Goal: Information Seeking & Learning: Understand process/instructions

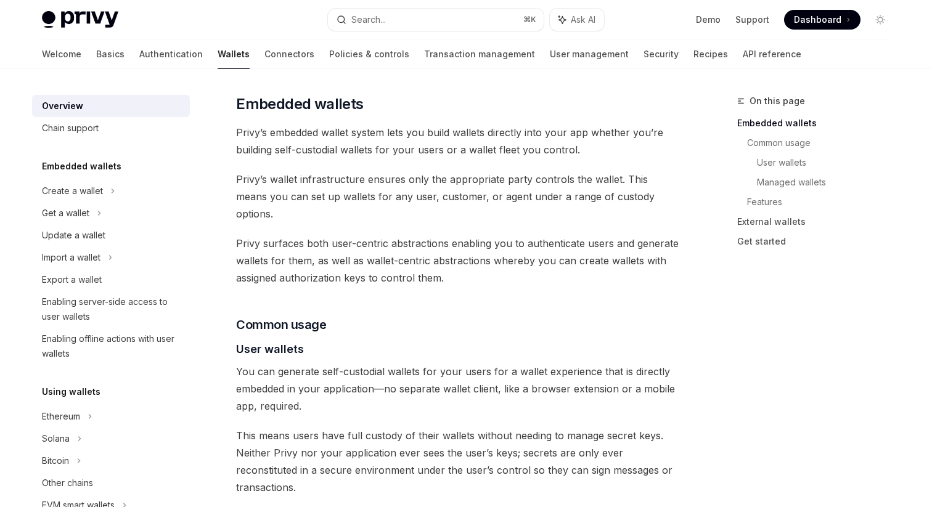
scroll to position [607, 0]
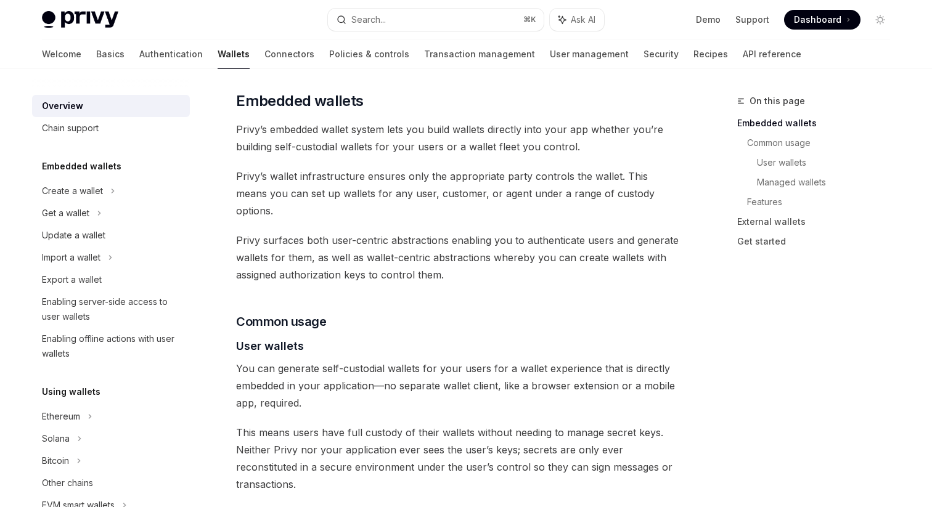
click at [503, 232] on span "Privy surfaces both user-centric abstractions enabling you to authenticate user…" at bounding box center [458, 258] width 445 height 52
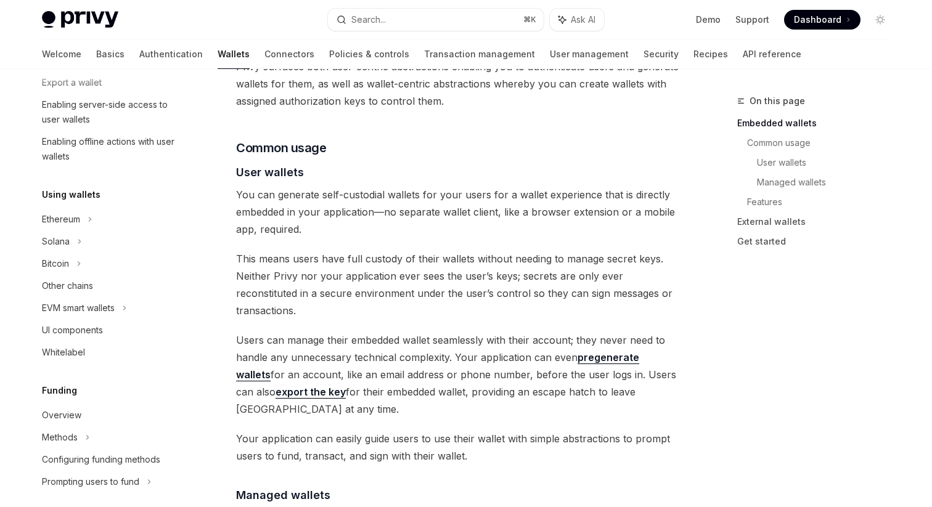
scroll to position [259, 0]
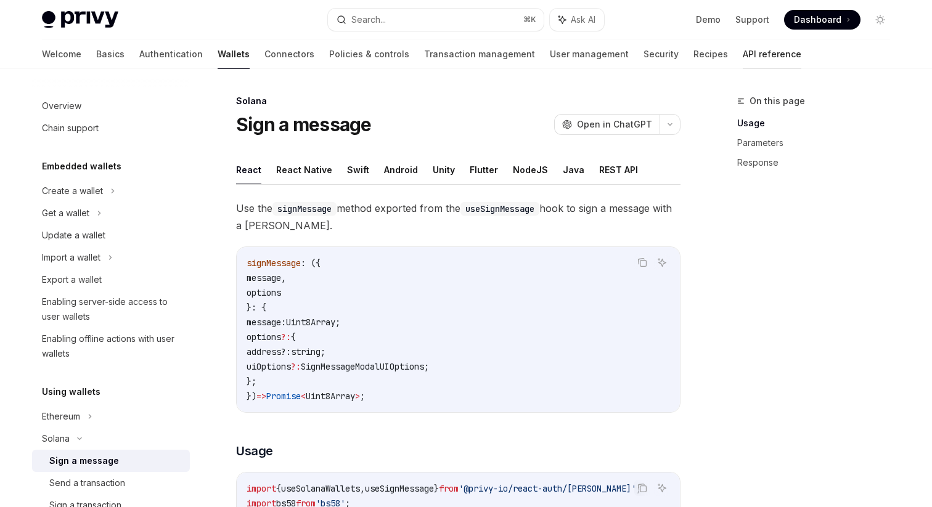
click at [743, 48] on link "API reference" at bounding box center [772, 54] width 59 height 30
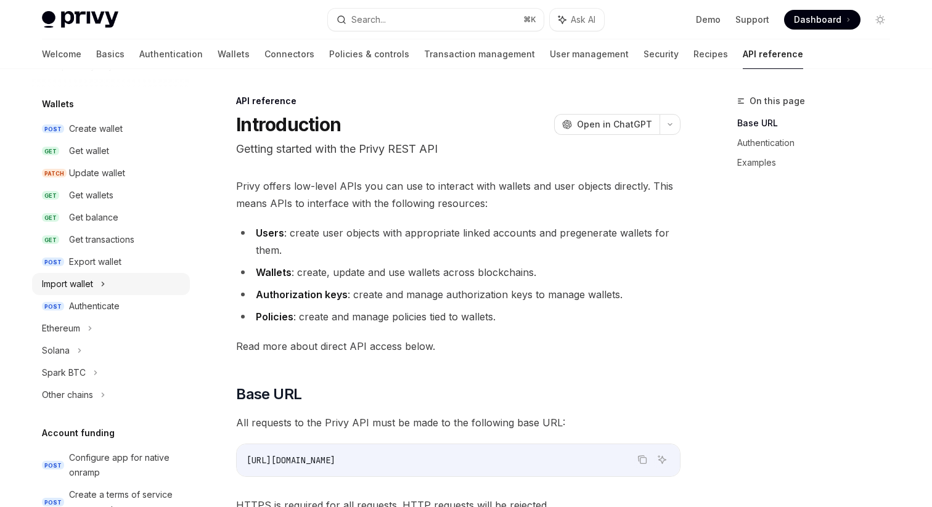
scroll to position [95, 0]
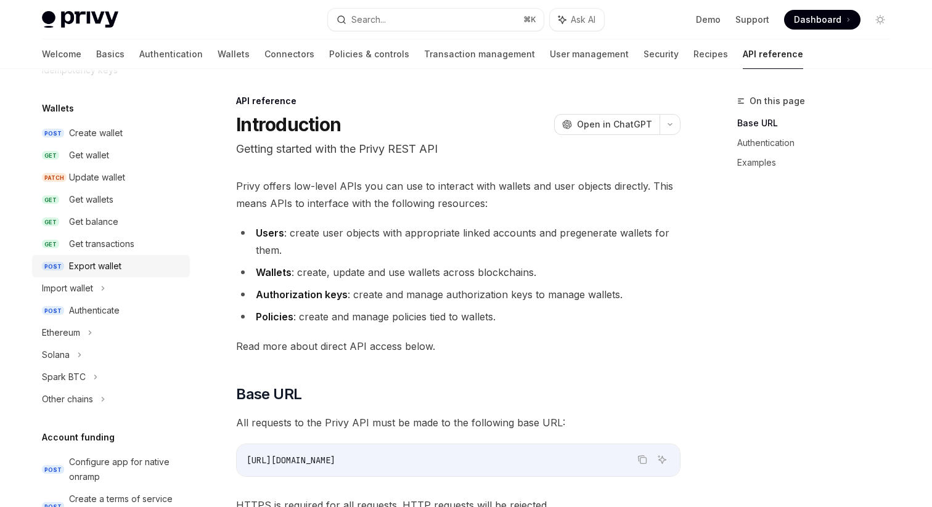
click at [109, 269] on div "Export wallet" at bounding box center [95, 266] width 52 height 15
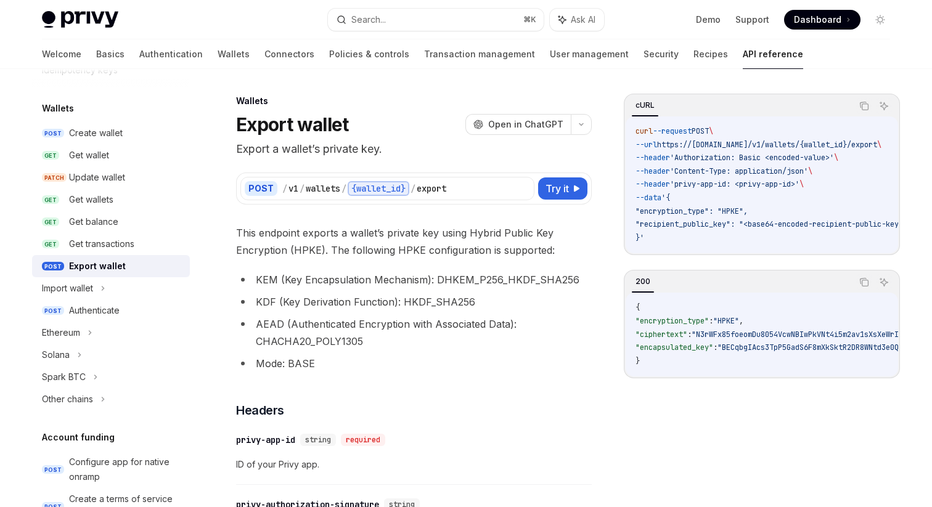
scroll to position [85, 0]
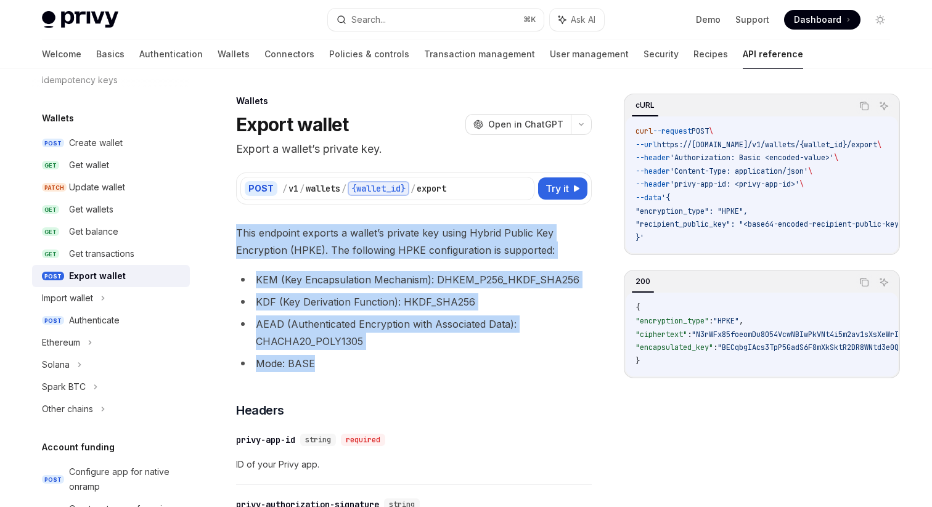
drag, startPoint x: 234, startPoint y: 233, endPoint x: 390, endPoint y: 356, distance: 199.3
click at [396, 362] on li "Mode: BASE" at bounding box center [414, 363] width 356 height 17
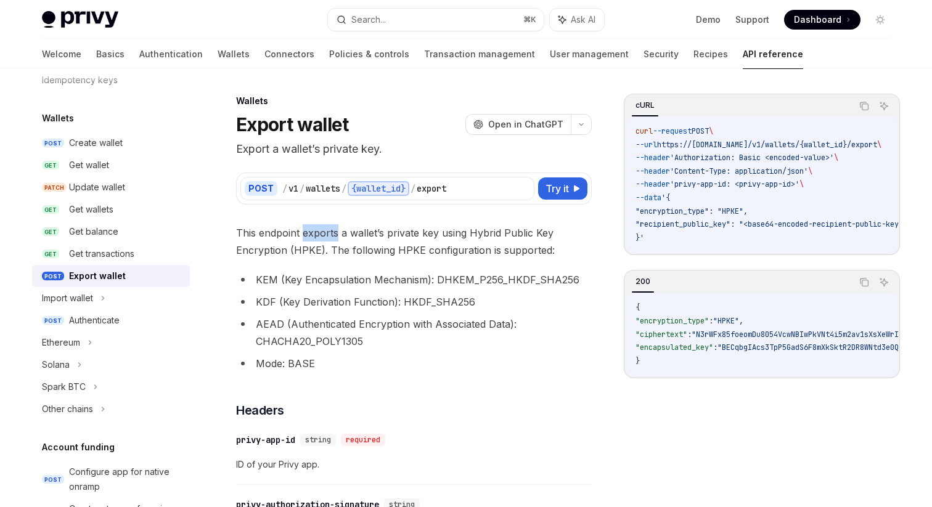
drag, startPoint x: 303, startPoint y: 233, endPoint x: 338, endPoint y: 232, distance: 35.2
click at [338, 232] on span "This endpoint exports a wallet’s private key using Hybrid Public Key Encryption…" at bounding box center [414, 241] width 356 height 35
drag, startPoint x: 390, startPoint y: 234, endPoint x: 453, endPoint y: 235, distance: 62.3
click at [453, 235] on span "This endpoint exports a wallet’s private key using Hybrid Public Key Encryption…" at bounding box center [414, 241] width 356 height 35
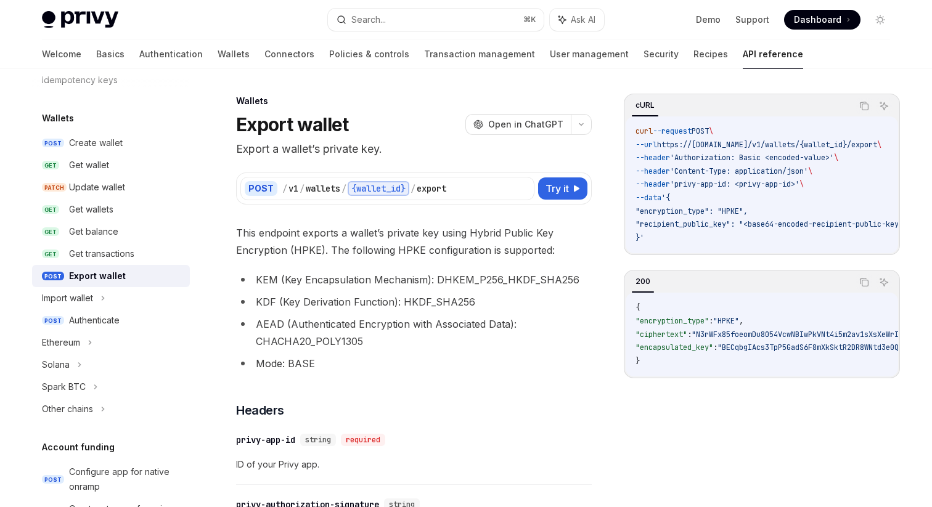
click at [477, 234] on span "This endpoint exports a wallet’s private key using Hybrid Public Key Encryption…" at bounding box center [414, 241] width 356 height 35
click at [508, 234] on span "This endpoint exports a wallet’s private key using Hybrid Public Key Encryption…" at bounding box center [414, 241] width 356 height 35
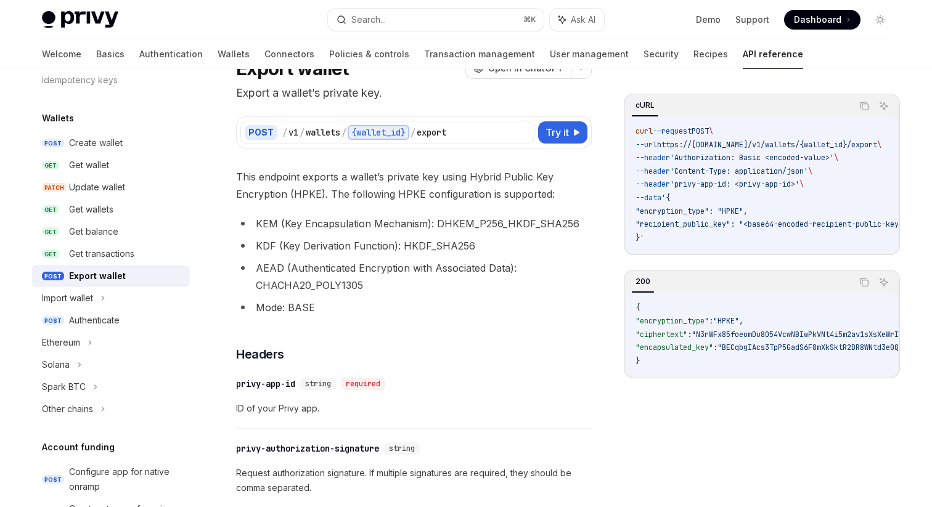
scroll to position [60, 0]
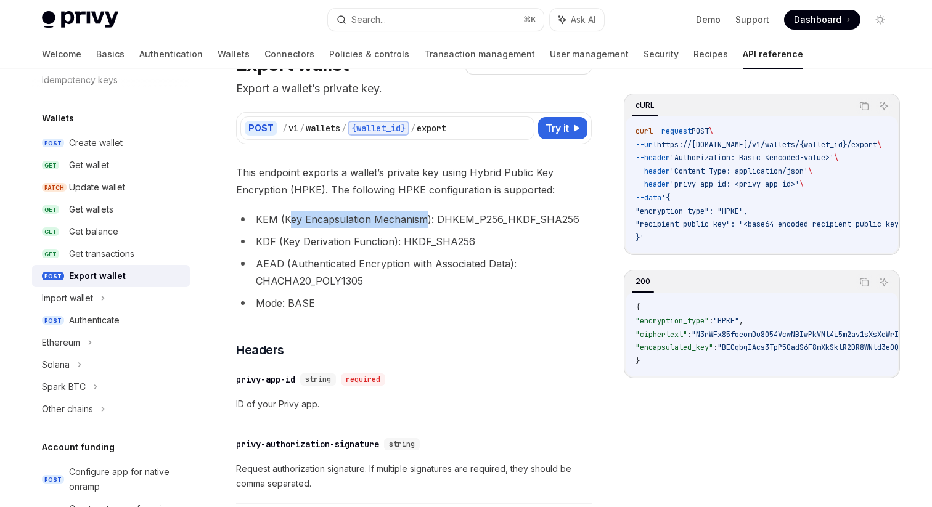
drag, startPoint x: 288, startPoint y: 218, endPoint x: 425, endPoint y: 220, distance: 137.5
click at [425, 220] on li "KEM (Key Encapsulation Mechanism): DHKEM_P256_HKDF_SHA256" at bounding box center [414, 219] width 356 height 17
click at [397, 265] on li "AEAD (Authenticated Encryption with Associated Data): CHACHA20_POLY1305" at bounding box center [414, 272] width 356 height 35
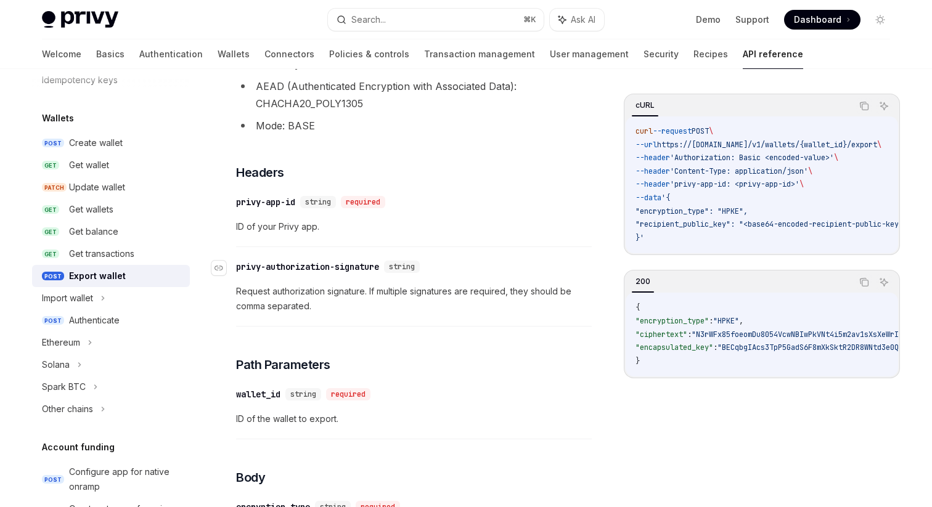
scroll to position [232, 0]
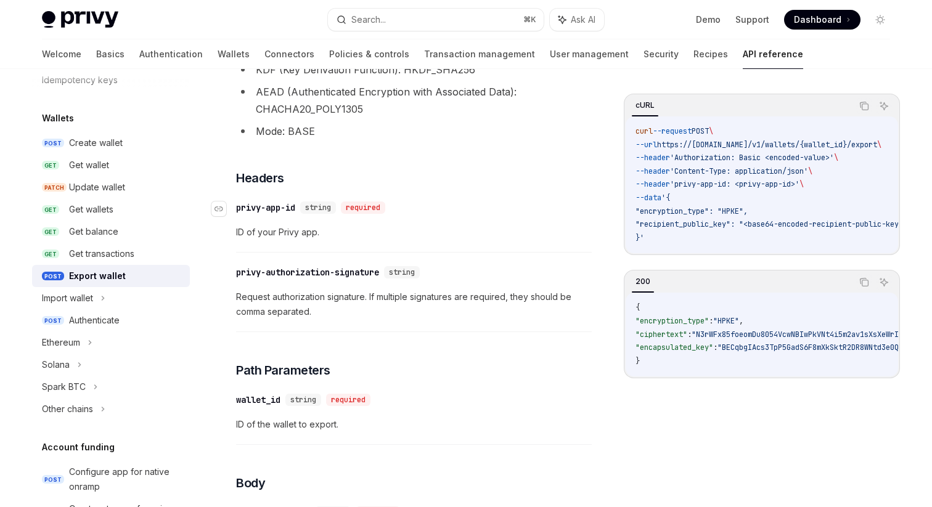
click at [472, 211] on div "​ privy-app-id string required" at bounding box center [407, 207] width 343 height 15
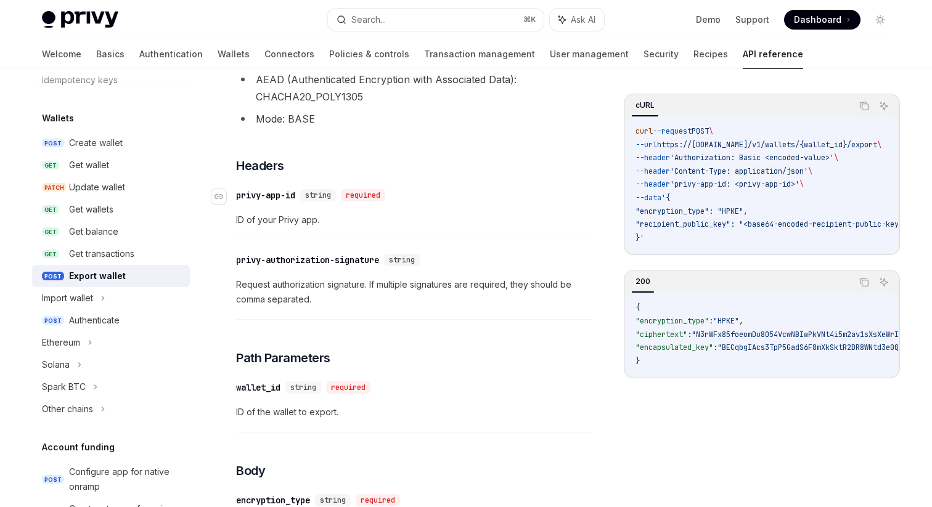
click at [470, 195] on div "​ privy-app-id string required" at bounding box center [407, 195] width 343 height 15
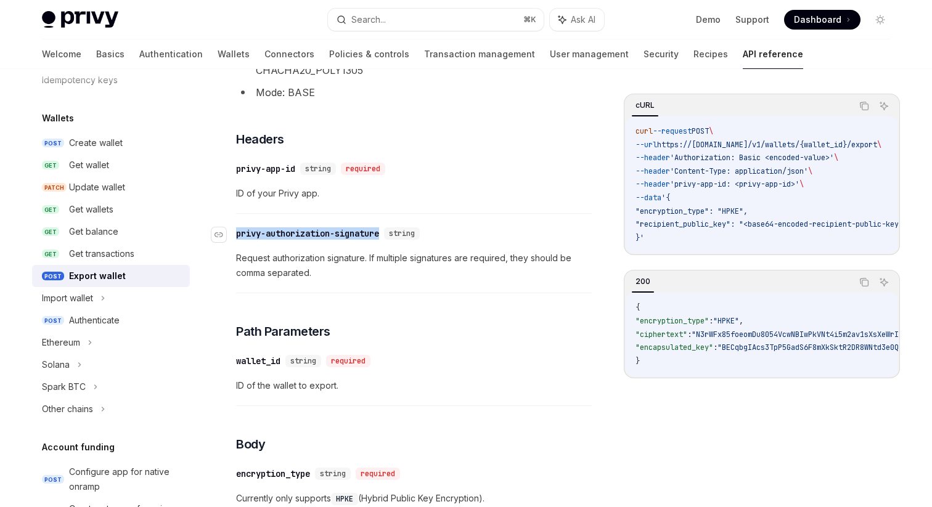
drag, startPoint x: 238, startPoint y: 233, endPoint x: 385, endPoint y: 235, distance: 147.4
click at [379, 235] on div "privy-authorization-signature" at bounding box center [307, 234] width 143 height 12
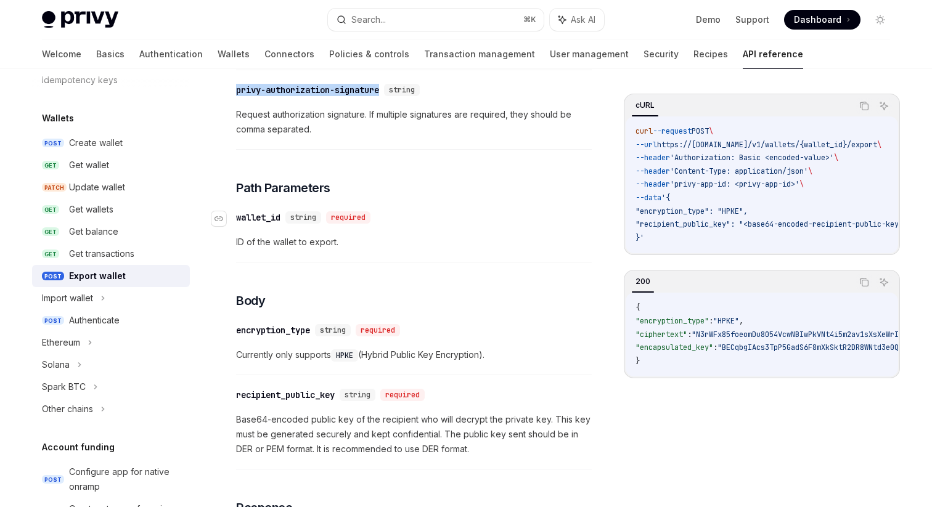
scroll to position [416, 0]
click at [509, 210] on div "​ wallet_id string required" at bounding box center [407, 216] width 343 height 15
click at [468, 189] on h3 "​ Path Parameters" at bounding box center [414, 186] width 356 height 17
click at [468, 193] on h3 "​ Path Parameters" at bounding box center [414, 186] width 356 height 17
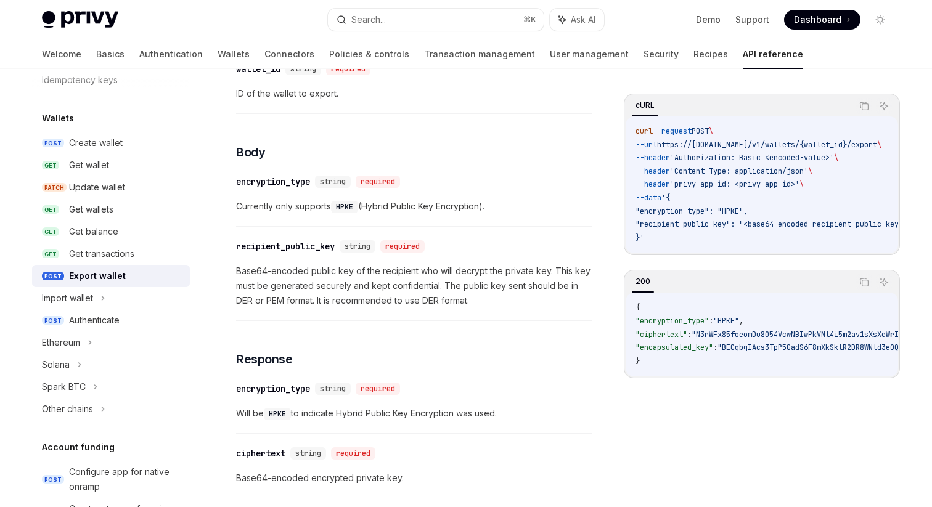
scroll to position [562, 0]
click at [380, 207] on span "Currently only supports HPKE (Hybrid Public Key Encryption)." at bounding box center [414, 207] width 356 height 15
click at [422, 207] on span "Currently only supports HPKE (Hybrid Public Key Encryption)." at bounding box center [414, 207] width 356 height 15
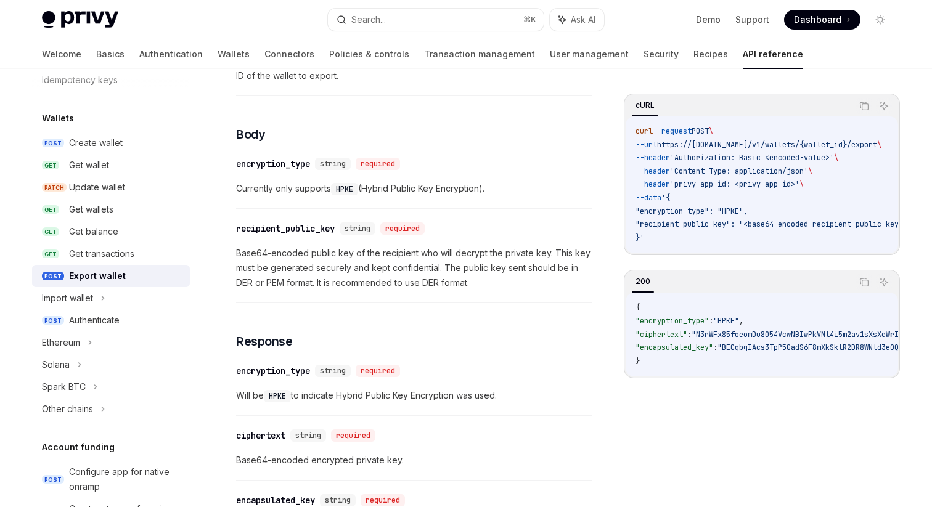
scroll to position [591, 0]
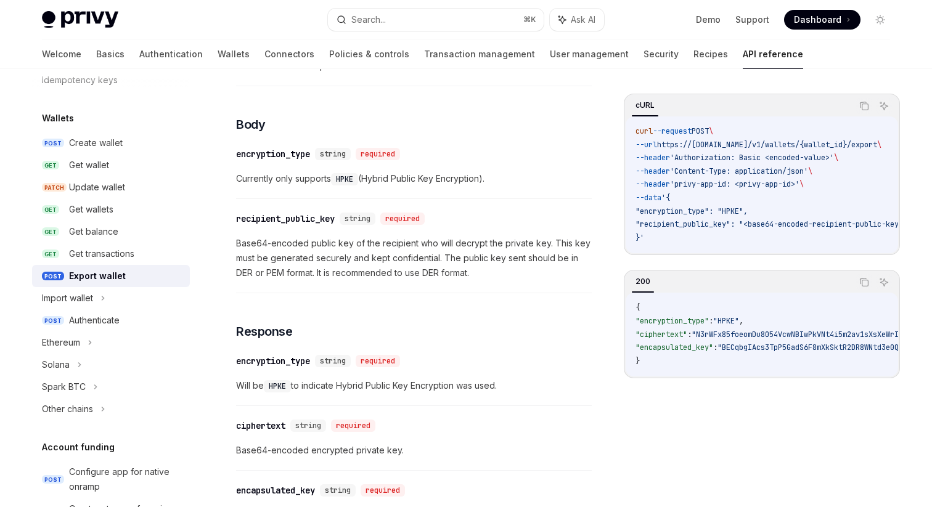
click at [470, 244] on span "Base64-encoded public key of the recipient who will decrypt the private key. Th…" at bounding box center [414, 258] width 356 height 44
click at [469, 244] on span "Base64-encoded public key of the recipient who will decrypt the private key. Th…" at bounding box center [414, 258] width 356 height 44
drag, startPoint x: 237, startPoint y: 258, endPoint x: 369, endPoint y: 261, distance: 132.0
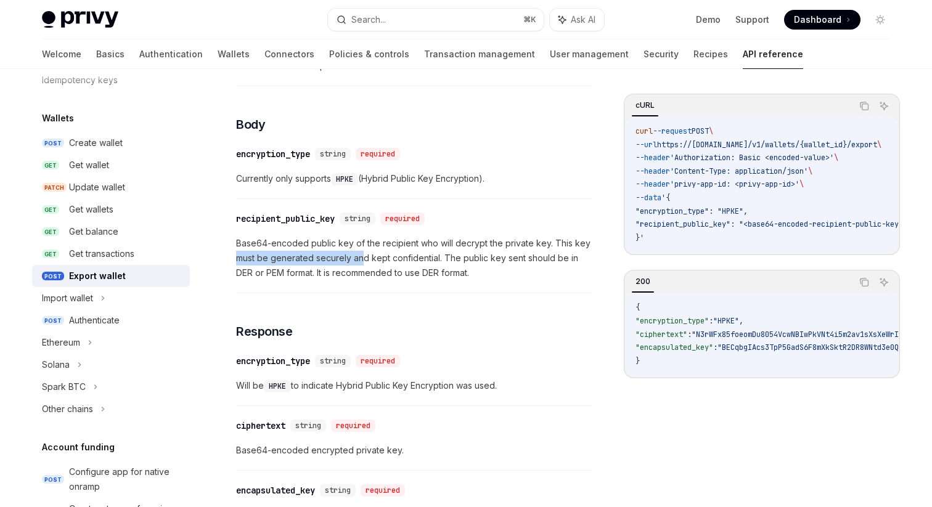
click at [368, 261] on span "Base64-encoded public key of the recipient who will decrypt the private key. Th…" at bounding box center [414, 258] width 356 height 44
drag, startPoint x: 443, startPoint y: 257, endPoint x: 501, endPoint y: 258, distance: 58.6
click at [501, 258] on span "Base64-encoded public key of the recipient who will decrypt the private key. Th…" at bounding box center [414, 258] width 356 height 44
drag, startPoint x: 506, startPoint y: 258, endPoint x: 522, endPoint y: 258, distance: 15.4
click at [522, 258] on span "Base64-encoded public key of the recipient who will decrypt the private key. Th…" at bounding box center [414, 258] width 356 height 44
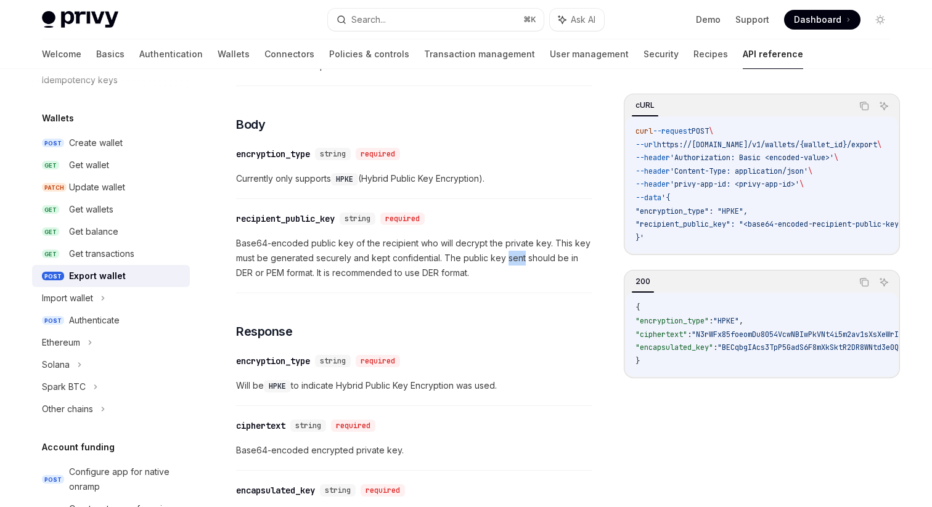
click at [522, 258] on span "Base64-encoded public key of the recipient who will decrypt the private key. Th…" at bounding box center [414, 258] width 356 height 44
click at [515, 258] on span "Base64-encoded public key of the recipient who will decrypt the private key. Th…" at bounding box center [414, 258] width 356 height 44
drag, startPoint x: 525, startPoint y: 258, endPoint x: 322, endPoint y: 274, distance: 203.5
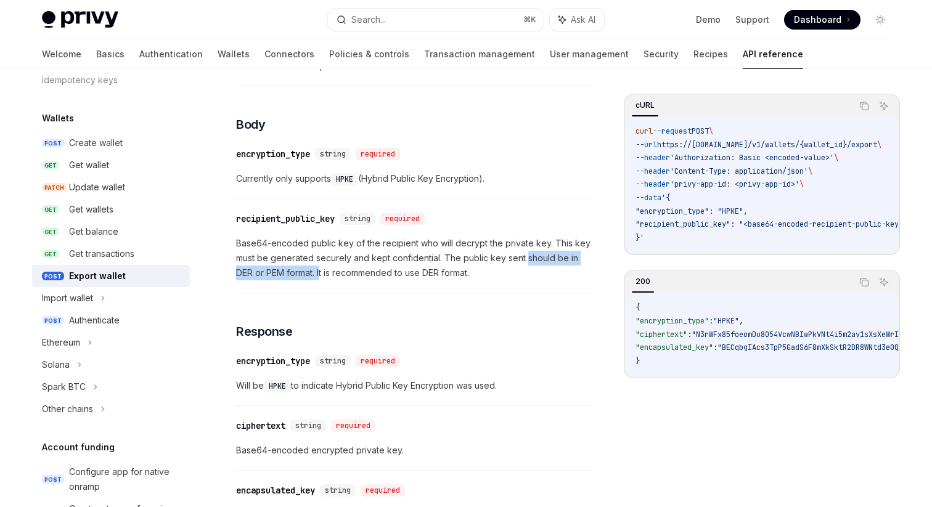
click at [322, 274] on span "Base64-encoded public key of the recipient who will decrypt the private key. Th…" at bounding box center [414, 258] width 356 height 44
drag, startPoint x: 355, startPoint y: 269, endPoint x: 475, endPoint y: 271, distance: 120.9
click at [475, 271] on span "Base64-encoded public key of the recipient who will decrypt the private key. Th…" at bounding box center [414, 258] width 356 height 44
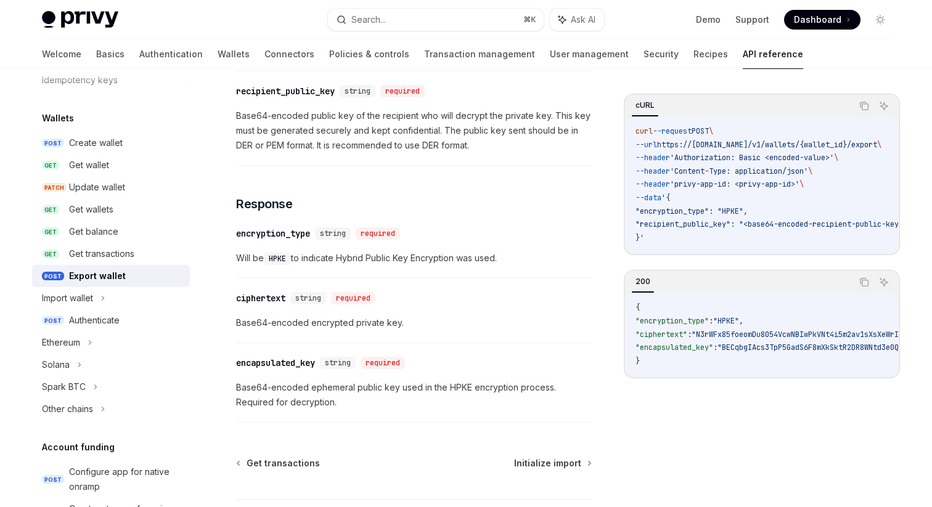
scroll to position [732, 0]
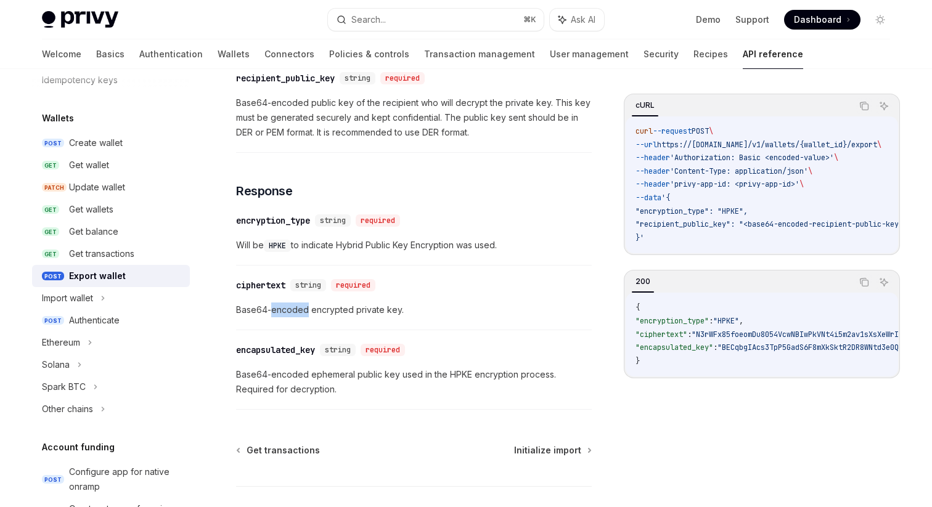
drag, startPoint x: 272, startPoint y: 310, endPoint x: 306, endPoint y: 310, distance: 34.5
click at [306, 310] on span "Base64-encoded encrypted private key." at bounding box center [414, 310] width 356 height 15
drag, startPoint x: 312, startPoint y: 310, endPoint x: 347, endPoint y: 308, distance: 34.6
click at [347, 308] on span "Base64-encoded encrypted private key." at bounding box center [414, 310] width 356 height 15
click at [343, 315] on span "Base64-encoded encrypted private key." at bounding box center [414, 310] width 356 height 15
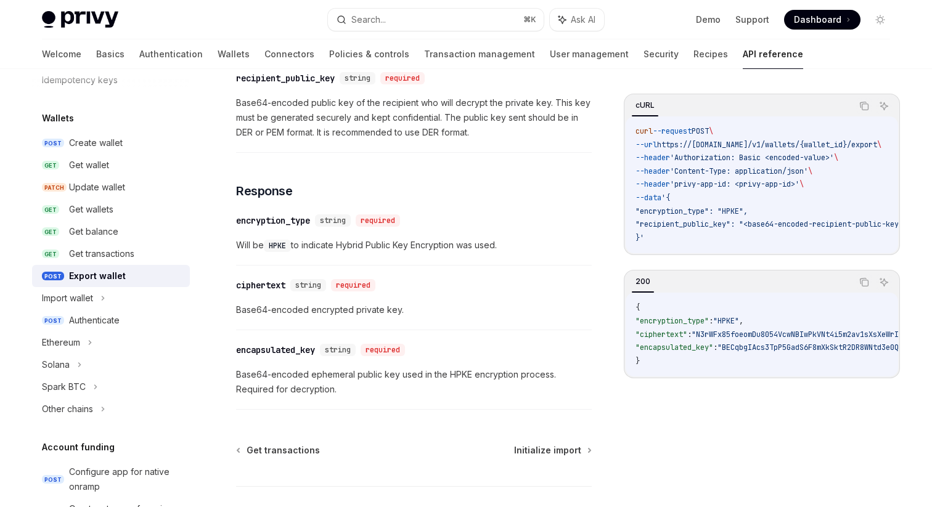
click at [239, 375] on span "Base64-encoded ephemeral public key used in the HPKE encryption process. Requir…" at bounding box center [414, 382] width 356 height 30
drag, startPoint x: 237, startPoint y: 375, endPoint x: 266, endPoint y: 374, distance: 29.0
click at [266, 374] on span "Base64-encoded ephemeral public key used in the HPKE encryption process. Requir…" at bounding box center [414, 382] width 356 height 30
drag, startPoint x: 271, startPoint y: 374, endPoint x: 306, endPoint y: 374, distance: 34.5
click at [306, 374] on span "Base64-encoded ephemeral public key used in the HPKE encryption process. Requir…" at bounding box center [414, 382] width 356 height 30
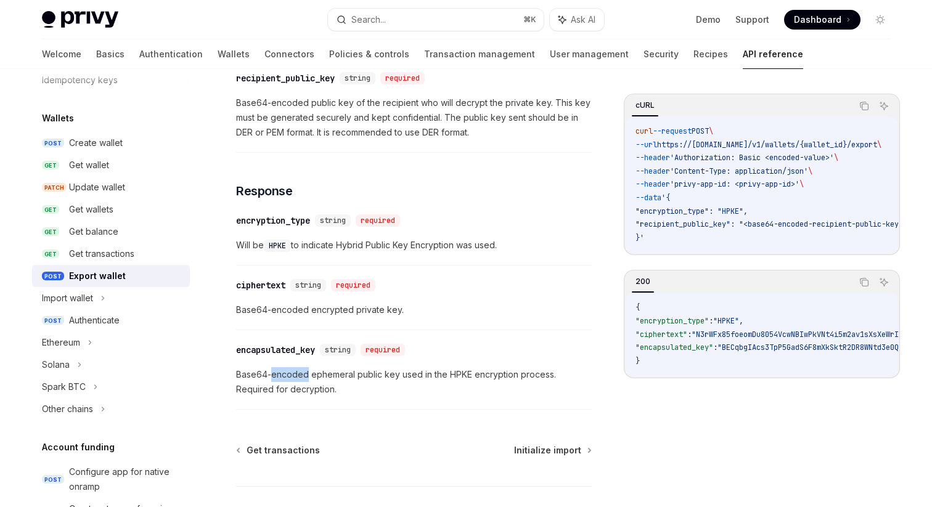
click at [290, 375] on span "Base64-encoded ephemeral public key used in the HPKE encryption process. Requir…" at bounding box center [414, 382] width 356 height 30
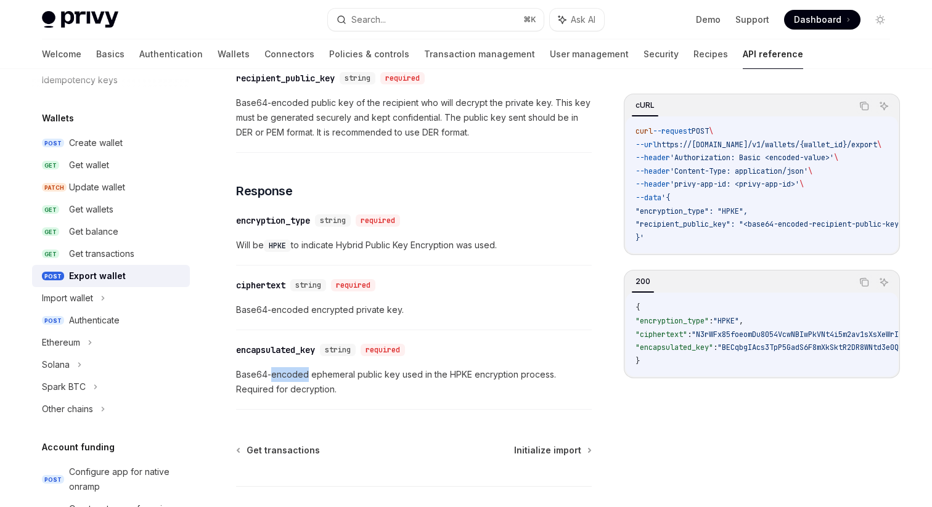
click at [290, 375] on span "Base64-encoded ephemeral public key used in the HPKE encryption process. Requir…" at bounding box center [414, 382] width 356 height 30
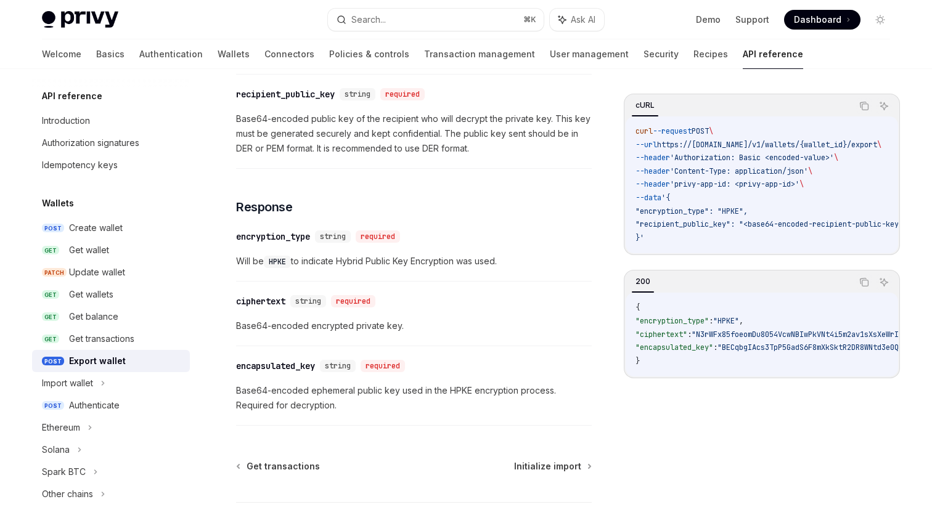
scroll to position [0, 0]
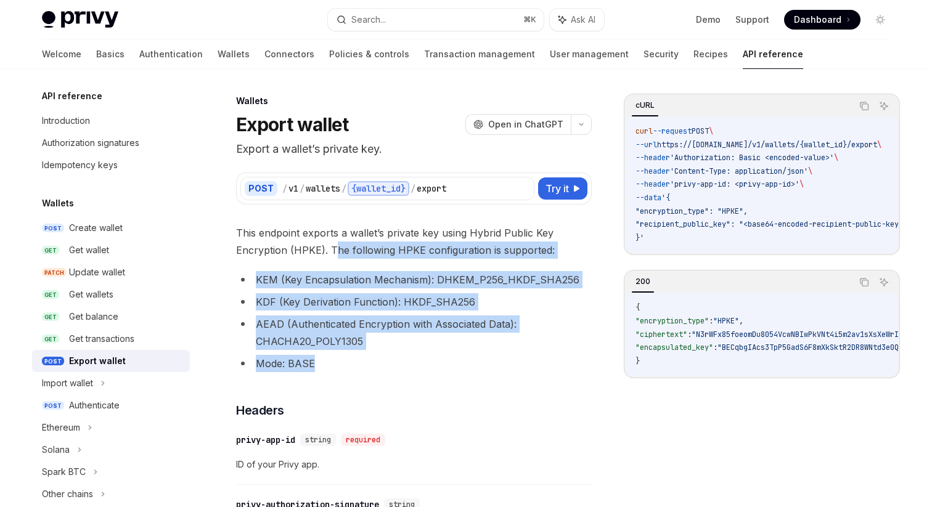
drag, startPoint x: 334, startPoint y: 250, endPoint x: 386, endPoint y: 365, distance: 125.8
click at [420, 359] on li "Mode: BASE" at bounding box center [414, 363] width 356 height 17
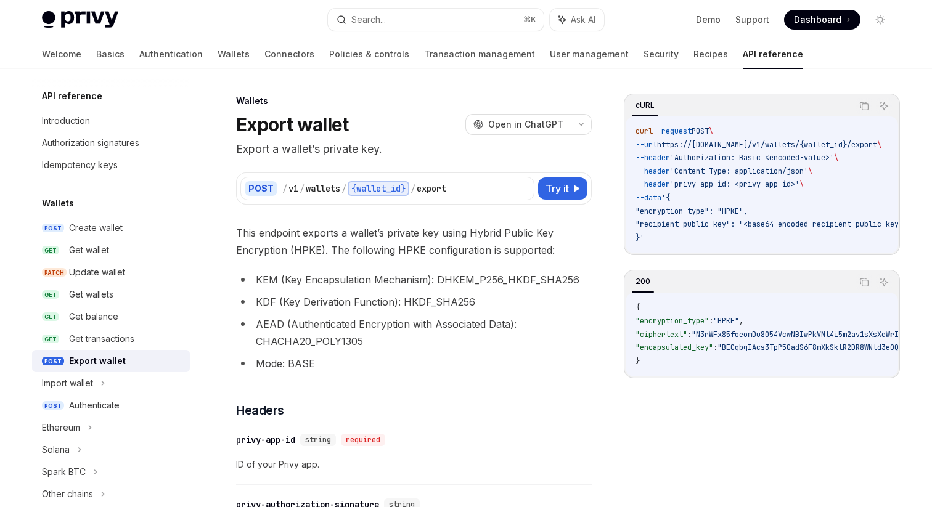
click at [409, 271] on li "KEM (Key Encapsulation Mechanism): DHKEM_P256_HKDF_SHA256" at bounding box center [414, 279] width 356 height 17
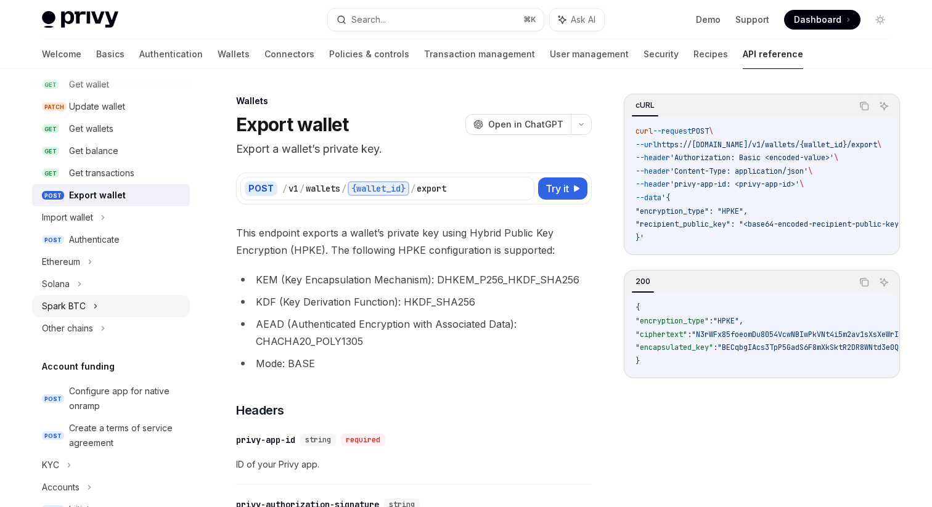
scroll to position [172, 0]
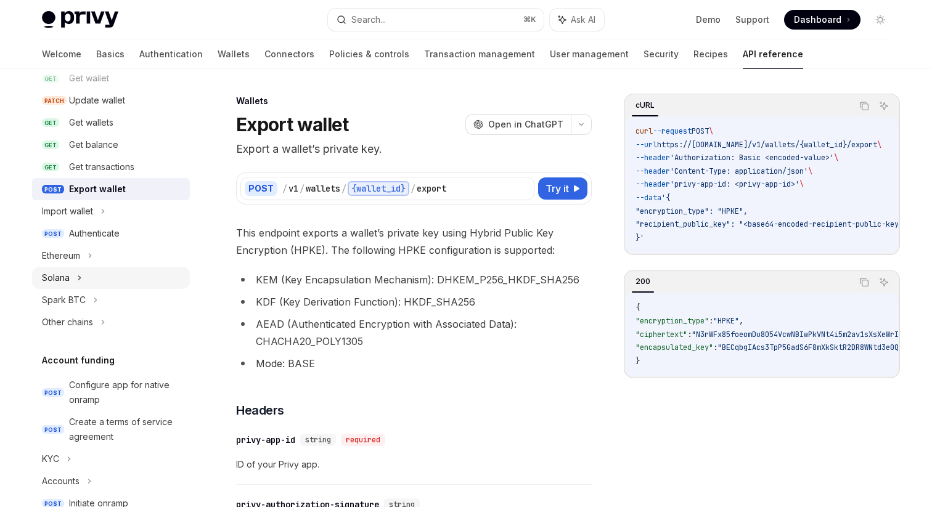
click at [81, 277] on icon at bounding box center [79, 278] width 5 height 15
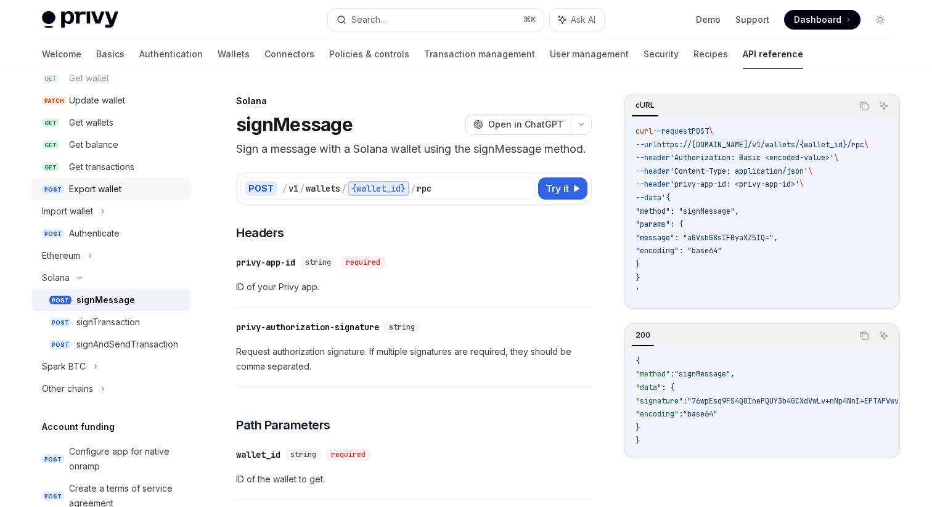
click at [97, 192] on div "Export wallet" at bounding box center [95, 189] width 52 height 15
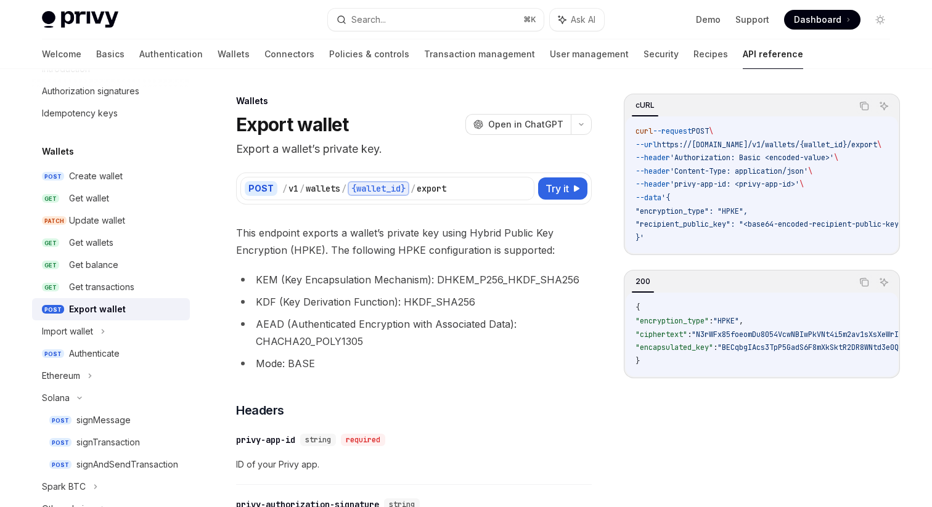
scroll to position [51, 0]
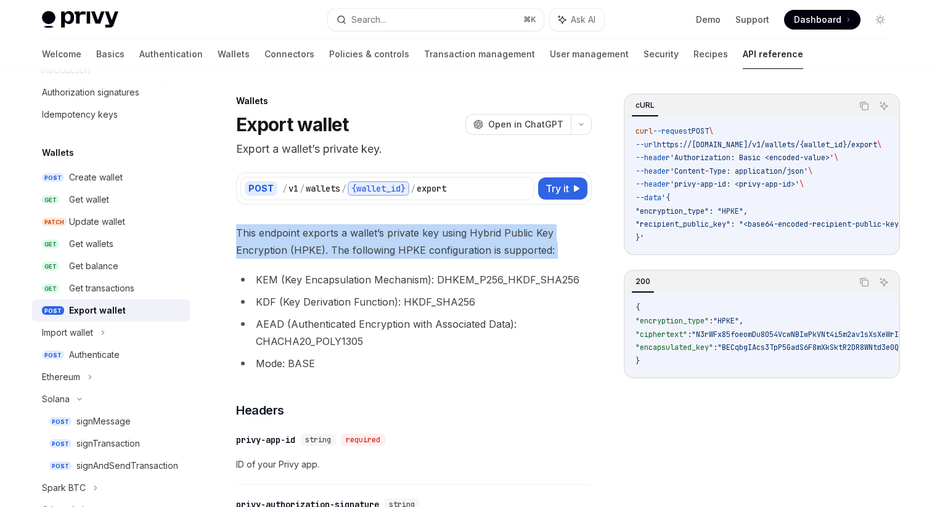
drag, startPoint x: 236, startPoint y: 220, endPoint x: 250, endPoint y: 261, distance: 43.7
drag, startPoint x: 246, startPoint y: 266, endPoint x: 292, endPoint y: 336, distance: 83.6
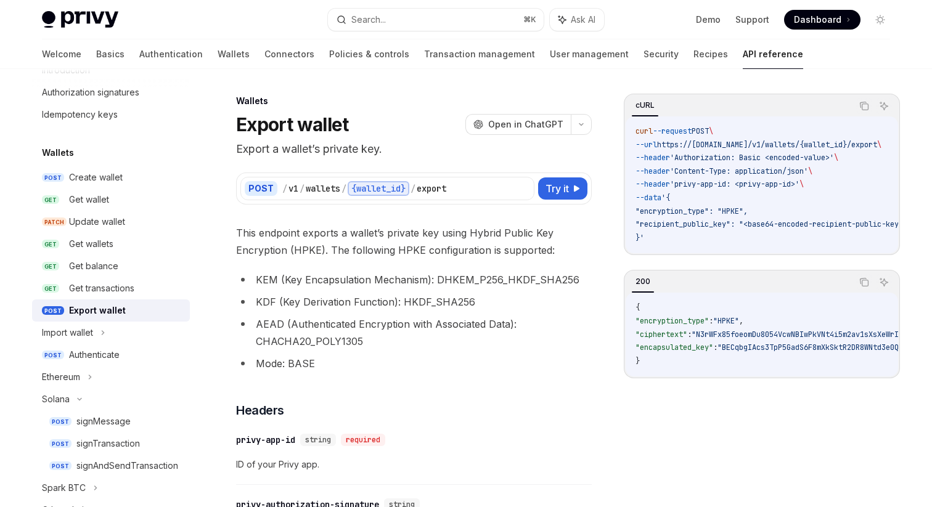
click at [396, 296] on li "KDF (Key Derivation Function): HKDF_SHA256" at bounding box center [414, 302] width 356 height 17
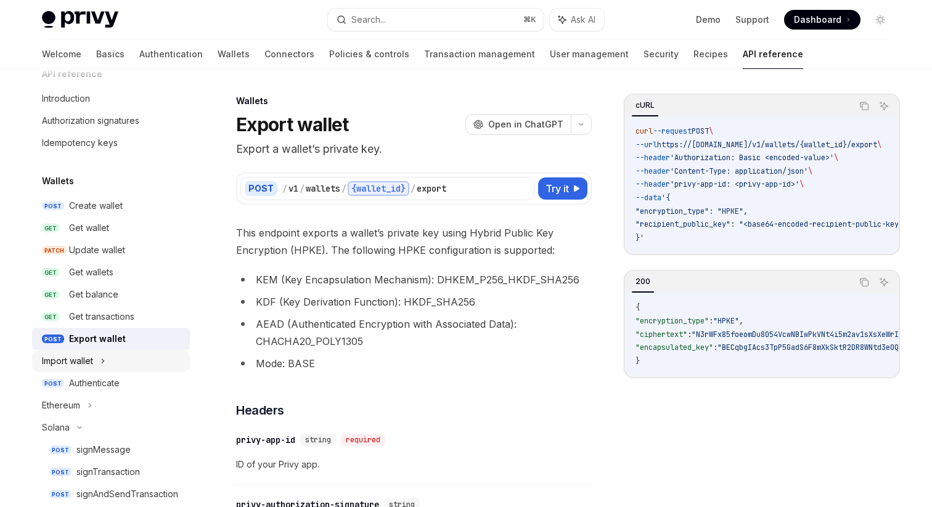
scroll to position [0, 0]
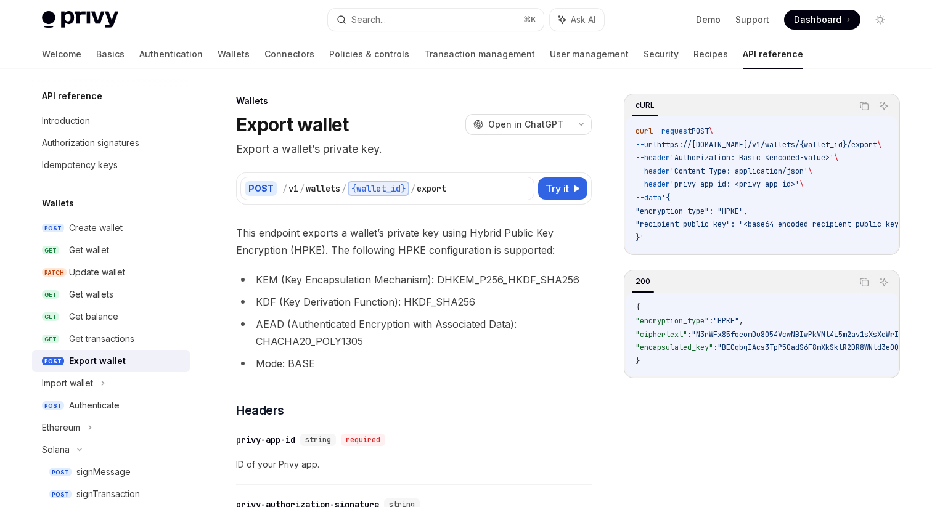
click at [380, 250] on span "This endpoint exports a wallet’s private key using Hybrid Public Key Encryption…" at bounding box center [414, 241] width 356 height 35
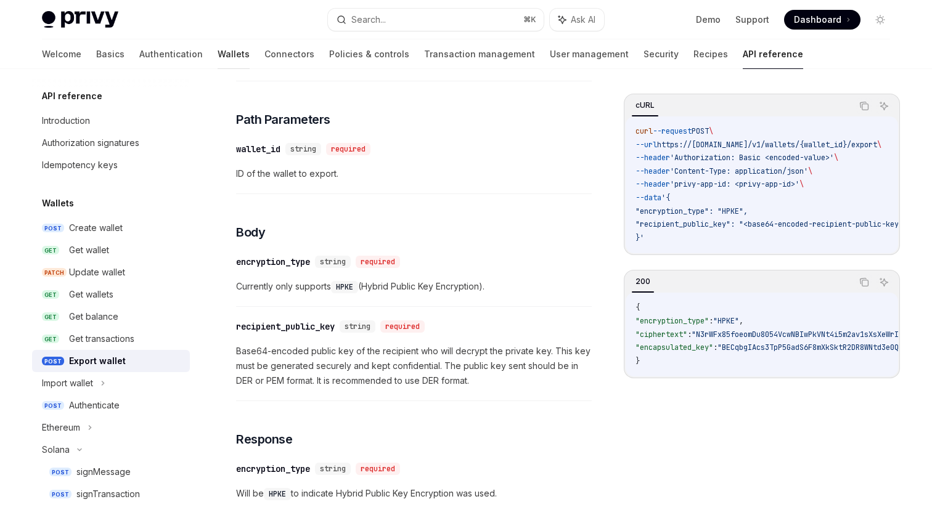
click at [218, 56] on link "Wallets" at bounding box center [234, 54] width 32 height 30
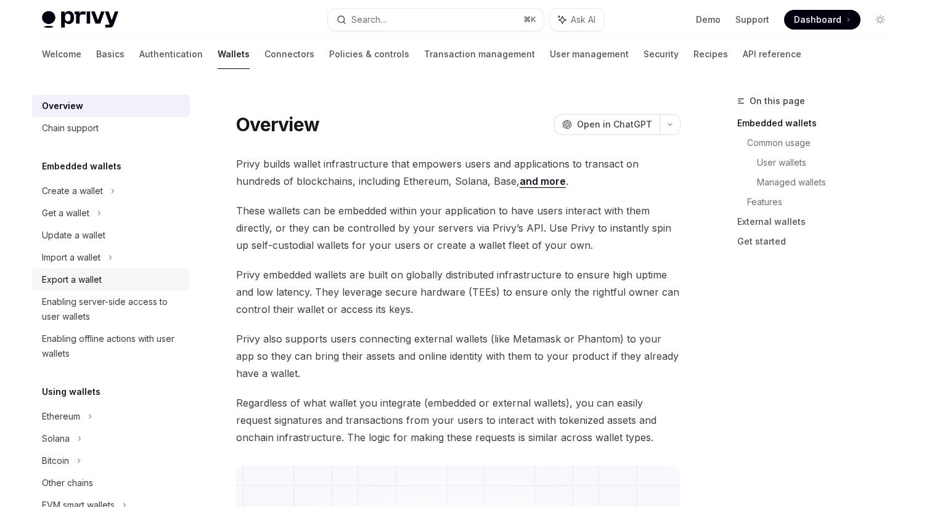
click at [107, 283] on div "Export a wallet" at bounding box center [112, 280] width 141 height 15
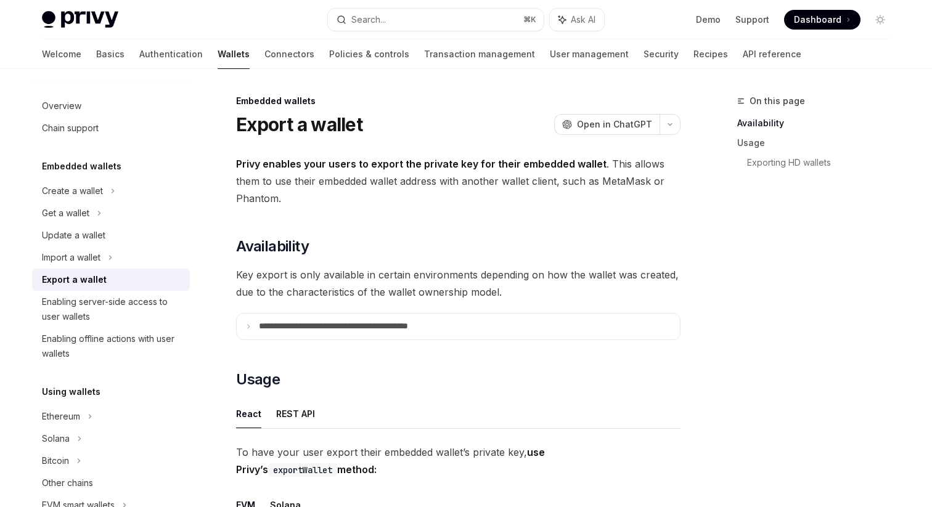
drag, startPoint x: 355, startPoint y: 164, endPoint x: 571, endPoint y: 159, distance: 215.9
click at [570, 159] on strong "Privy enables your users to export the private key for their embedded wallet" at bounding box center [421, 164] width 371 height 12
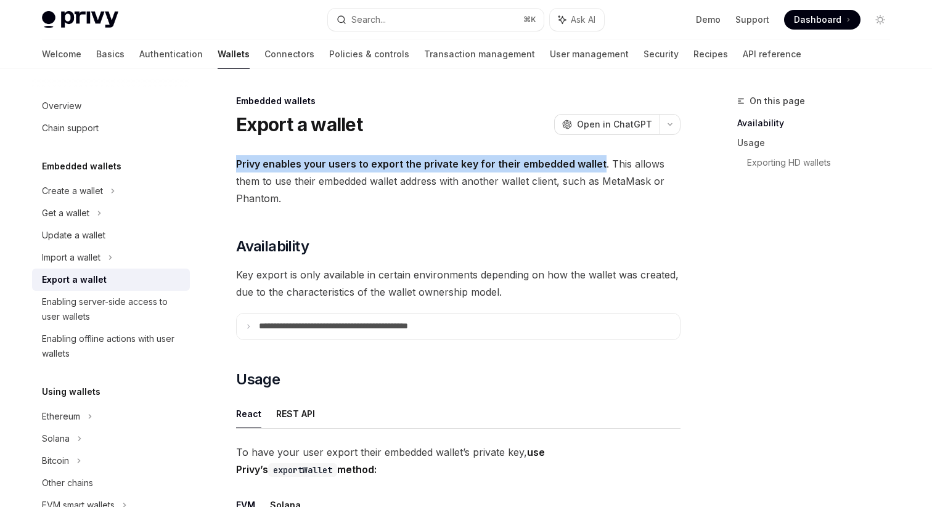
drag, startPoint x: 596, startPoint y: 164, endPoint x: 237, endPoint y: 162, distance: 359.5
click at [237, 162] on strong "Privy enables your users to export the private key for their embedded wallet" at bounding box center [421, 164] width 371 height 12
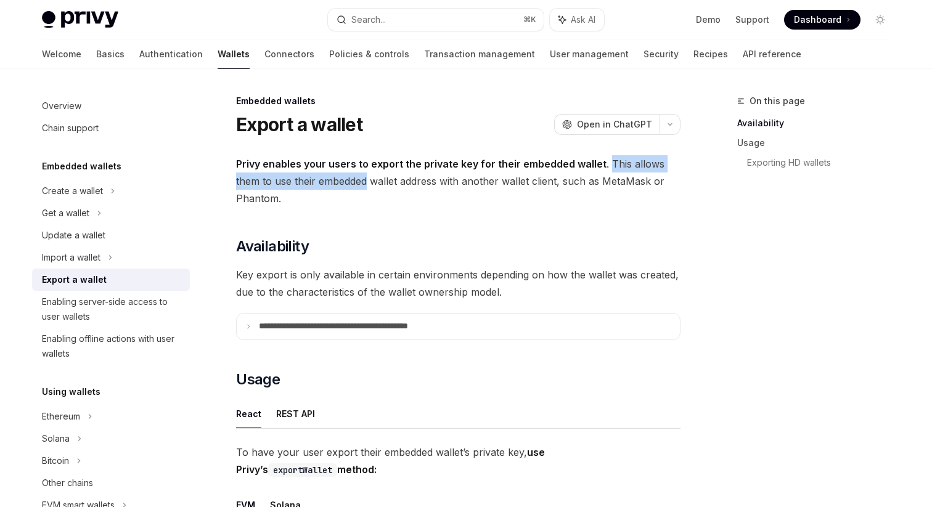
drag, startPoint x: 604, startPoint y: 161, endPoint x: 369, endPoint y: 183, distance: 236.0
click at [369, 183] on span "Privy enables your users to export the private key for their embedded wallet . …" at bounding box center [458, 181] width 445 height 52
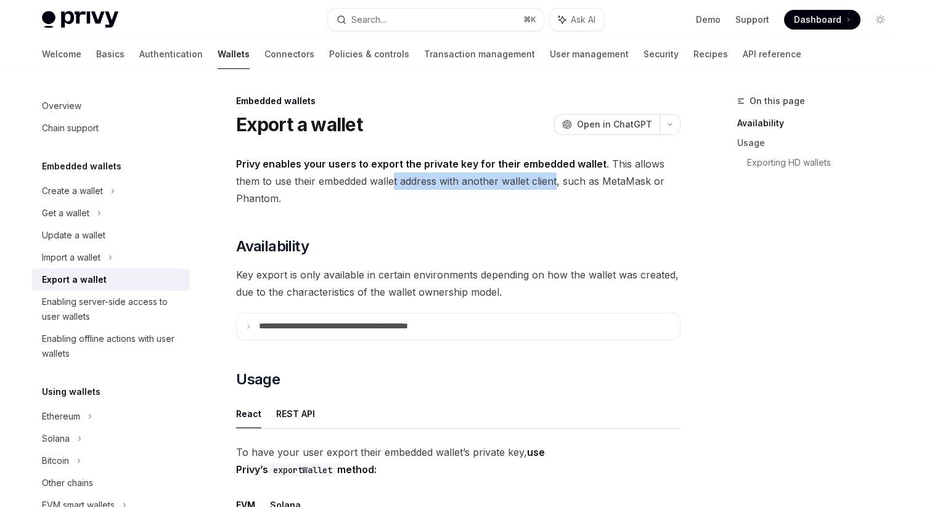
drag, startPoint x: 393, startPoint y: 181, endPoint x: 556, endPoint y: 181, distance: 162.8
click at [556, 181] on span "Privy enables your users to export the private key for their embedded wallet . …" at bounding box center [458, 181] width 445 height 52
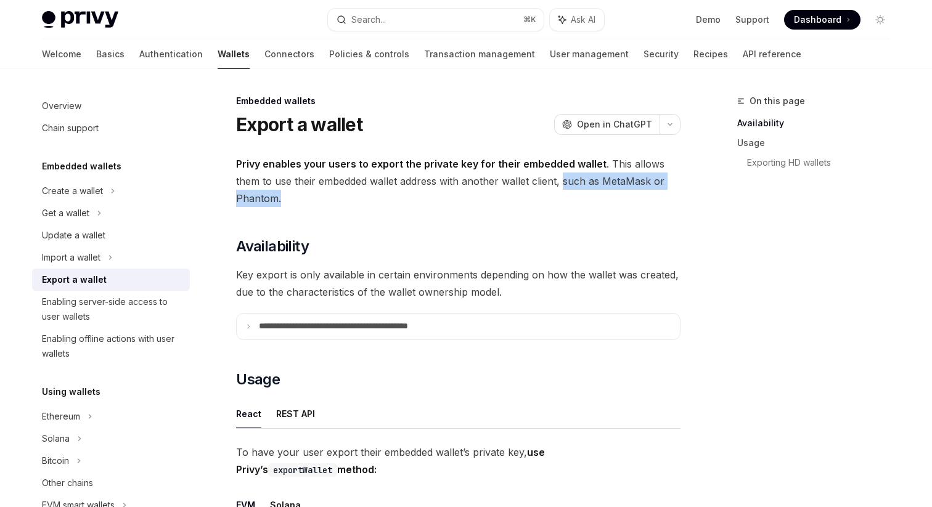
drag, startPoint x: 563, startPoint y: 181, endPoint x: 585, endPoint y: 195, distance: 25.5
click at [585, 195] on span "Privy enables your users to export the private key for their embedded wallet . …" at bounding box center [458, 181] width 445 height 52
click at [473, 202] on span "Privy enables your users to export the private key for their embedded wallet . …" at bounding box center [458, 181] width 445 height 52
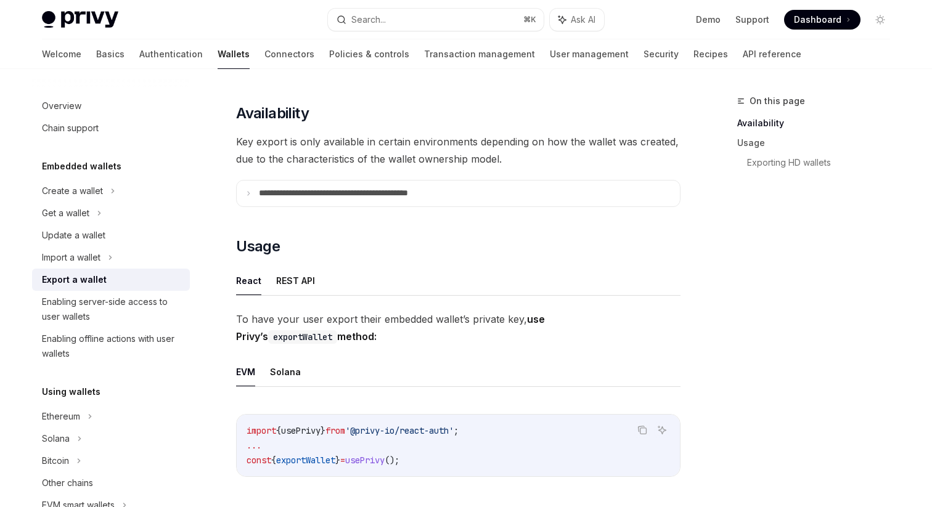
scroll to position [128, 0]
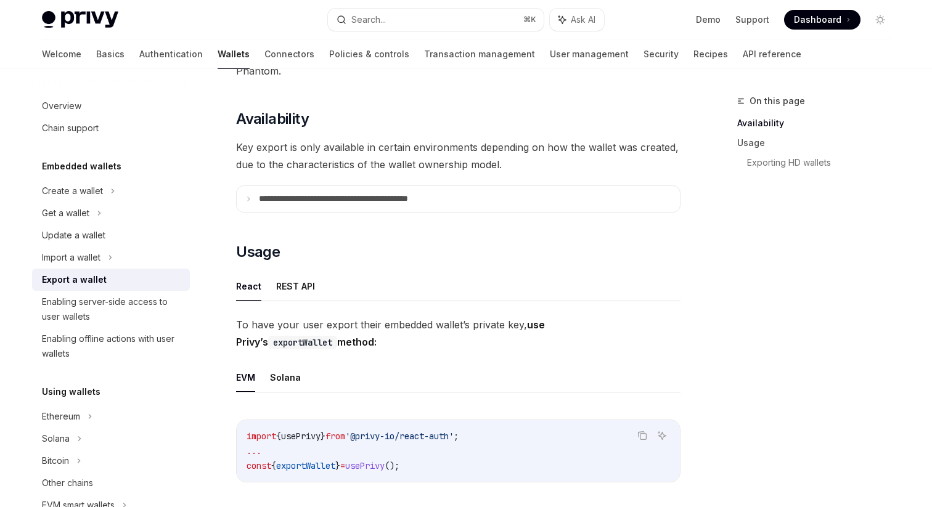
click at [425, 161] on span "Key export is only available in certain environments depending on how the walle…" at bounding box center [458, 156] width 445 height 35
click at [422, 208] on summary "**********" at bounding box center [458, 199] width 443 height 26
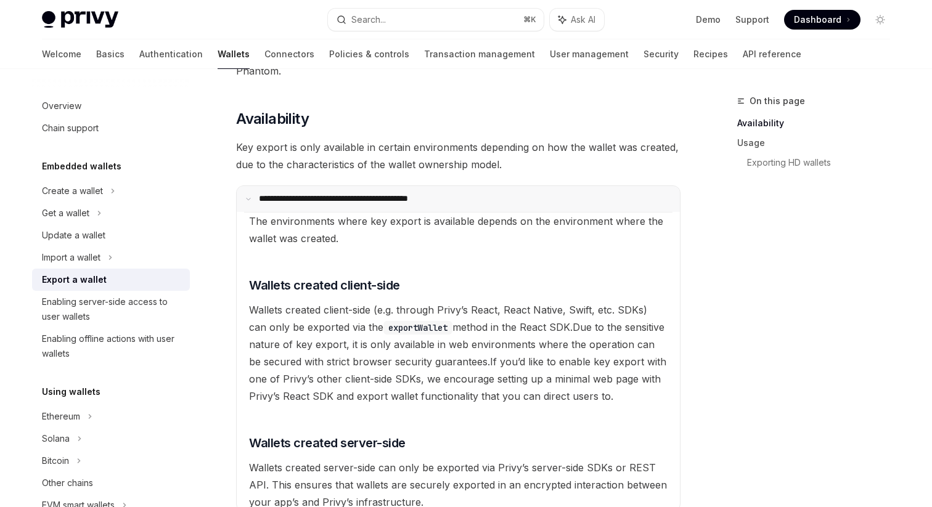
click at [424, 195] on p "**********" at bounding box center [359, 199] width 200 height 11
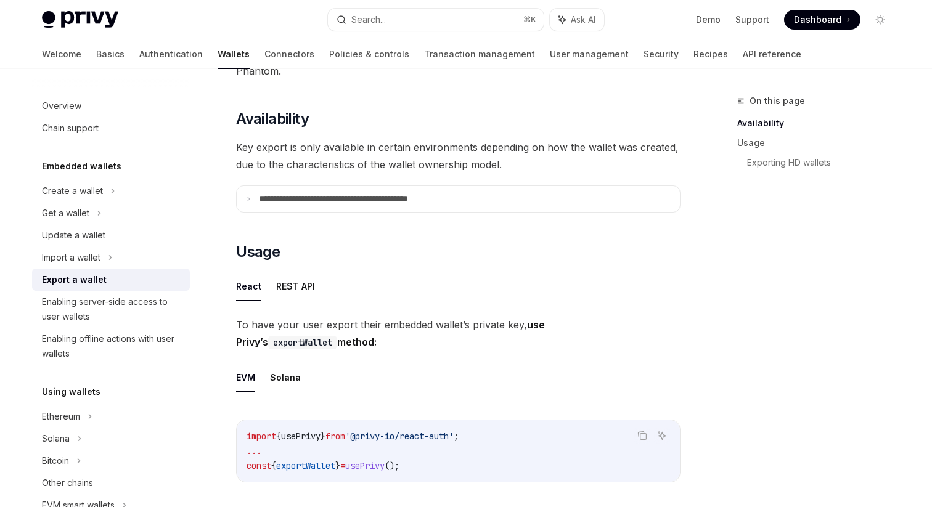
click at [432, 165] on span "Key export is only available in certain environments depending on how the walle…" at bounding box center [458, 156] width 445 height 35
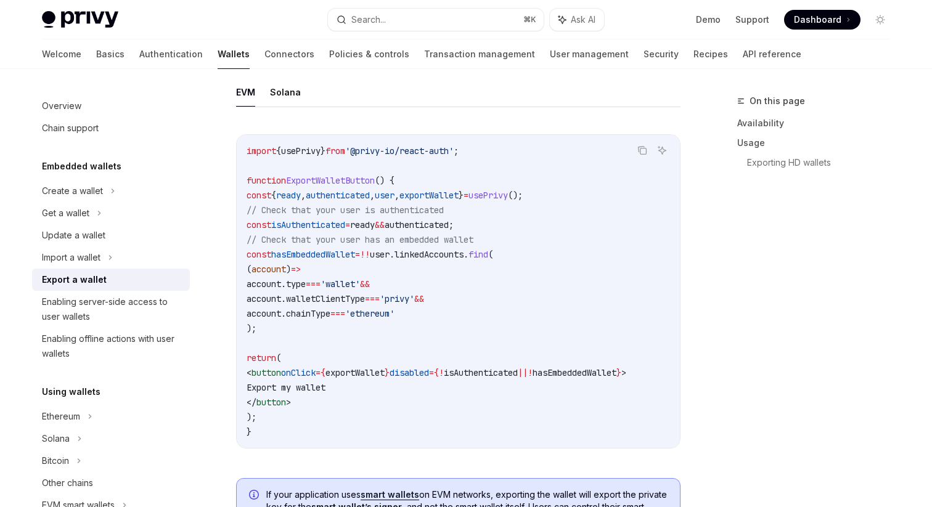
scroll to position [704, 0]
click at [459, 255] on span "linkedAccounts" at bounding box center [429, 255] width 69 height 11
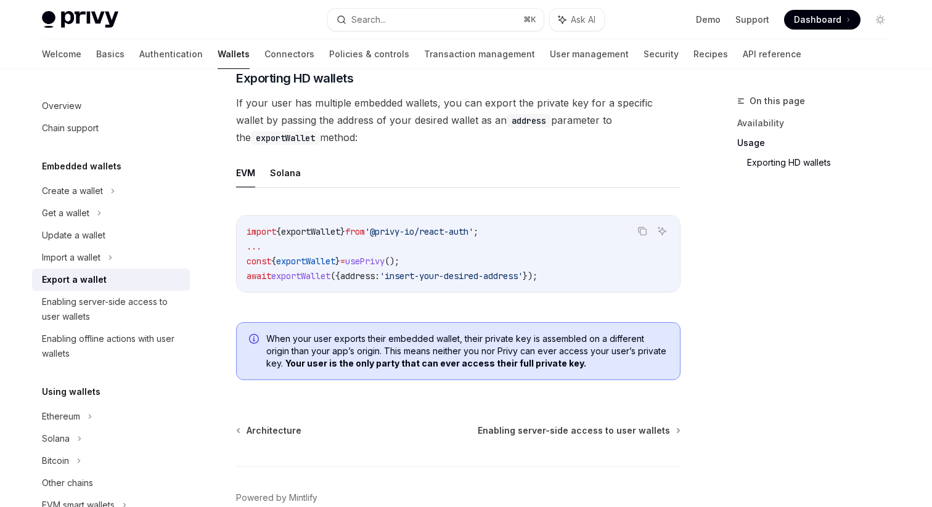
scroll to position [1223, 0]
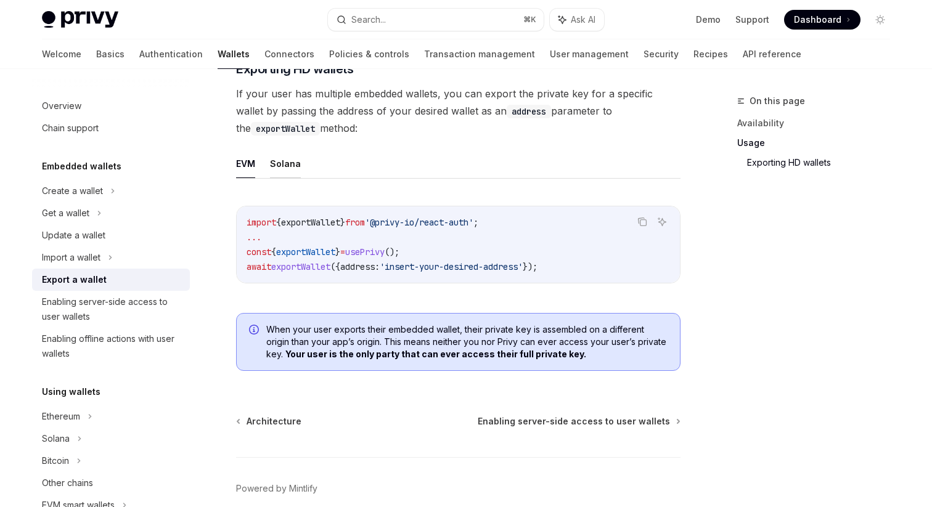
click at [291, 170] on button "Solana" at bounding box center [285, 163] width 31 height 29
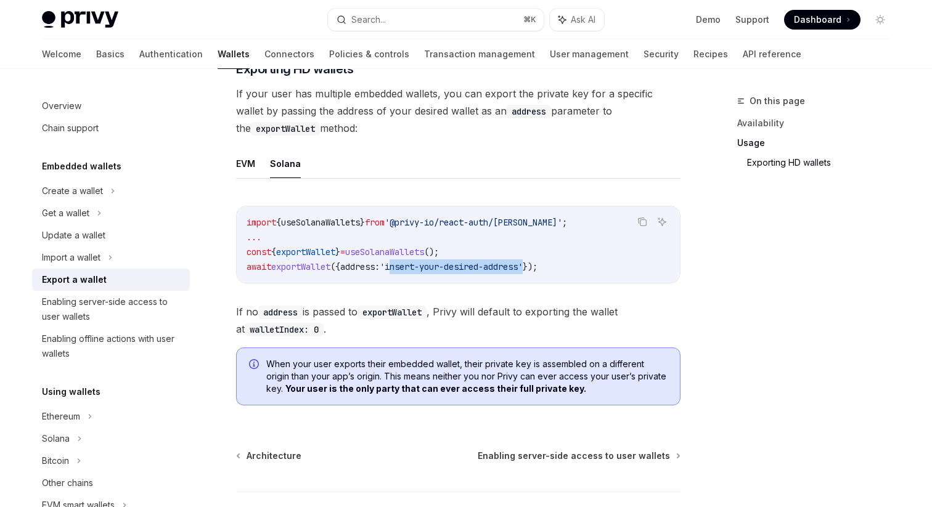
drag, startPoint x: 403, startPoint y: 271, endPoint x: 543, endPoint y: 273, distance: 140.0
click at [523, 273] on span "'insert-your-desired-address'" at bounding box center [451, 266] width 143 height 11
click at [426, 311] on code "exportWallet" at bounding box center [392, 313] width 69 height 14
click at [404, 318] on code "exportWallet" at bounding box center [392, 313] width 69 height 14
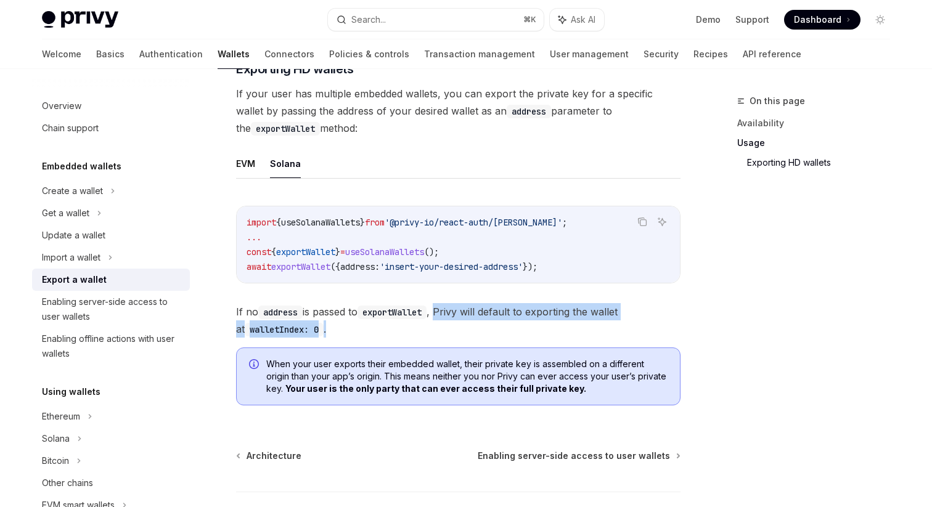
drag, startPoint x: 444, startPoint y: 316, endPoint x: 452, endPoint y: 339, distance: 23.6
click at [453, 338] on span "If no address is passed to exportWallet , Privy will default to exporting the w…" at bounding box center [458, 320] width 445 height 35
click at [412, 336] on span "If no address is passed to exportWallet , Privy will default to exporting the w…" at bounding box center [458, 320] width 445 height 35
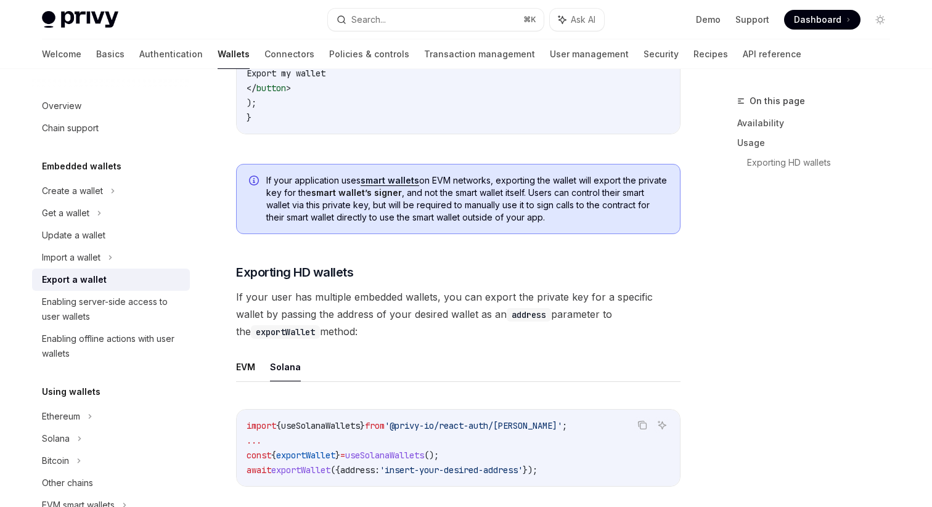
scroll to position [995, 0]
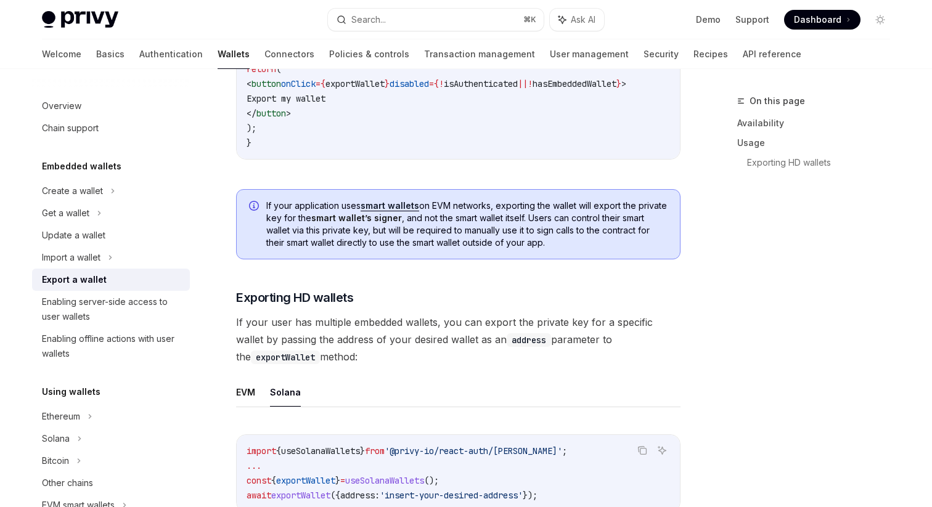
click at [424, 332] on span "If your user has multiple embedded wallets, you can export the private key for …" at bounding box center [458, 340] width 445 height 52
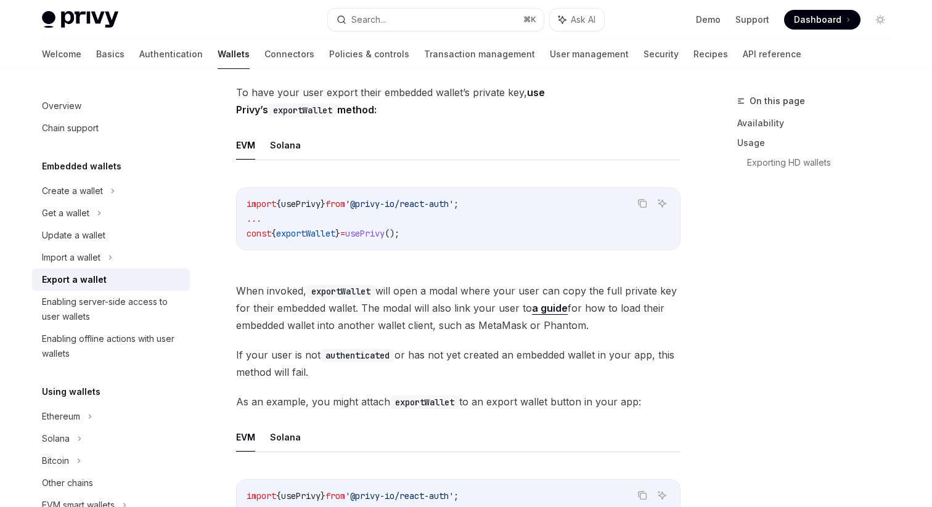
scroll to position [269, 0]
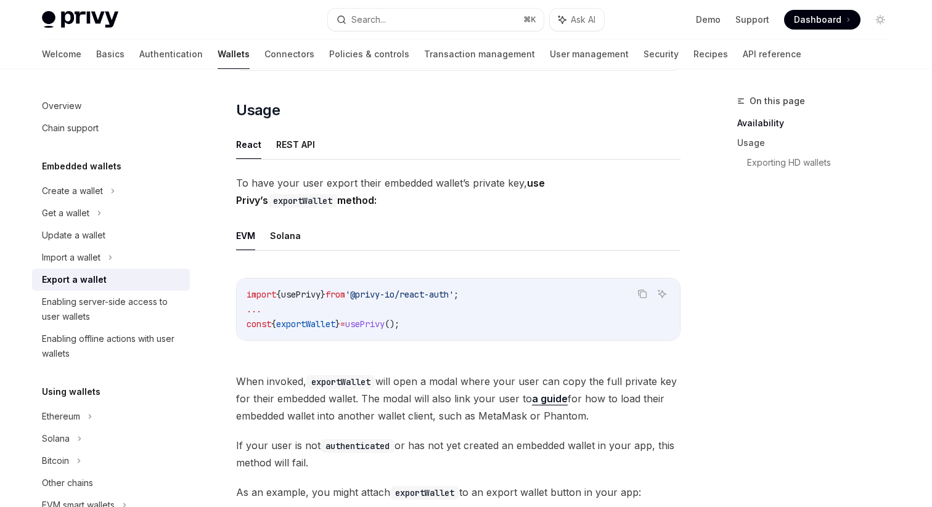
click at [467, 224] on ul "EVM Solana" at bounding box center [458, 236] width 445 height 30
click at [462, 195] on span "To have your user export their embedded wallet’s private key, use Privy’s expor…" at bounding box center [458, 191] width 445 height 35
click at [265, 60] on link "Connectors" at bounding box center [290, 54] width 50 height 30
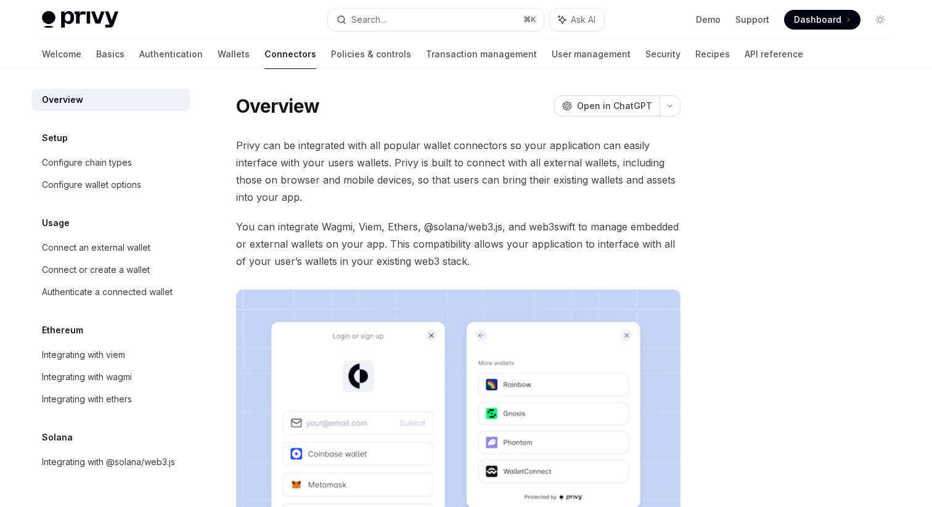
click at [476, 144] on span "Privy can be integrated with all popular wallet connectors so your application …" at bounding box center [458, 171] width 445 height 69
click at [478, 145] on span "Privy can be integrated with all popular wallet connectors so your application …" at bounding box center [458, 171] width 445 height 69
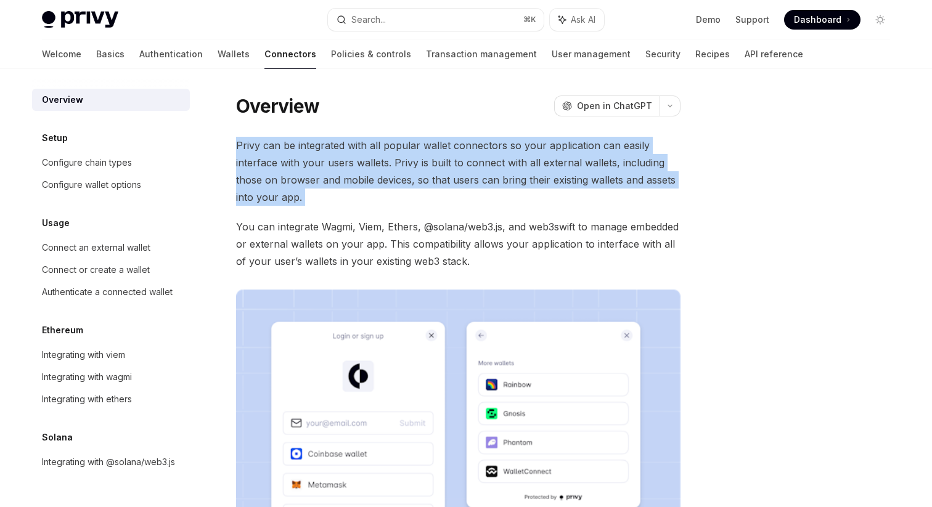
click at [478, 145] on span "Privy can be integrated with all popular wallet connectors so your application …" at bounding box center [458, 171] width 445 height 69
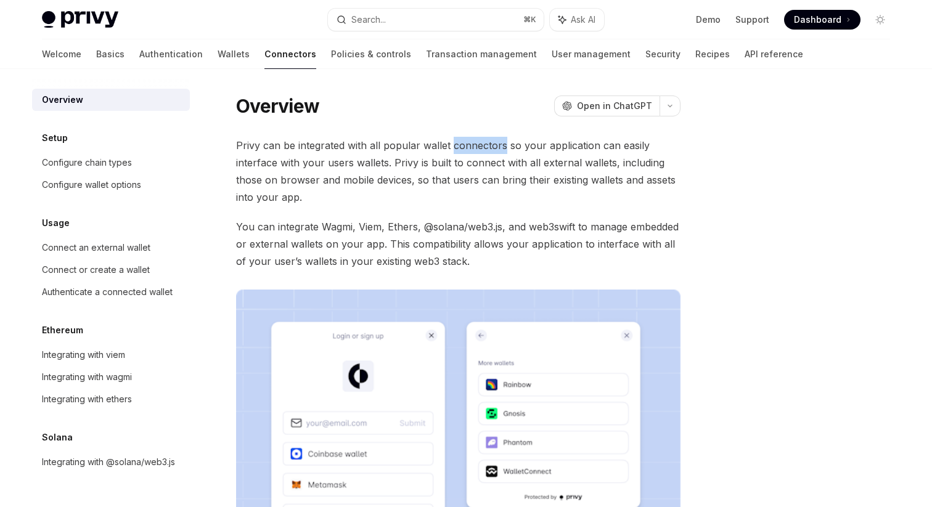
click at [478, 145] on span "Privy can be integrated with all popular wallet connectors so your application …" at bounding box center [458, 171] width 445 height 69
click at [480, 146] on span "Privy can be integrated with all popular wallet connectors so your application …" at bounding box center [458, 171] width 445 height 69
click at [481, 144] on span "Privy can be integrated with all popular wallet connectors so your application …" at bounding box center [458, 171] width 445 height 69
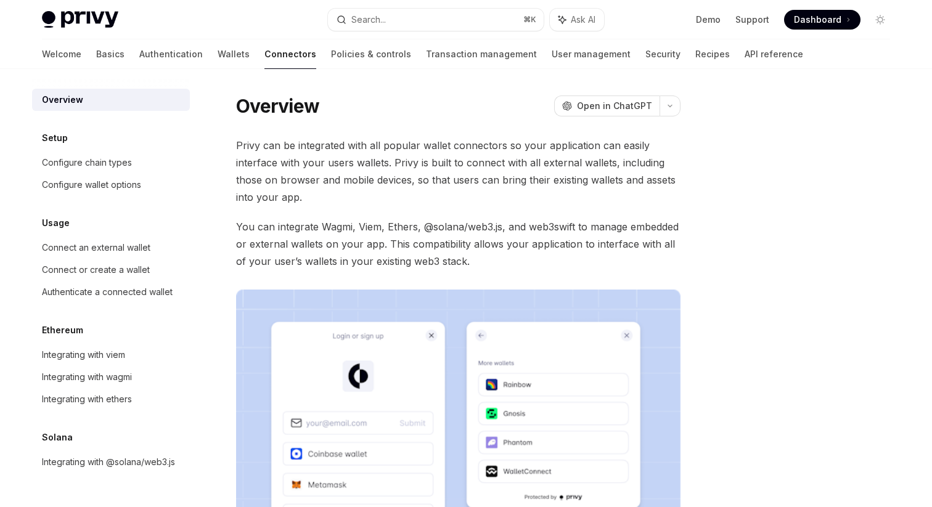
click at [481, 147] on span "Privy can be integrated with all popular wallet connectors so your application …" at bounding box center [458, 171] width 445 height 69
click at [481, 146] on span "Privy can be integrated with all popular wallet connectors so your application …" at bounding box center [458, 171] width 445 height 69
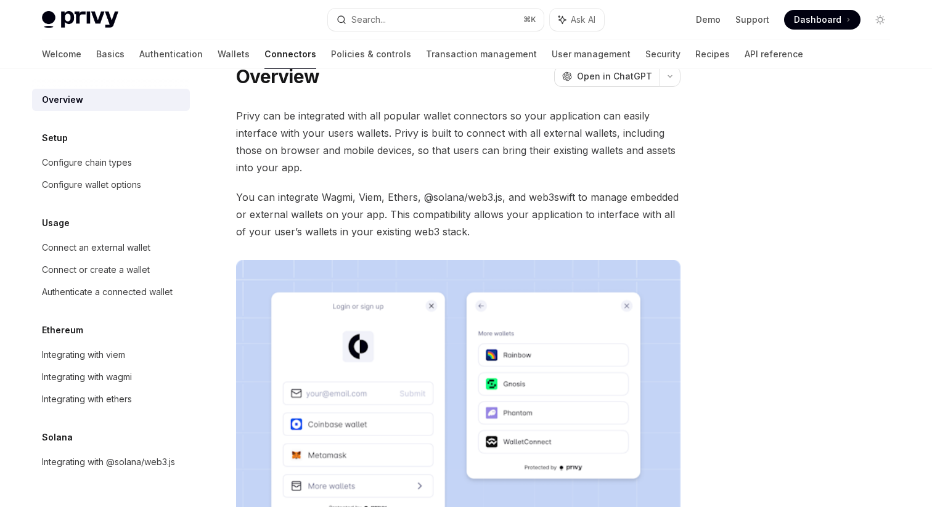
scroll to position [26, 0]
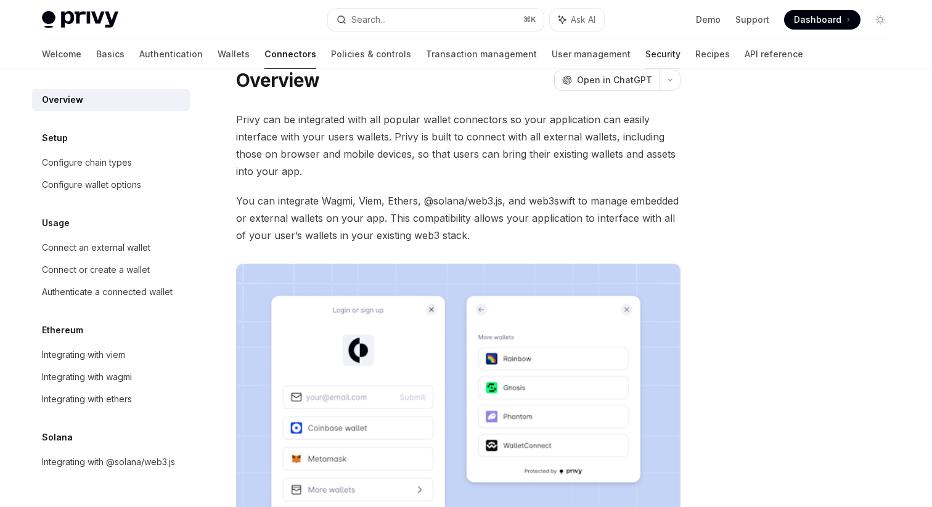
click at [646, 54] on link "Security" at bounding box center [663, 54] width 35 height 30
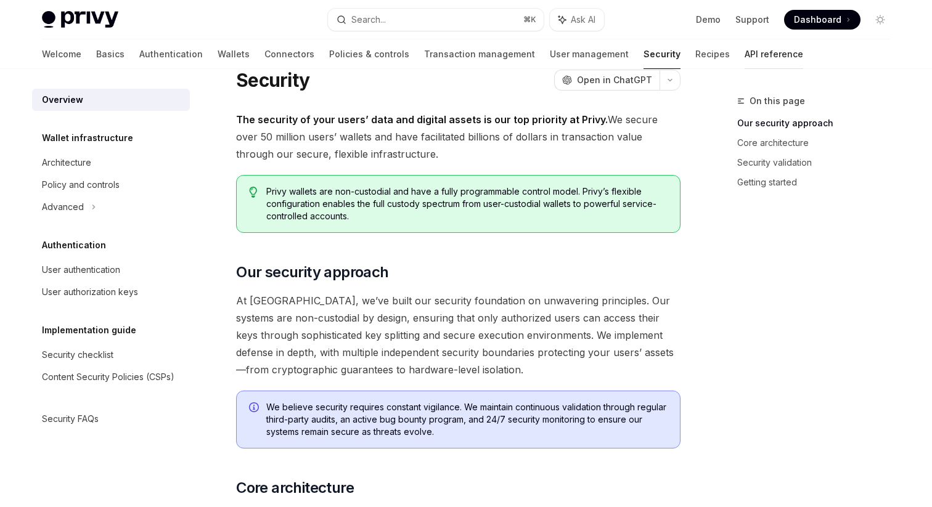
click at [745, 53] on link "API reference" at bounding box center [774, 54] width 59 height 30
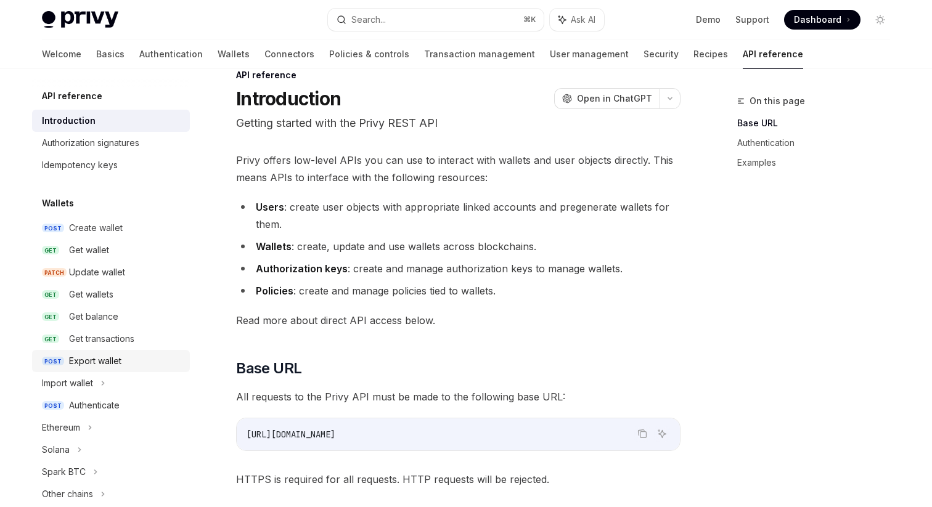
click at [105, 356] on div "Export wallet" at bounding box center [95, 361] width 52 height 15
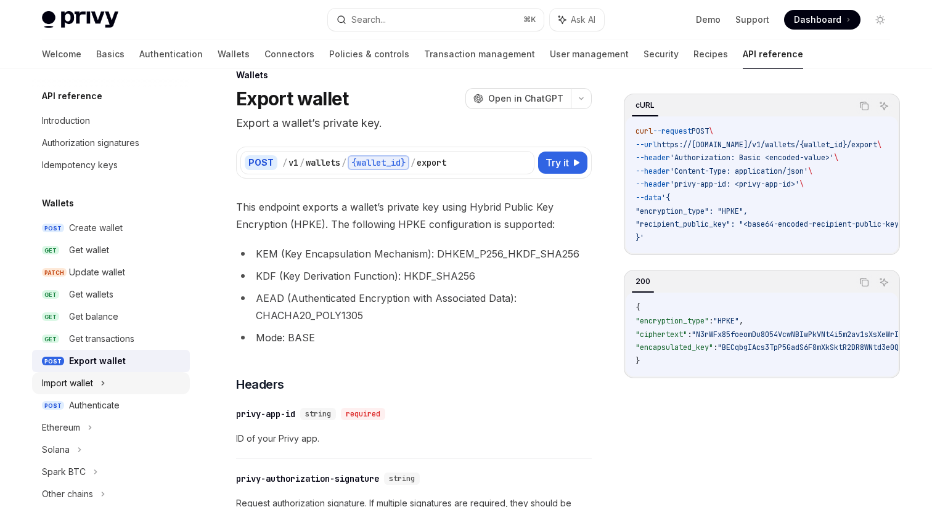
click at [109, 387] on div "Import wallet" at bounding box center [111, 383] width 158 height 22
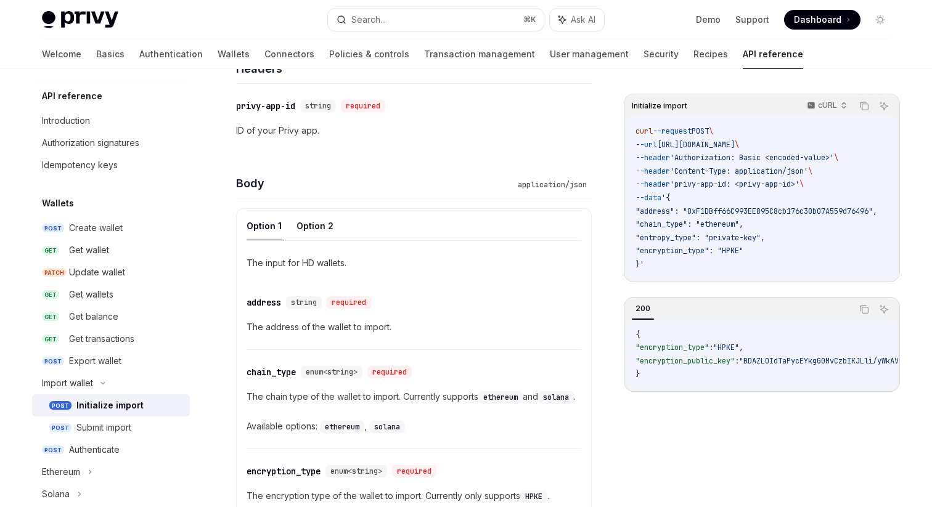
scroll to position [359, 0]
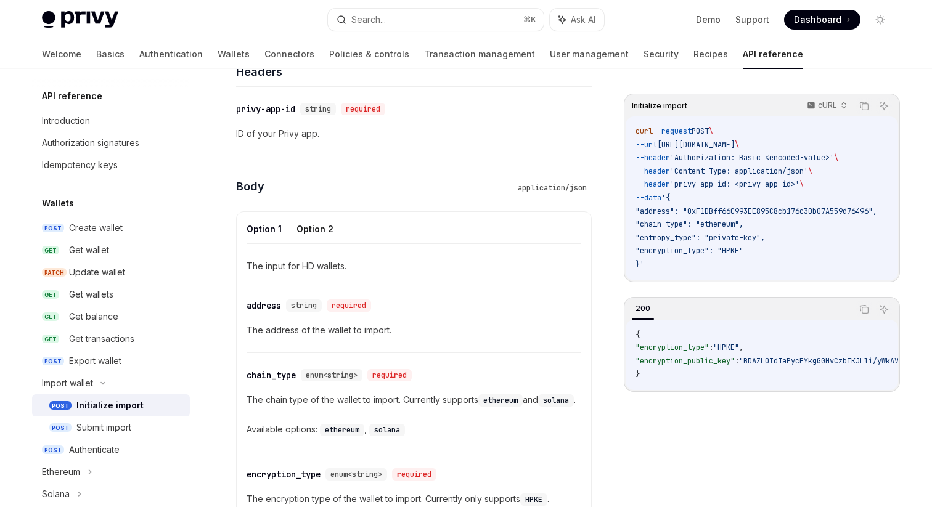
click at [316, 231] on button "Option 2" at bounding box center [315, 229] width 37 height 29
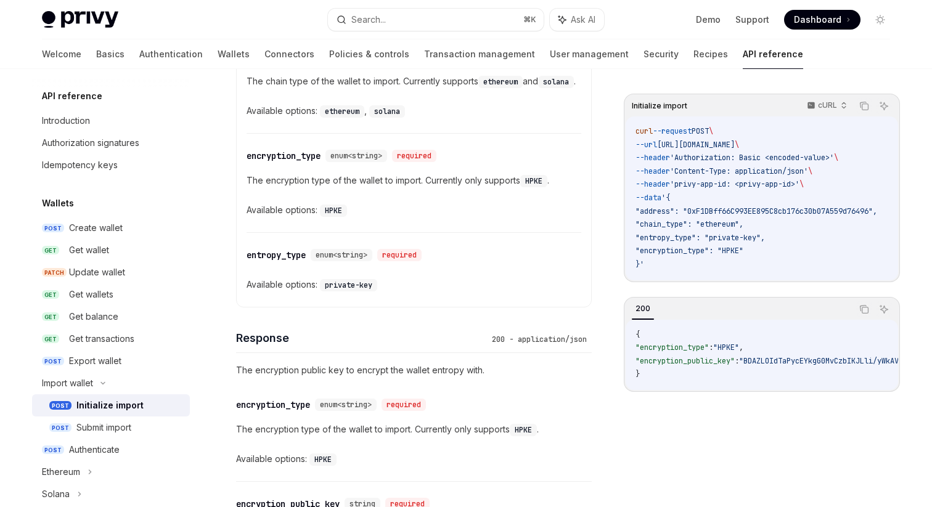
scroll to position [681, 0]
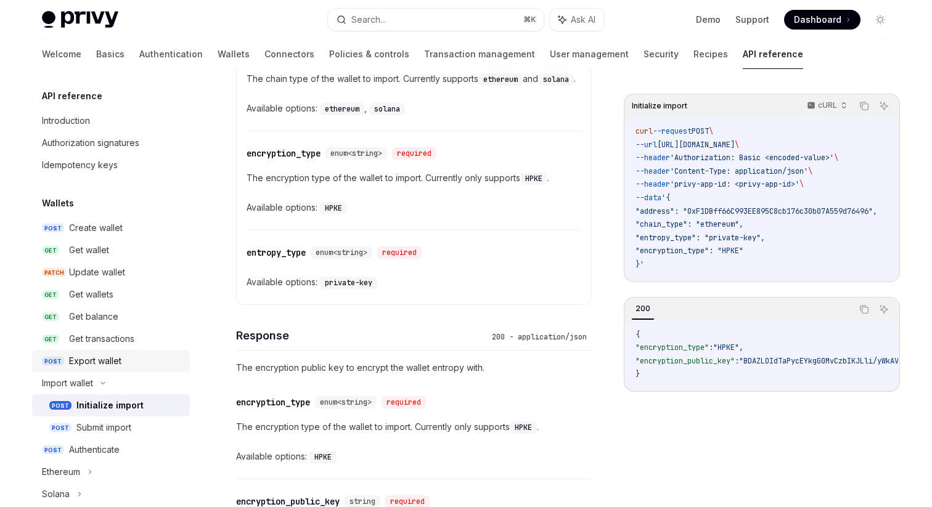
click at [117, 355] on div "Export wallet" at bounding box center [95, 361] width 52 height 15
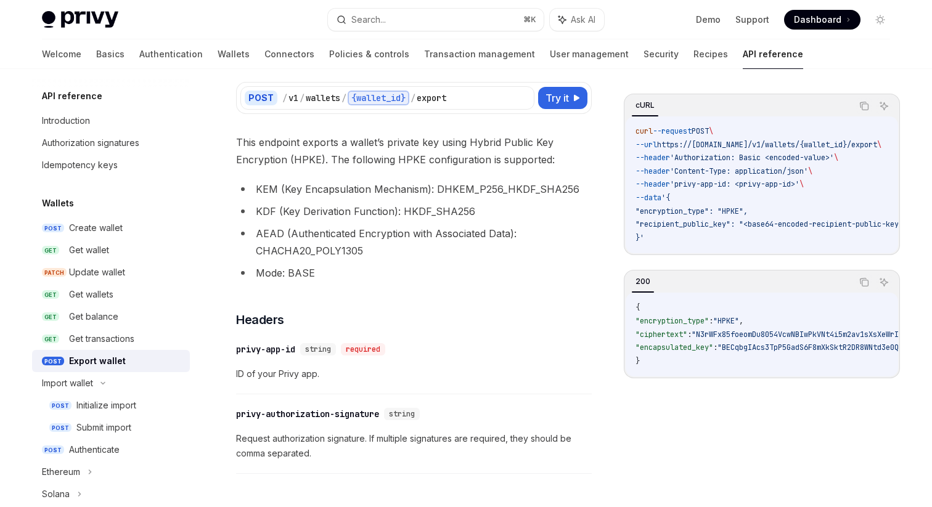
scroll to position [93, 0]
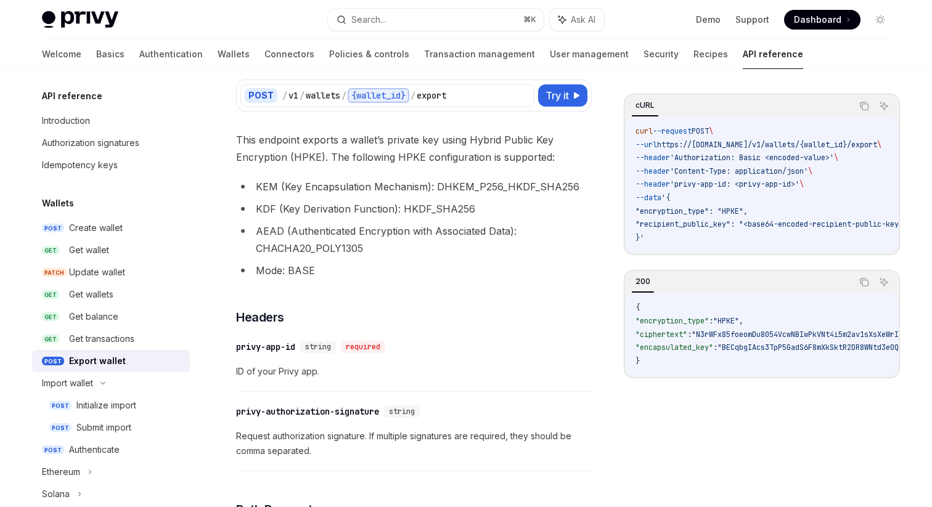
click at [489, 187] on li "KEM (Key Encapsulation Mechanism): DHKEM_P256_HKDF_SHA256" at bounding box center [414, 186] width 356 height 17
click at [485, 187] on li "KEM (Key Encapsulation Mechanism): DHKEM_P256_HKDF_SHA256" at bounding box center [414, 186] width 356 height 17
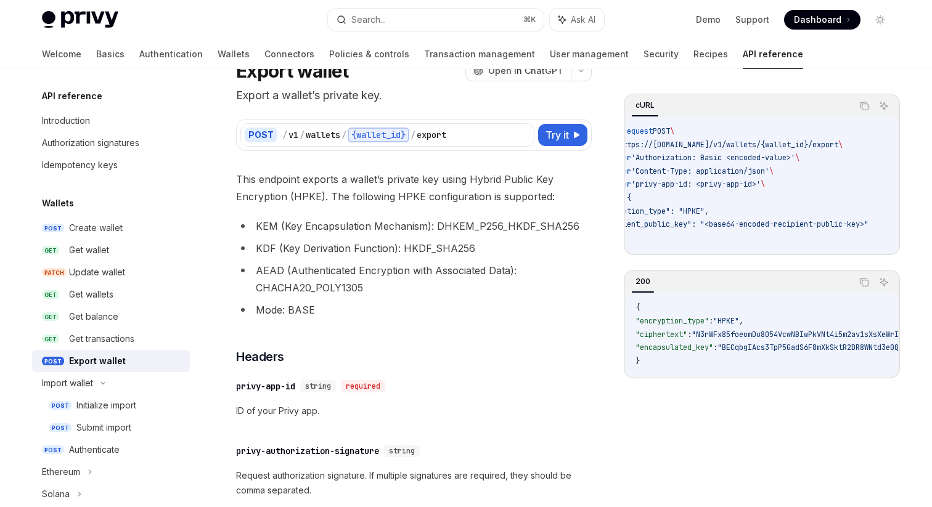
scroll to position [0, 0]
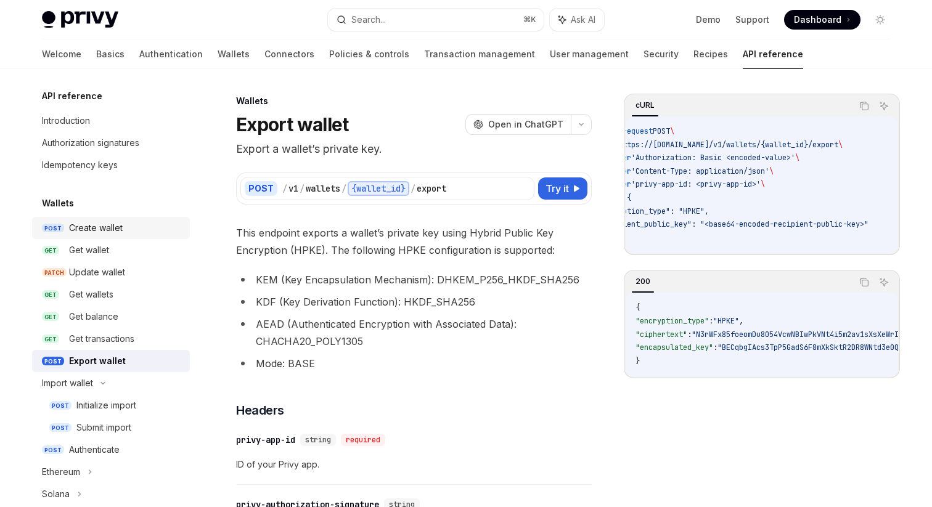
click at [125, 228] on div "Create wallet" at bounding box center [125, 228] width 113 height 15
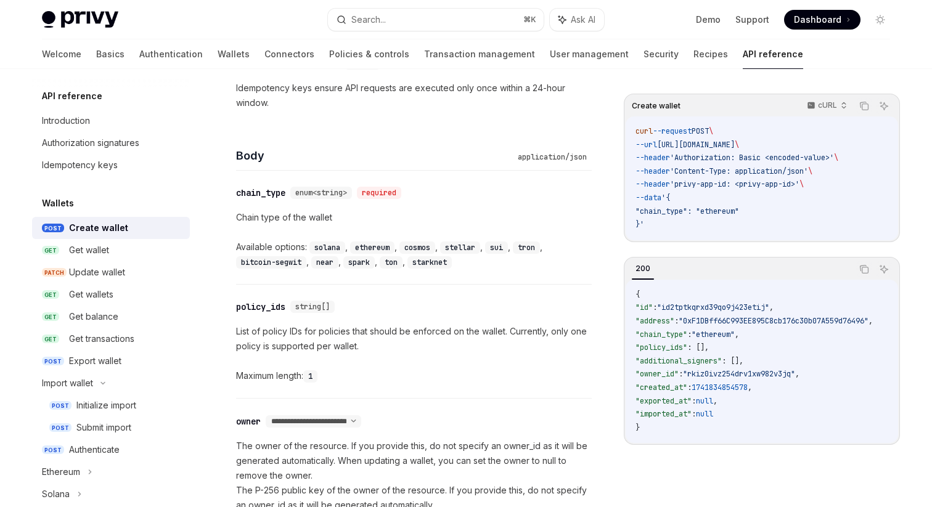
scroll to position [433, 0]
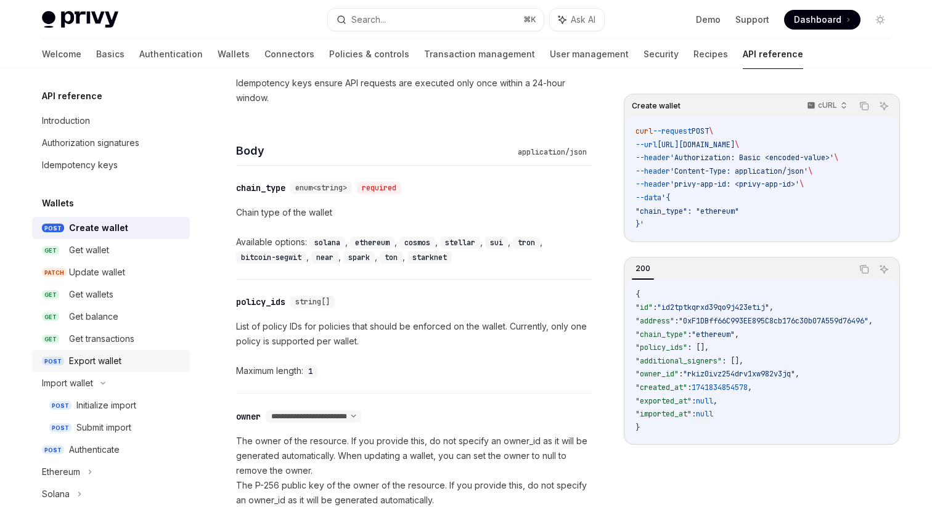
click at [104, 357] on div "Export wallet" at bounding box center [95, 361] width 52 height 15
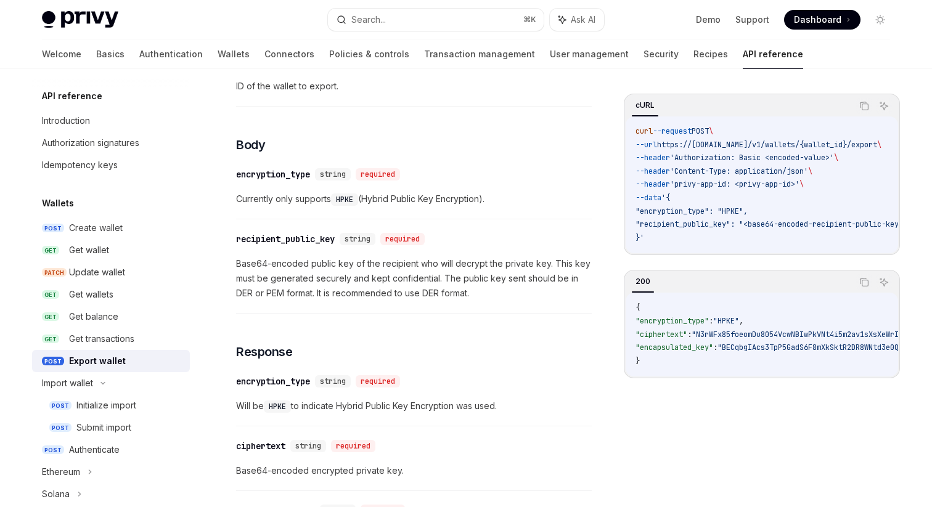
scroll to position [569, 0]
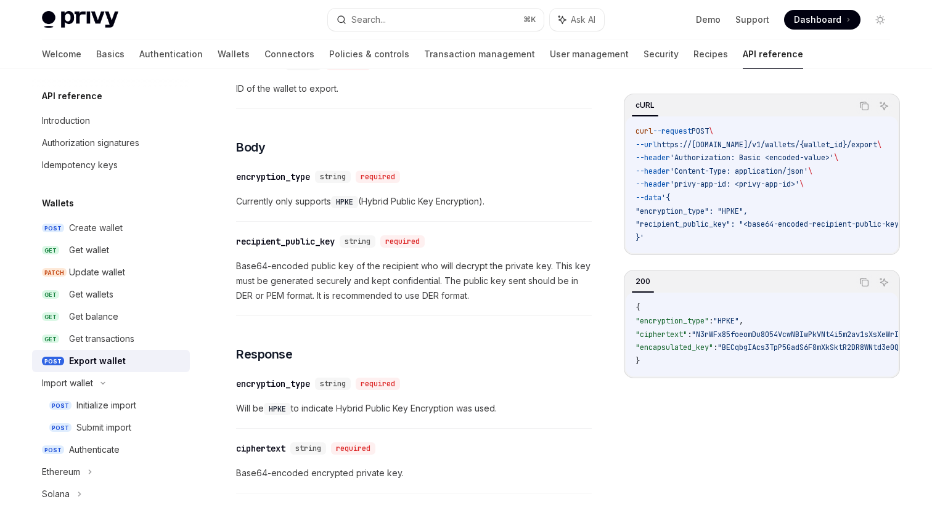
click at [484, 300] on span "Base64-encoded public key of the recipient who will decrypt the private key. Th…" at bounding box center [414, 281] width 356 height 44
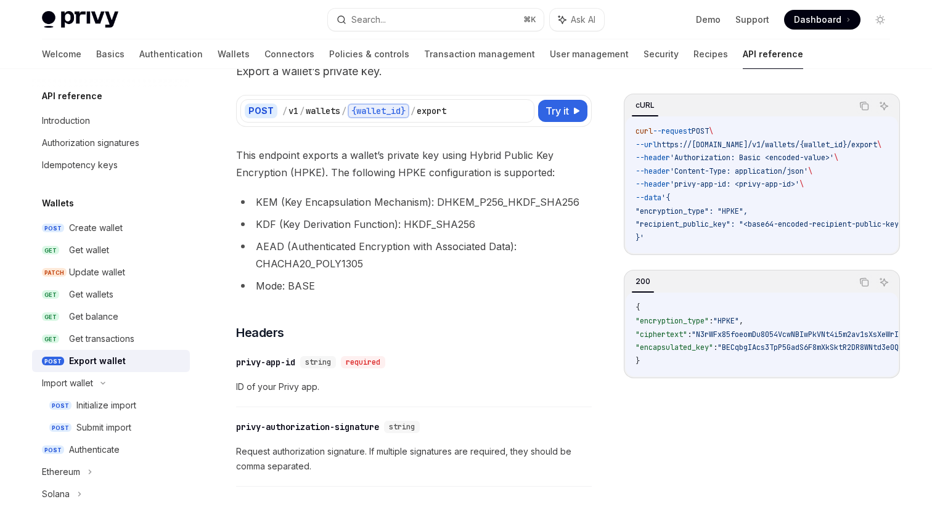
scroll to position [76, 0]
click at [438, 228] on li "KDF (Key Derivation Function): HKDF_SHA256" at bounding box center [414, 225] width 356 height 17
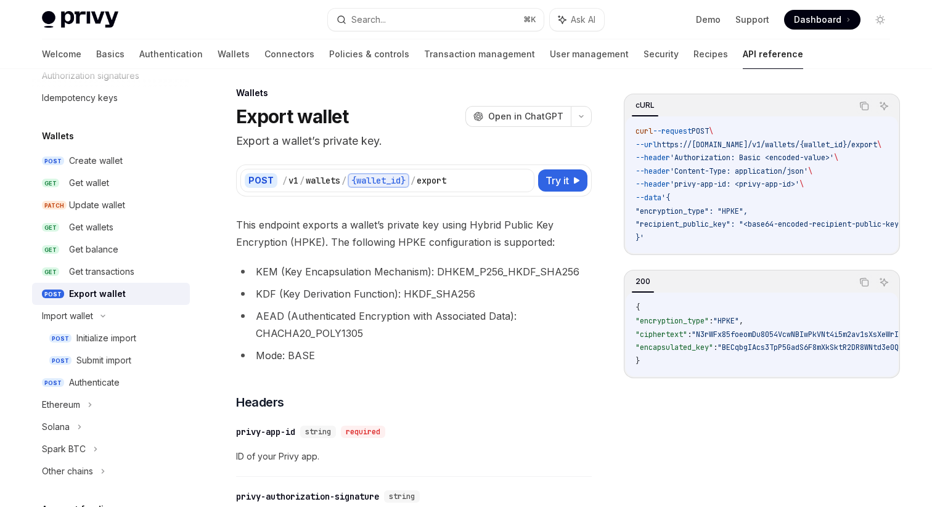
scroll to position [0, 0]
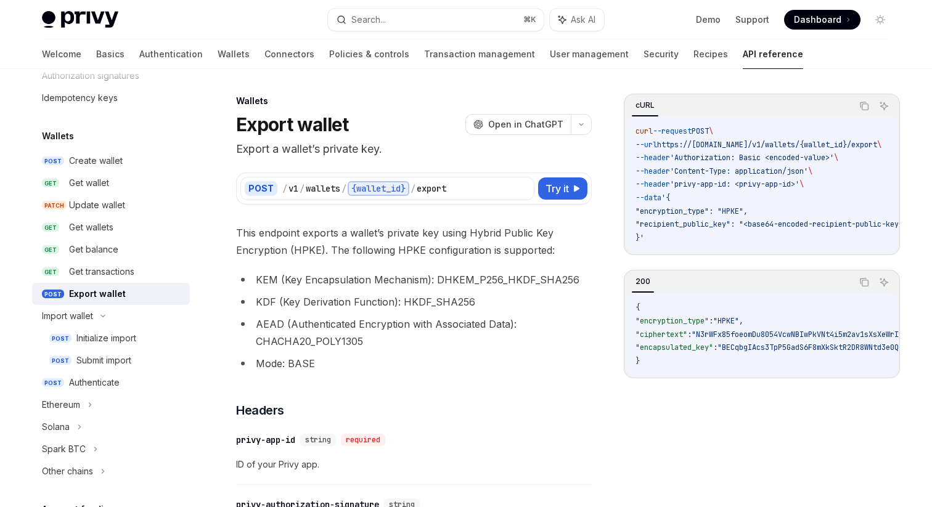
click at [430, 274] on li "KEM (Key Encapsulation Mechanism): DHKEM_P256_HKDF_SHA256" at bounding box center [414, 279] width 356 height 17
click at [131, 386] on div "Authenticate" at bounding box center [125, 383] width 113 height 15
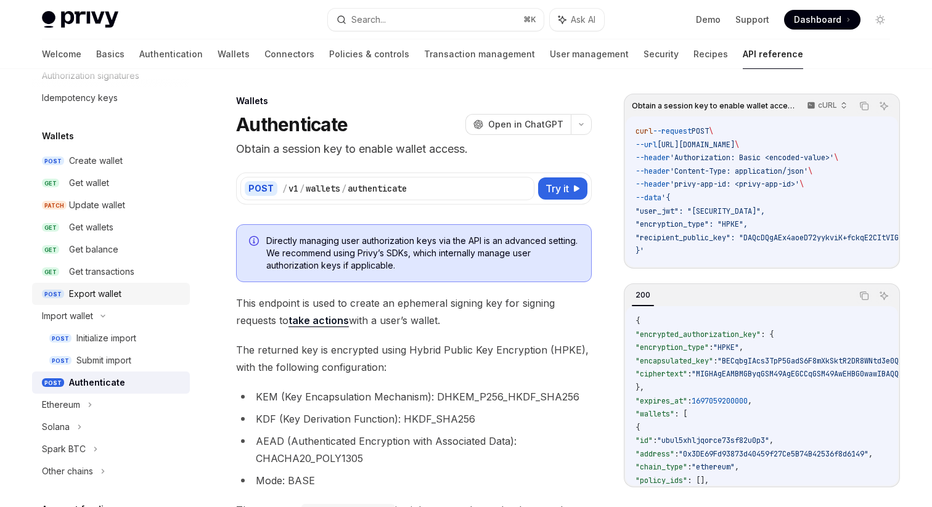
click at [117, 288] on div "Export wallet" at bounding box center [95, 294] width 52 height 15
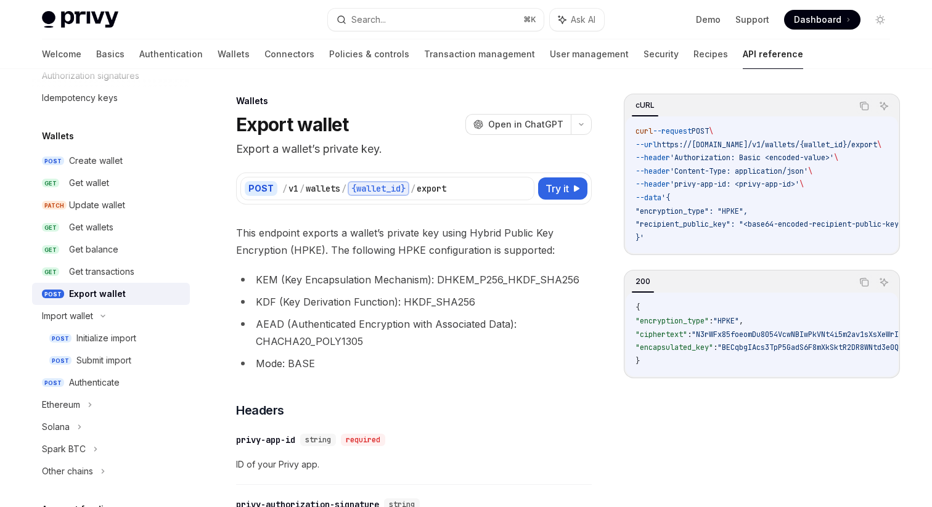
click at [470, 236] on span "This endpoint exports a wallet’s private key using Hybrid Public Key Encryption…" at bounding box center [414, 241] width 356 height 35
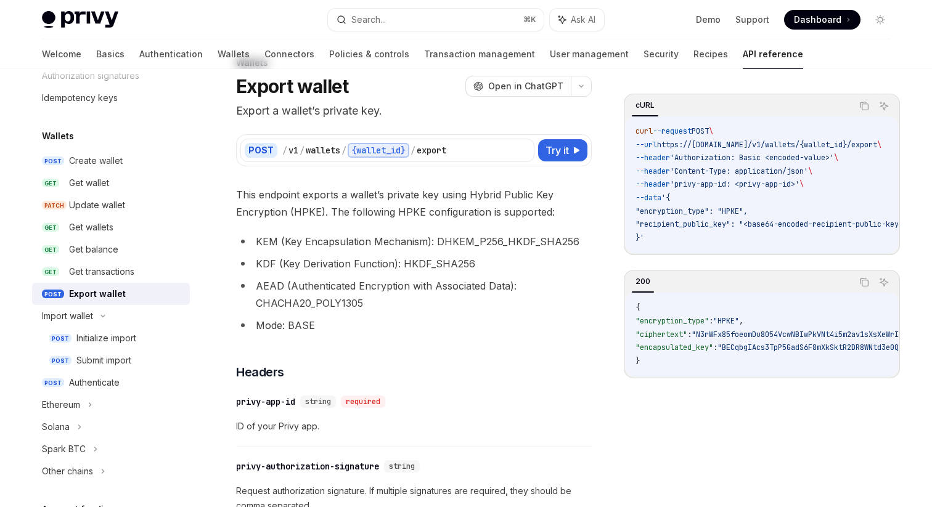
scroll to position [39, 0]
click at [487, 213] on span "This endpoint exports a wallet’s private key using Hybrid Public Key Encryption…" at bounding box center [414, 202] width 356 height 35
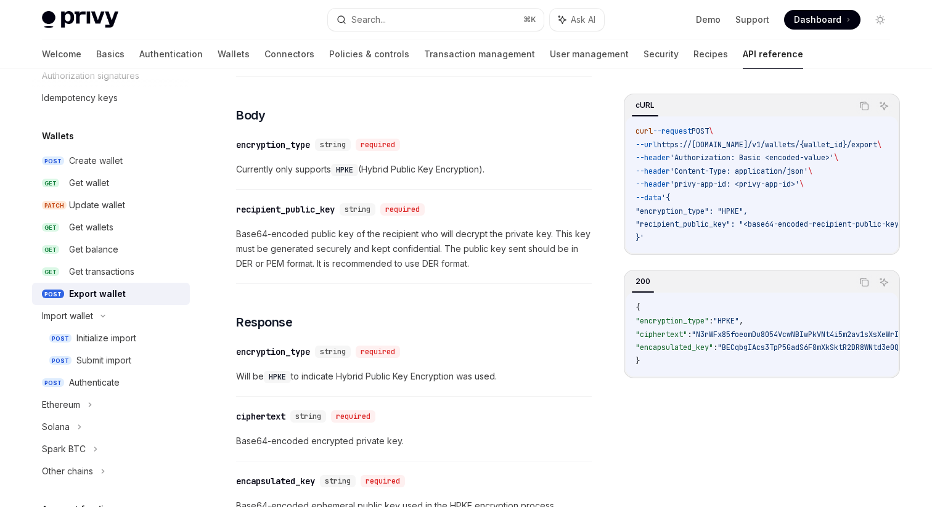
scroll to position [603, 0]
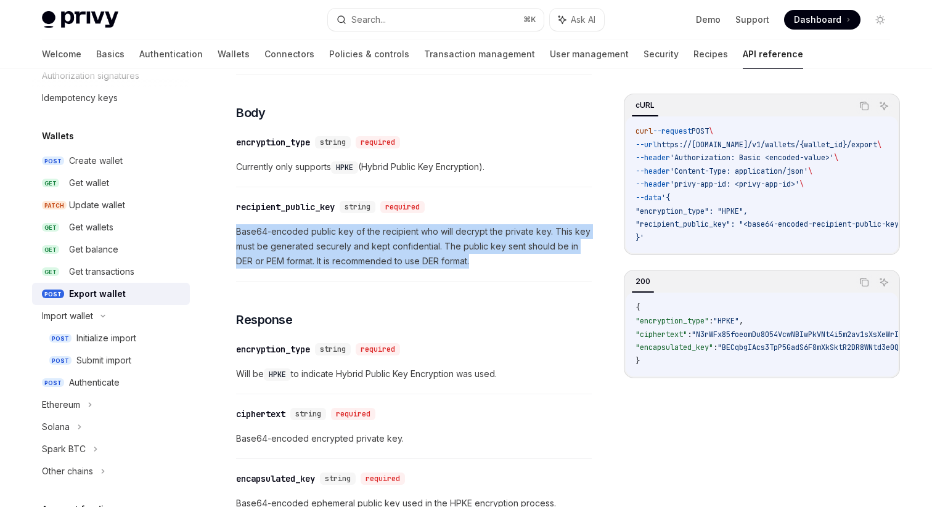
drag, startPoint x: 487, startPoint y: 210, endPoint x: 486, endPoint y: 267, distance: 56.7
click at [486, 267] on div "​ recipient_public_key string required Base64-encoded public key of the recipie…" at bounding box center [414, 238] width 356 height 88
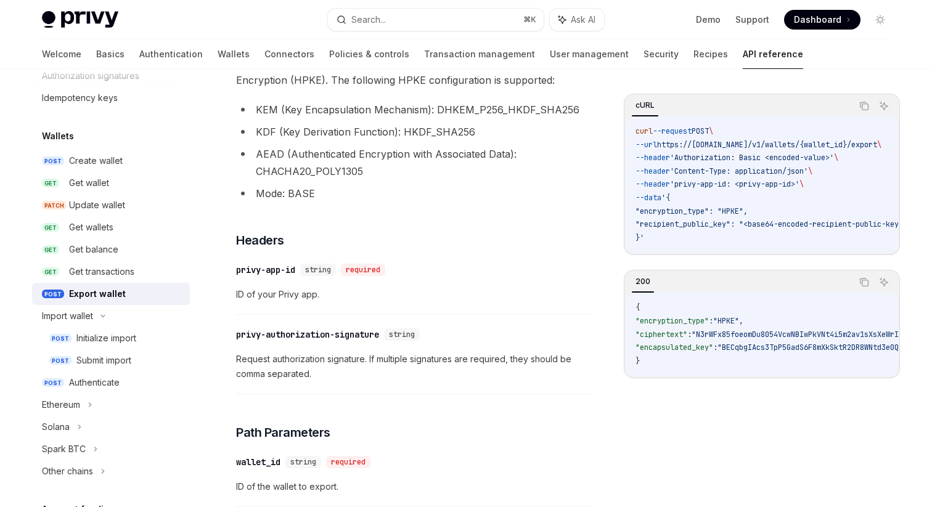
click at [486, 267] on div "​ privy-app-id string required" at bounding box center [407, 270] width 343 height 15
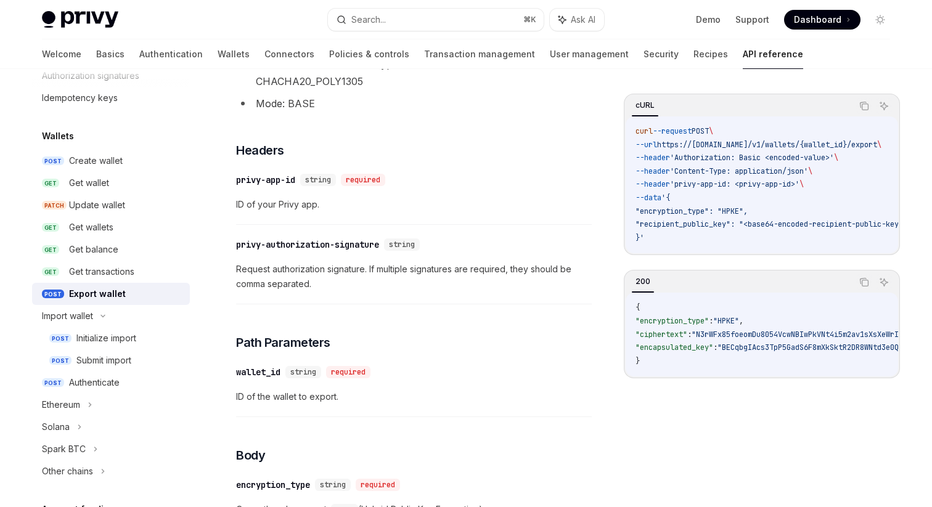
scroll to position [300, 0]
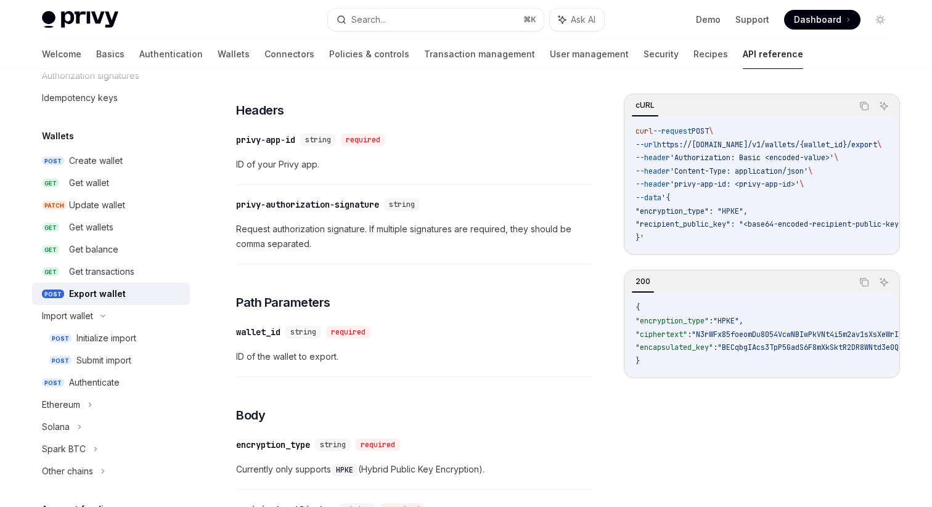
click at [490, 250] on span "Request authorization signature. If multiple signatures are required, they shou…" at bounding box center [414, 237] width 356 height 30
click at [472, 207] on div "​ privy-authorization-signature string" at bounding box center [407, 204] width 343 height 15
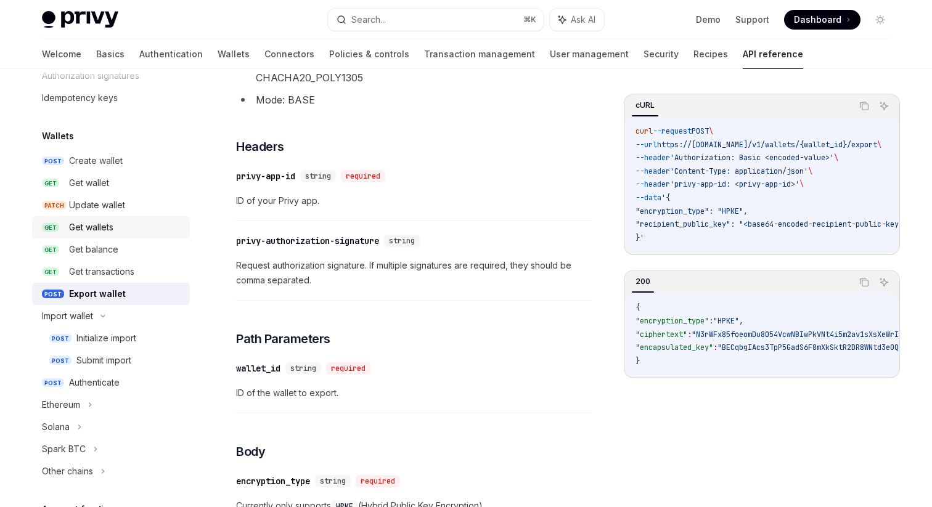
scroll to position [0, 0]
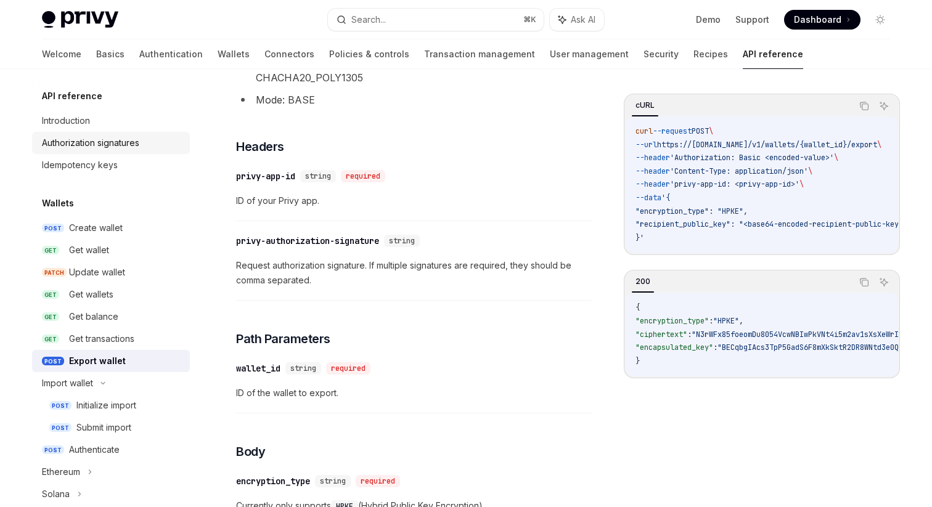
click at [129, 140] on div "Authorization signatures" at bounding box center [90, 143] width 97 height 15
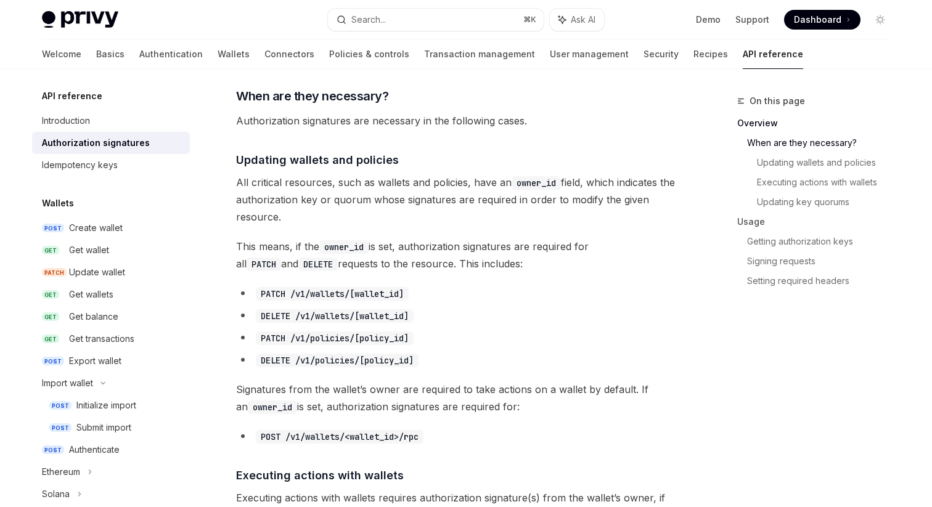
scroll to position [429, 0]
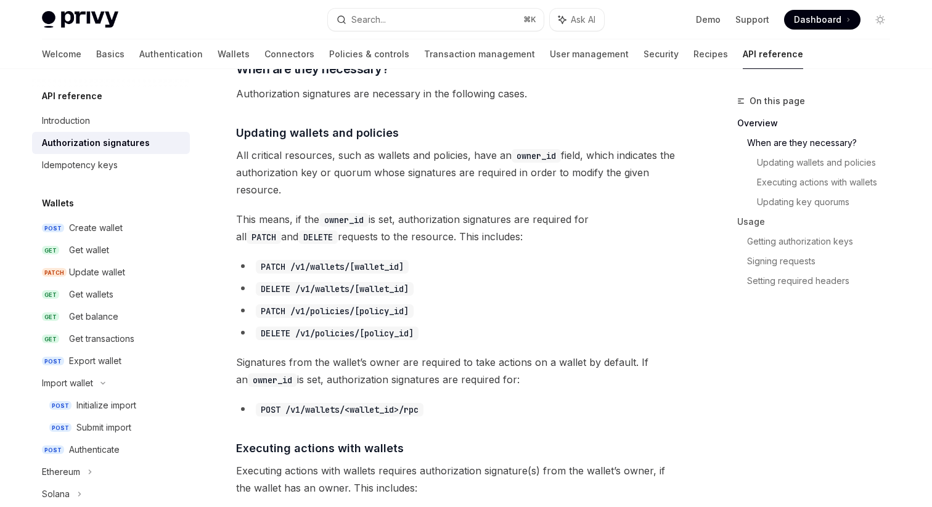
click at [466, 220] on span "This means, if the owner_id is set, authorization signatures are required for a…" at bounding box center [458, 228] width 445 height 35
click at [466, 219] on span "This means, if the owner_id is set, authorization signatures are required for a…" at bounding box center [458, 228] width 445 height 35
click at [468, 220] on span "This means, if the owner_id is set, authorization signatures are required for a…" at bounding box center [458, 228] width 445 height 35
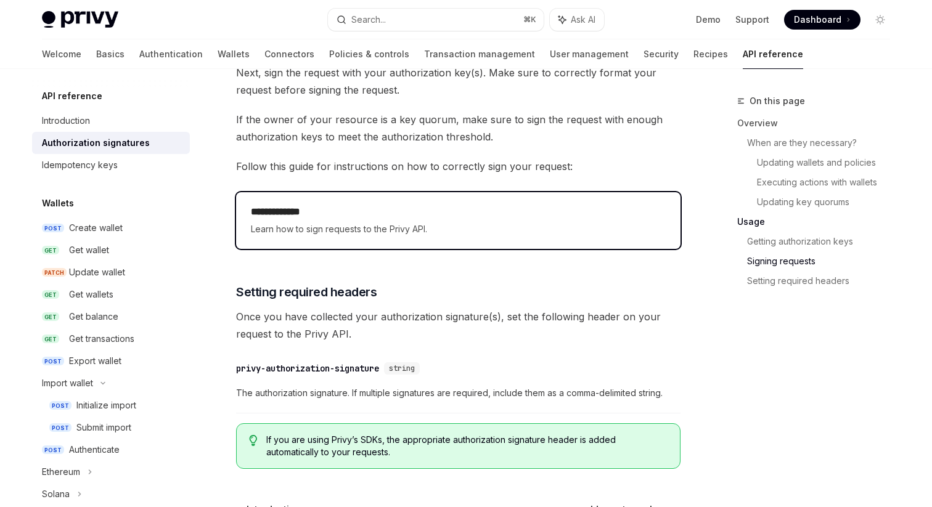
scroll to position [1931, 0]
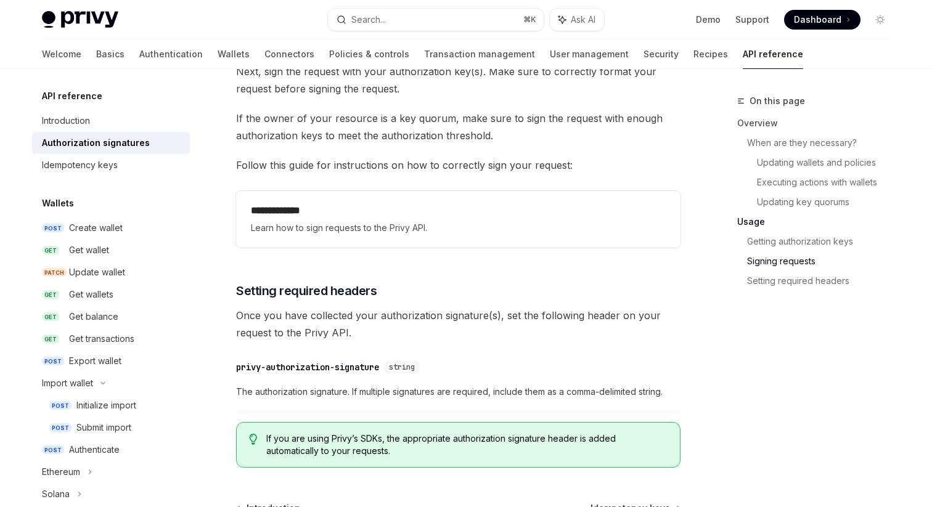
click at [466, 325] on span "Once you have collected your authorization signature(s), set the following head…" at bounding box center [458, 324] width 445 height 35
click at [477, 316] on span "Once you have collected your authorization signature(s), set the following head…" at bounding box center [458, 324] width 445 height 35
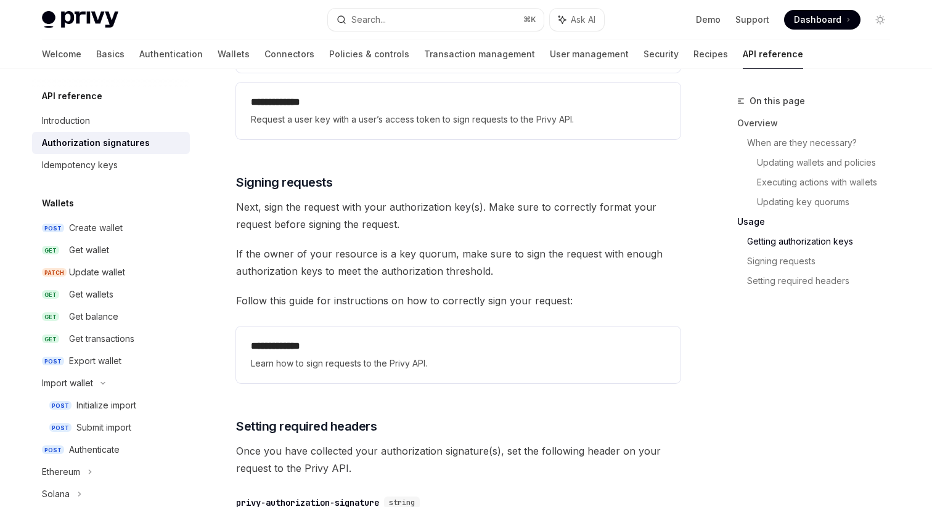
scroll to position [1781, 0]
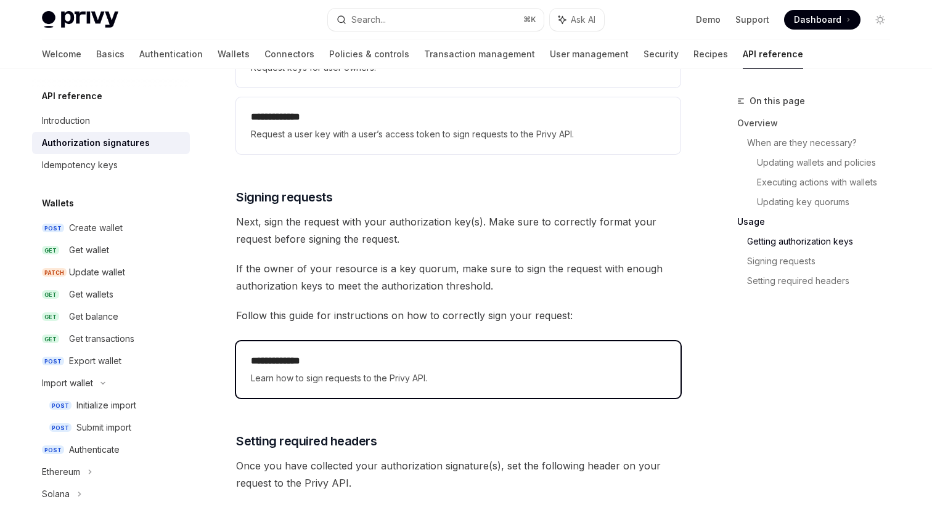
click at [443, 370] on div "**********" at bounding box center [458, 370] width 415 height 32
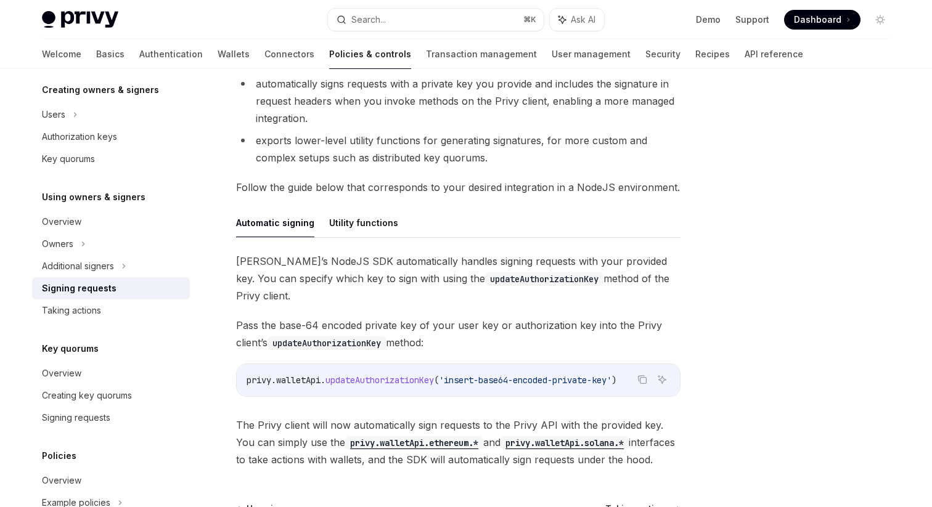
scroll to position [287, 0]
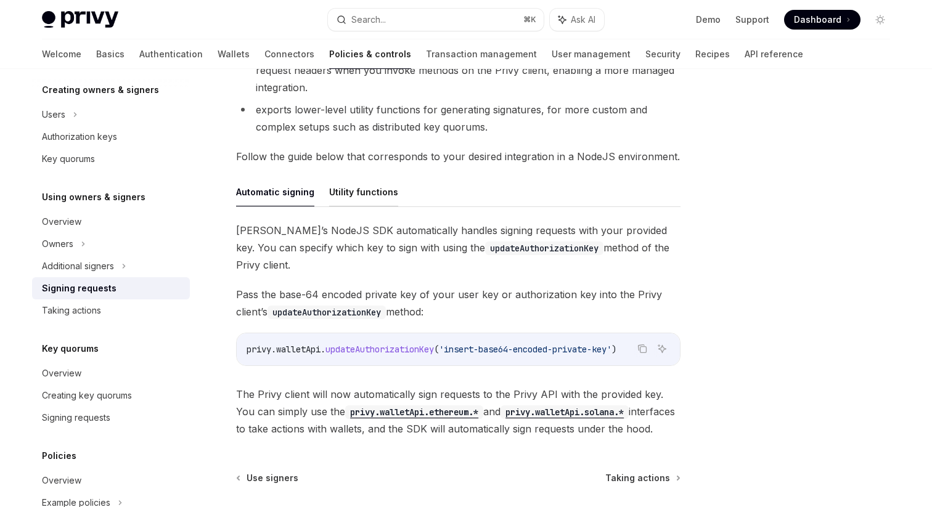
click at [367, 194] on button "Utility functions" at bounding box center [363, 192] width 69 height 29
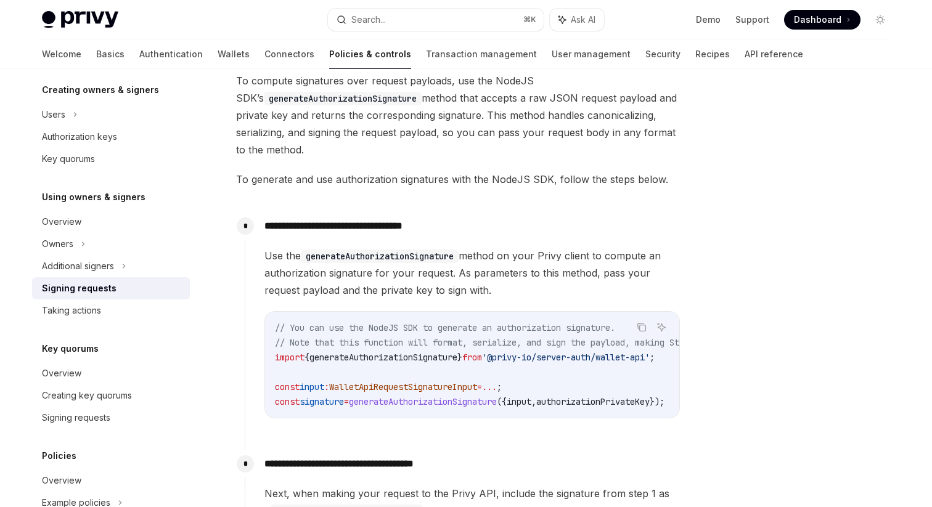
scroll to position [433, 0]
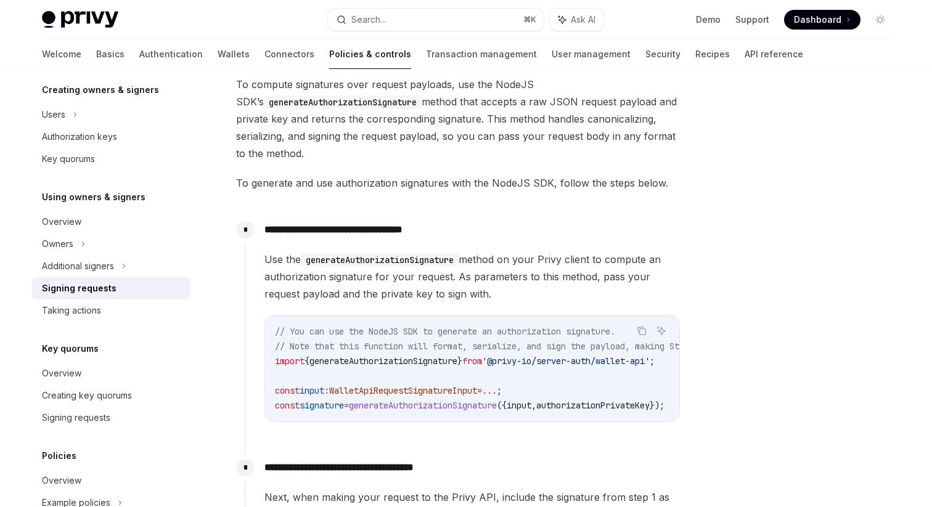
click at [450, 356] on span "generateAuthorizationSignature" at bounding box center [384, 361] width 148 height 11
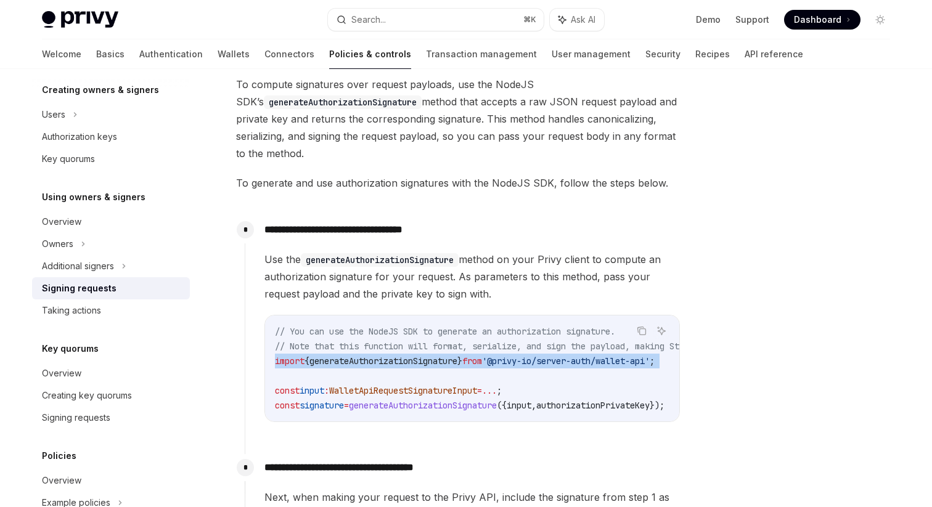
click at [450, 356] on span "generateAuthorizationSignature" at bounding box center [384, 361] width 148 height 11
copy code "import { generateAuthorizationSignature } from '@privy-io/server-auth/wallet-ap…"
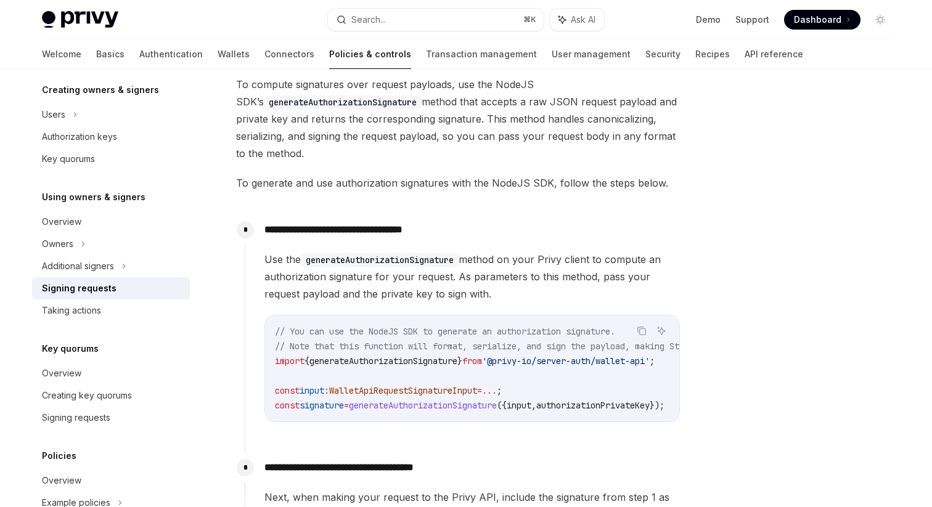
click at [404, 282] on span "Use the generateAuthorizationSignature method on your Privy client to compute a…" at bounding box center [473, 277] width 416 height 52
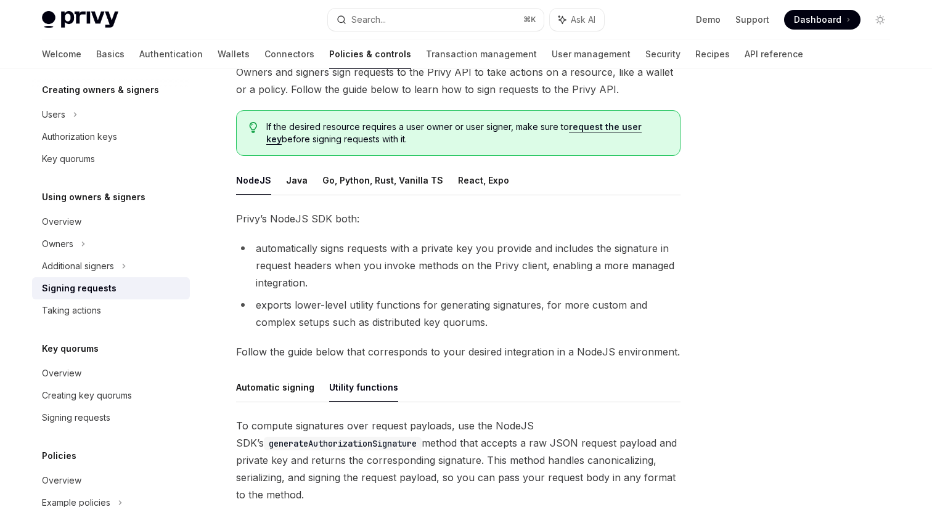
scroll to position [0, 0]
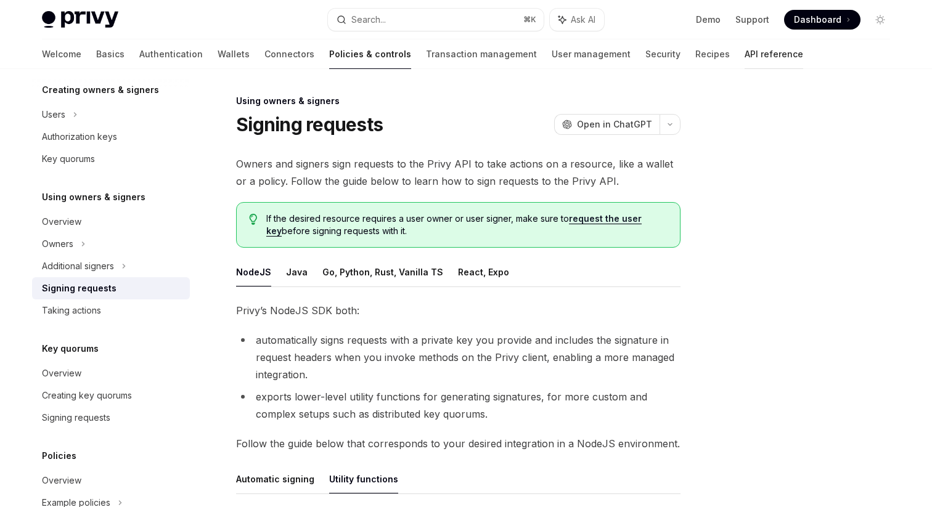
click at [745, 60] on link "API reference" at bounding box center [774, 54] width 59 height 30
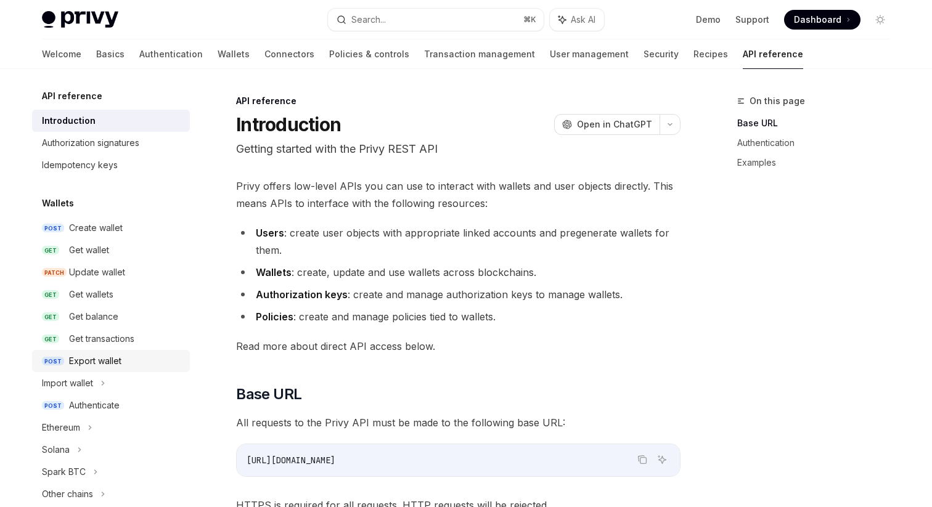
click at [106, 364] on div "Export wallet" at bounding box center [95, 361] width 52 height 15
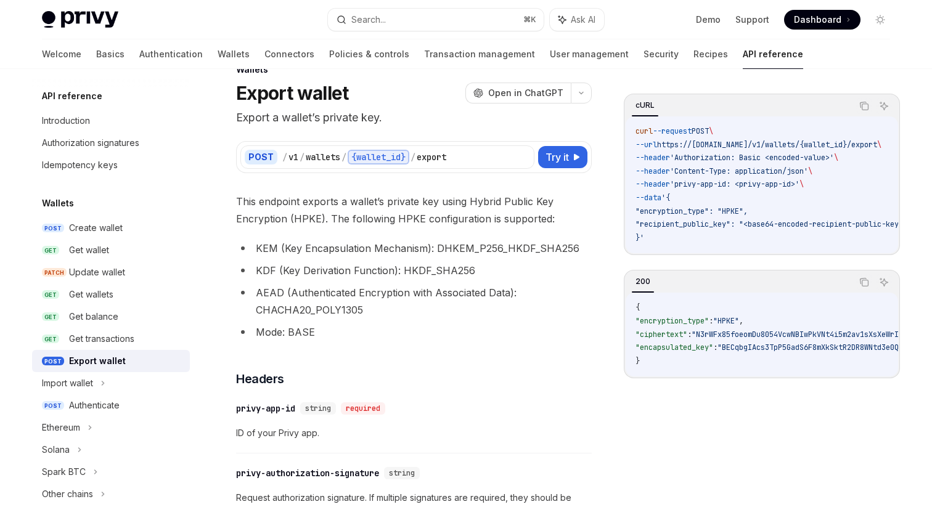
scroll to position [30, 0]
click at [305, 159] on div "/ v1 / wallets / {wallet_id} / export" at bounding box center [406, 158] width 248 height 15
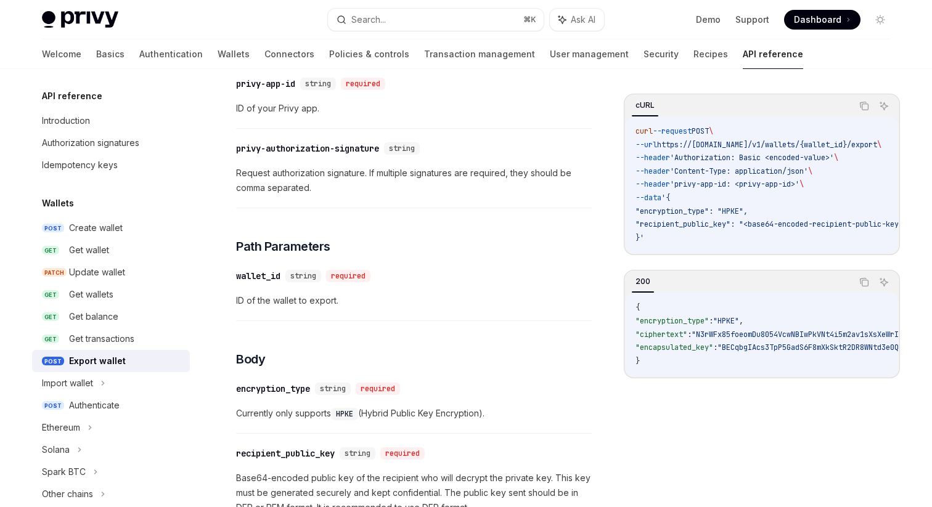
scroll to position [373, 0]
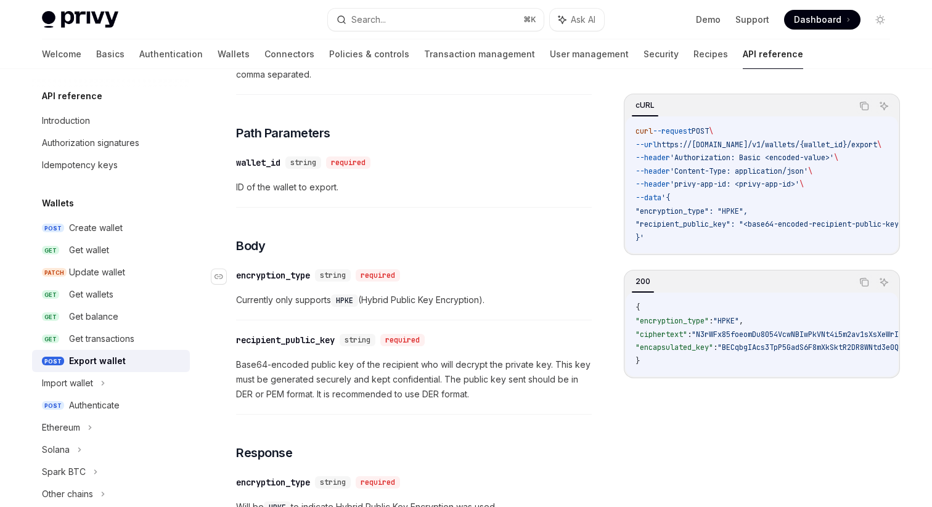
click at [287, 275] on div "encryption_type" at bounding box center [273, 275] width 74 height 12
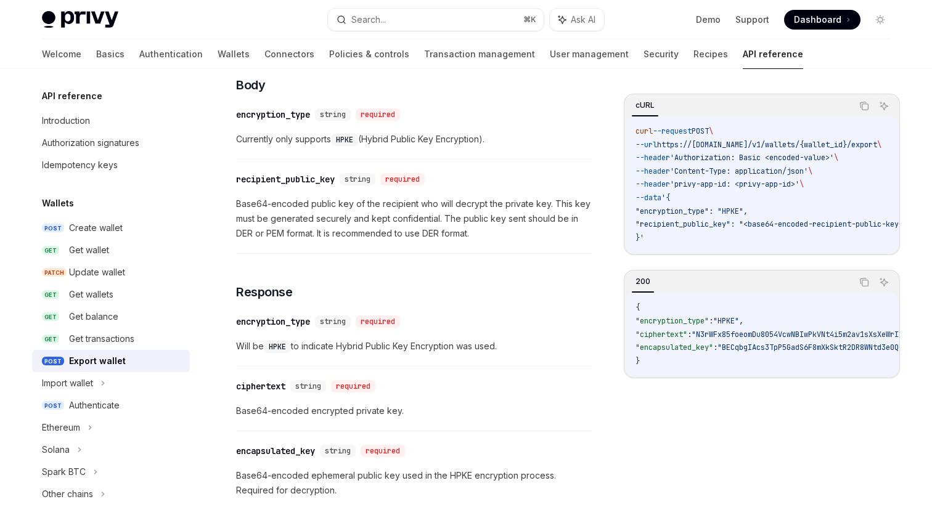
scroll to position [630, 0]
click at [308, 115] on div "encryption_type" at bounding box center [273, 116] width 74 height 12
drag, startPoint x: 315, startPoint y: 115, endPoint x: 235, endPoint y: 115, distance: 80.2
click at [236, 115] on div "​ encryption_type string required" at bounding box center [320, 116] width 169 height 12
copy div "​ encryption_type"
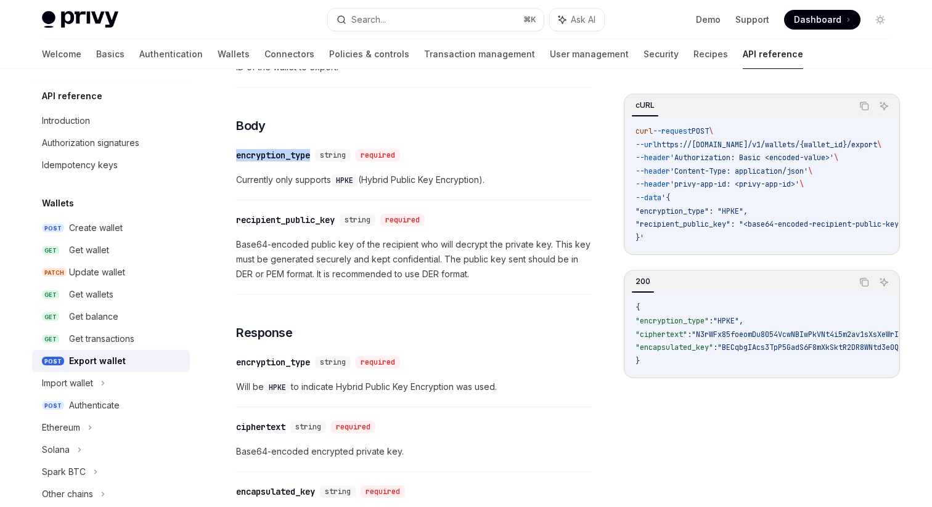
scroll to position [586, 0]
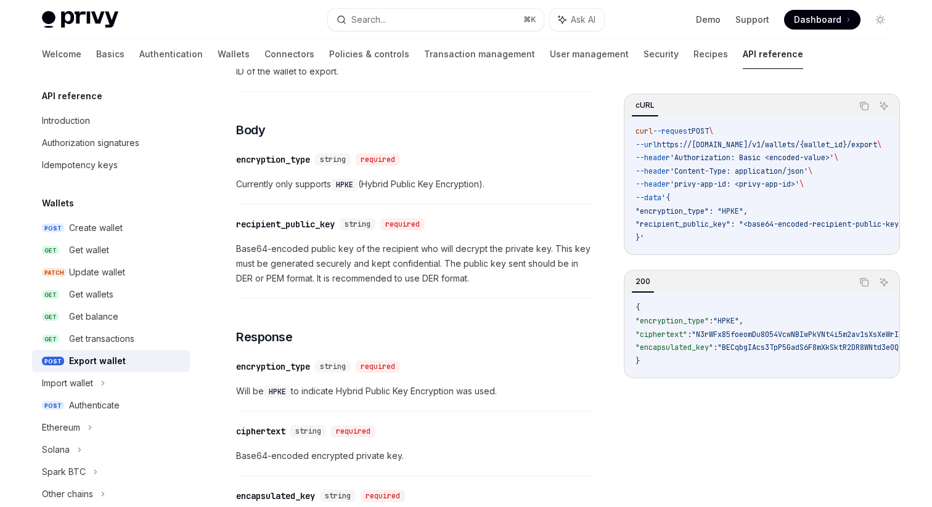
click at [322, 183] on span "Currently only supports HPKE (Hybrid Public Key Encryption)." at bounding box center [414, 184] width 356 height 15
click at [350, 184] on code "HPKE" at bounding box center [344, 185] width 27 height 12
copy code "HPKE"
drag, startPoint x: 237, startPoint y: 224, endPoint x: 339, endPoint y: 226, distance: 101.8
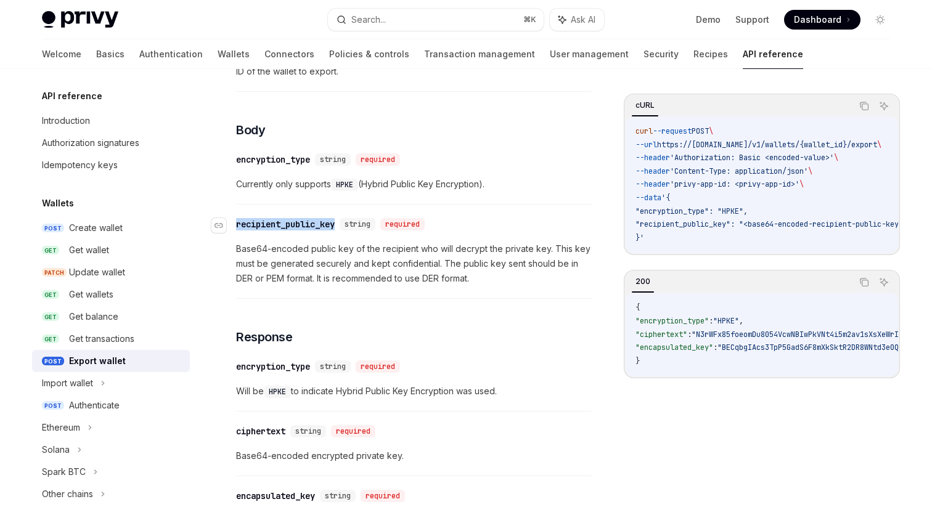
click at [335, 226] on div "recipient_public_key" at bounding box center [285, 224] width 99 height 12
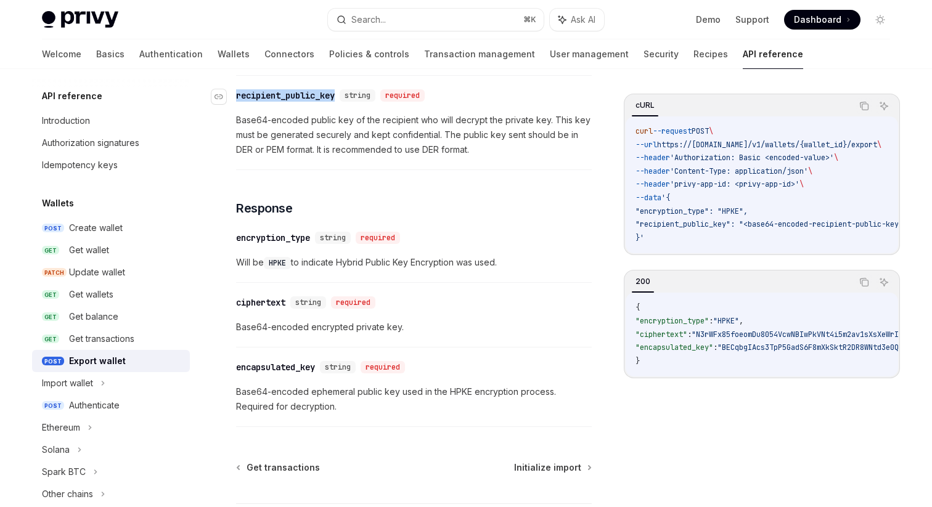
scroll to position [721, 0]
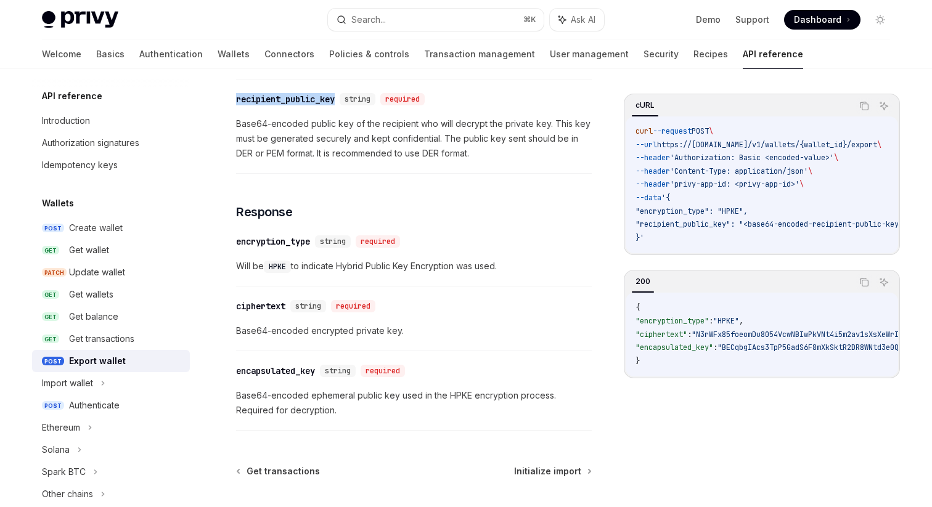
scroll to position [721, 0]
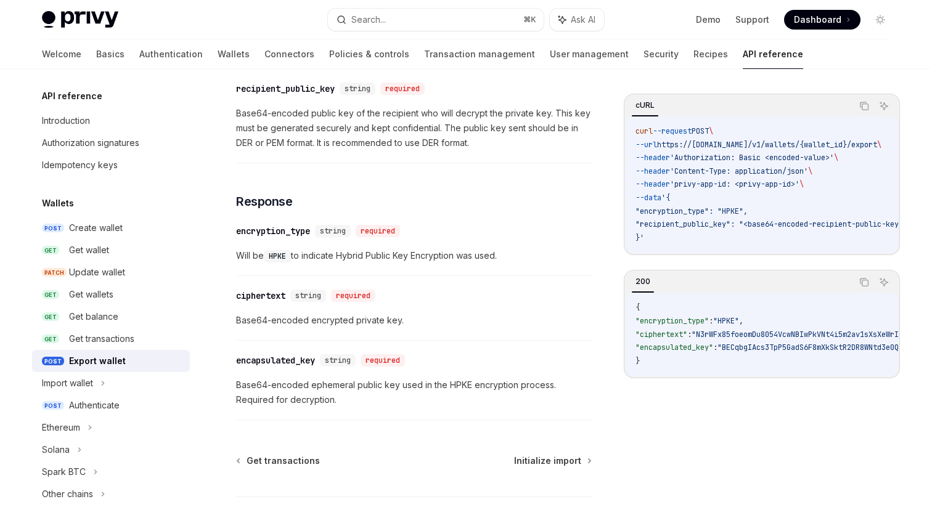
click at [400, 258] on span "Will be HPKE to indicate Hybrid Public Key Encryption was used." at bounding box center [414, 255] width 356 height 15
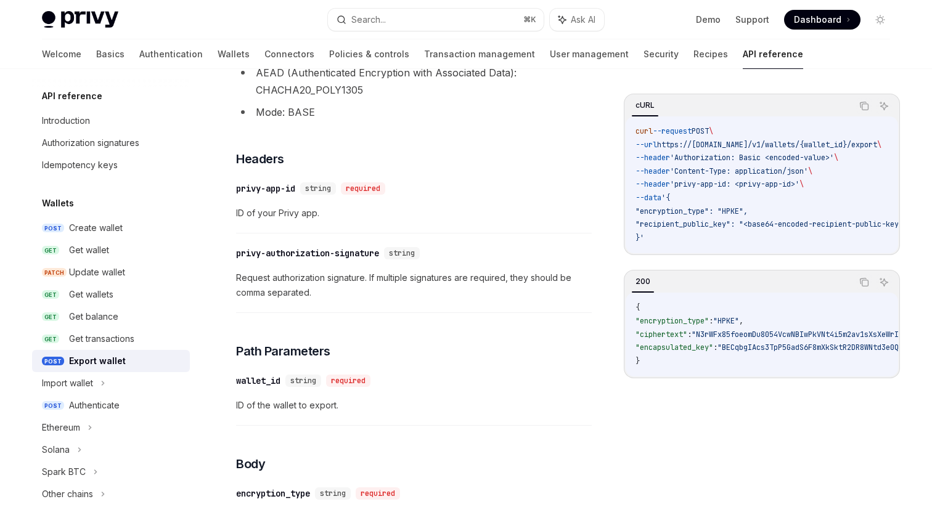
scroll to position [249, 0]
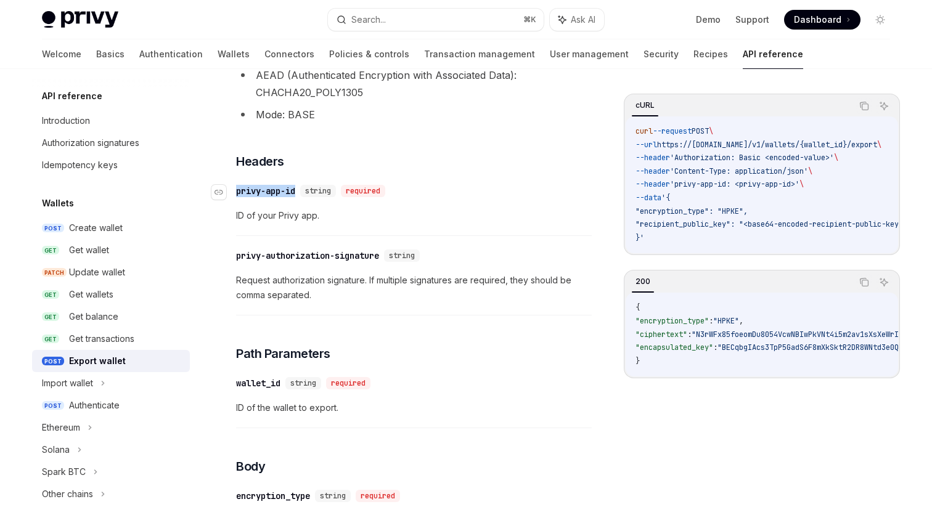
drag, startPoint x: 237, startPoint y: 192, endPoint x: 301, endPoint y: 194, distance: 64.2
click at [301, 194] on div "​ privy-app-id string required" at bounding box center [313, 191] width 154 height 12
copy div "privy-app-id"
drag, startPoint x: 387, startPoint y: 255, endPoint x: 237, endPoint y: 250, distance: 150.5
click at [237, 250] on div "​ privy-authorization-signature string" at bounding box center [330, 256] width 189 height 12
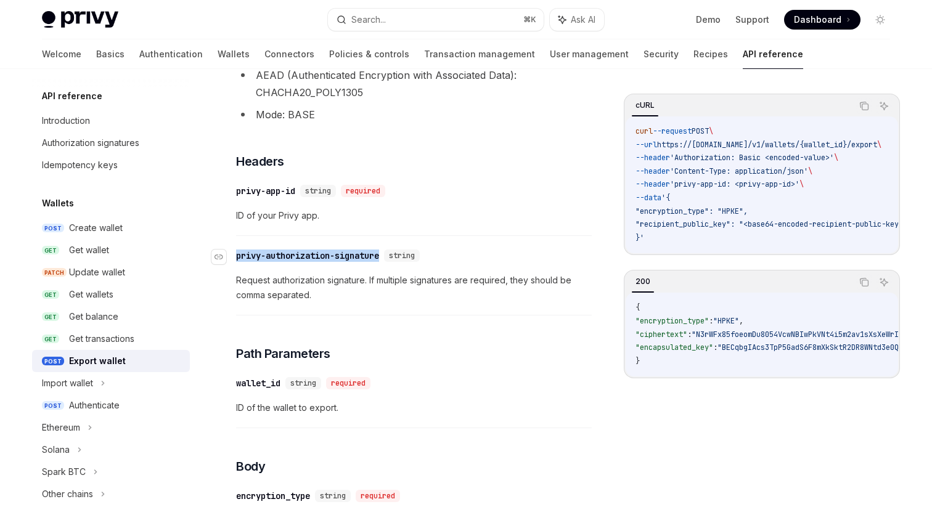
copy div "privy-authorization-signature"
click at [470, 106] on li "Mode: BASE" at bounding box center [414, 114] width 356 height 17
click at [443, 208] on div "​ privy-app-id string required ID of your Privy app." at bounding box center [414, 207] width 356 height 59
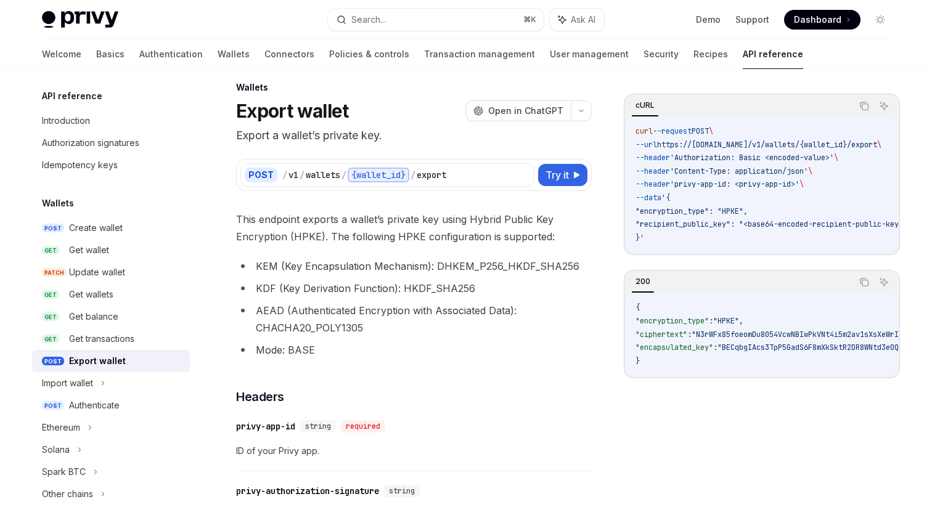
scroll to position [1, 0]
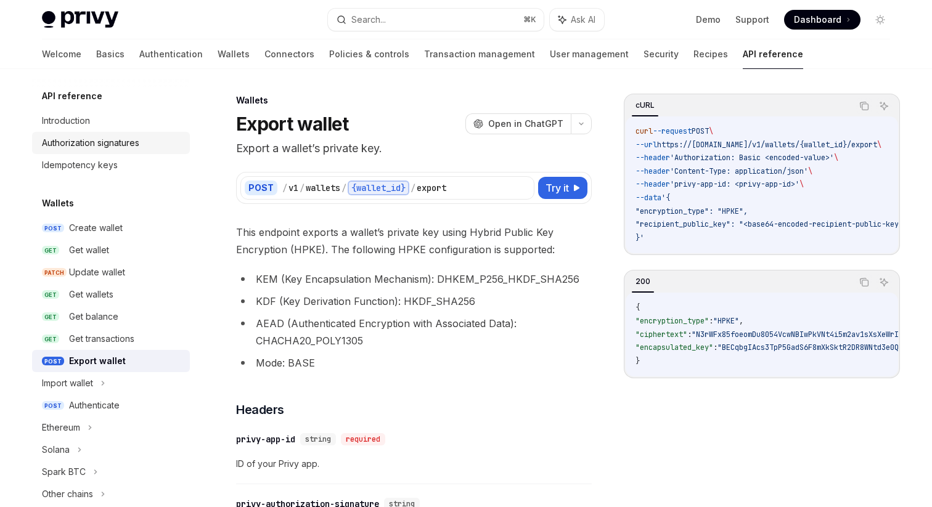
click at [125, 141] on div "Authorization signatures" at bounding box center [90, 143] width 97 height 15
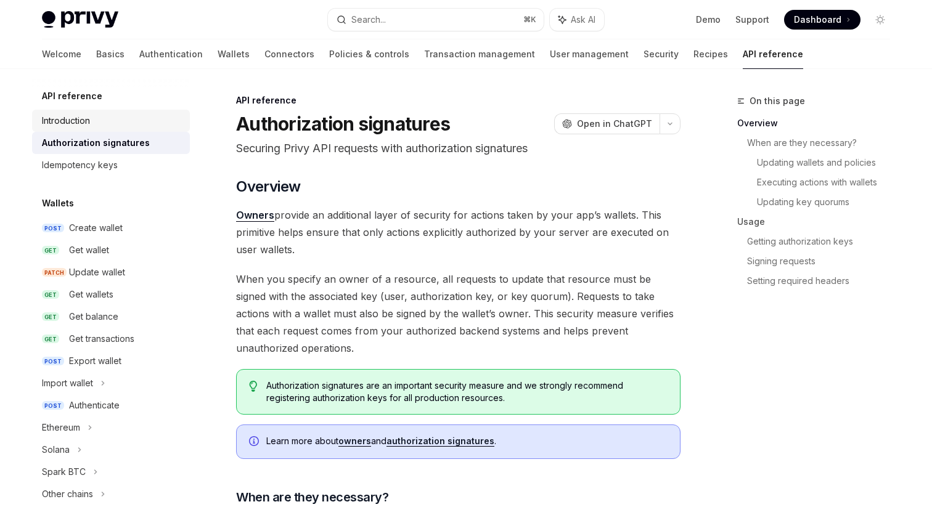
click at [123, 121] on div "Introduction" at bounding box center [112, 120] width 141 height 15
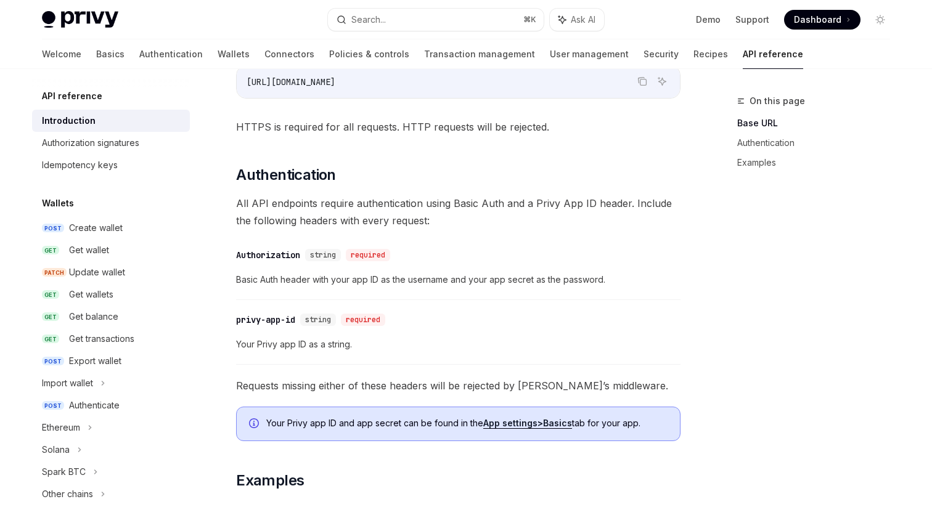
scroll to position [482, 0]
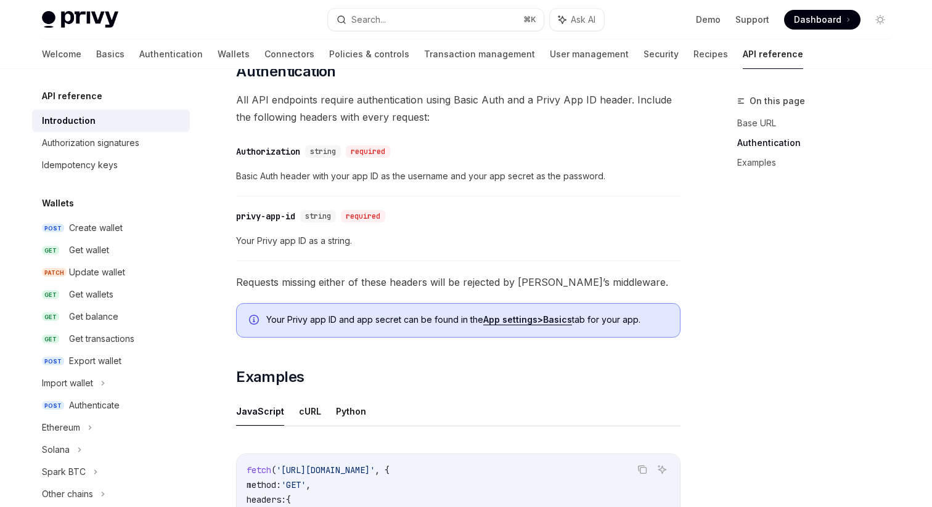
click at [395, 176] on span "Basic Auth header with your app ID as the username and your app secret as the p…" at bounding box center [458, 176] width 445 height 15
drag, startPoint x: 395, startPoint y: 176, endPoint x: 612, endPoint y: 171, distance: 217.7
click at [613, 171] on span "Basic Auth header with your app ID as the username and your app secret as the p…" at bounding box center [458, 176] width 445 height 15
click at [509, 231] on div "​ privy-app-id string required Your Privy app ID as a string." at bounding box center [458, 232] width 445 height 59
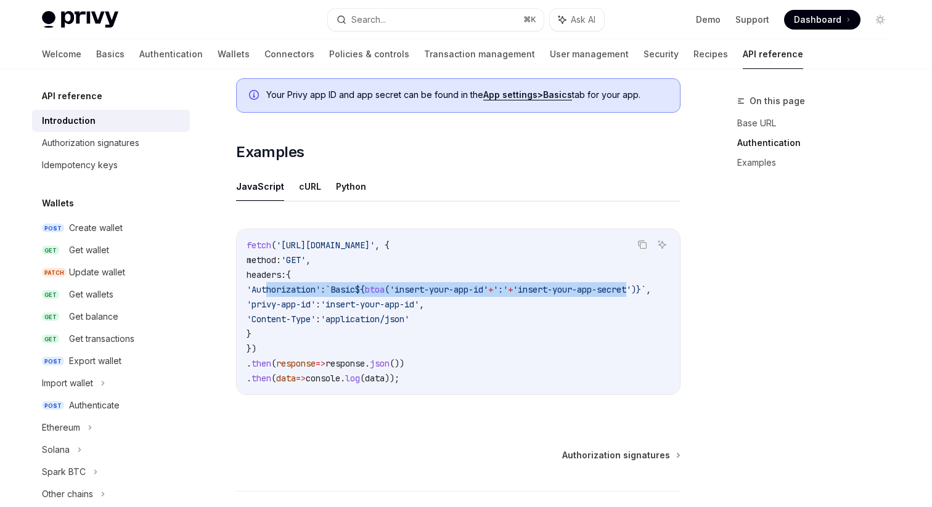
scroll to position [0, 73]
drag, startPoint x: 267, startPoint y: 290, endPoint x: 658, endPoint y: 288, distance: 390.9
click at [658, 288] on code "fetch ( 'https://api.privy.io/v1/wallets' , { method: 'GET' , headers: { 'Autho…" at bounding box center [463, 312] width 434 height 148
copy span "'Authorization' : `Basic ${ btoa ( 'insert-your-app-id' + ':' + 'insert-your-ap…"
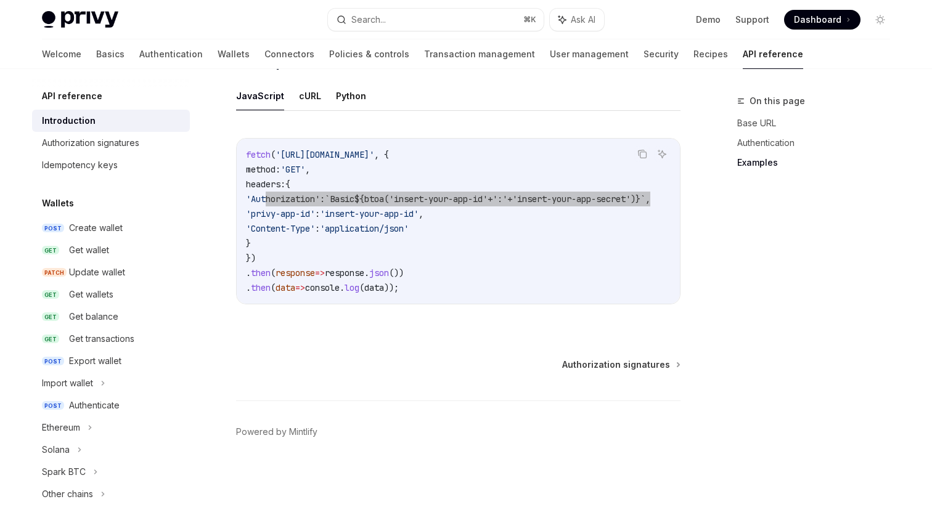
scroll to position [802, 0]
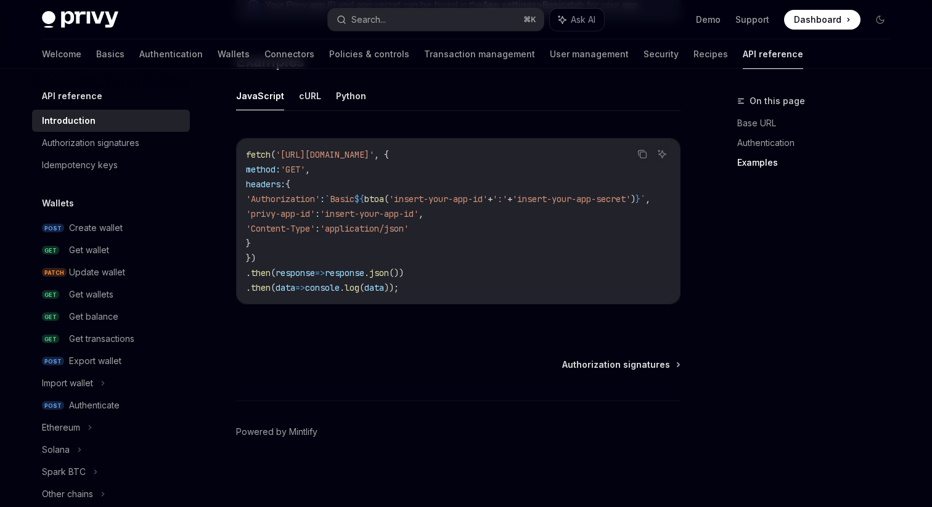
click at [437, 110] on div "JavaScript cURL Python Copy Ask AI fetch ( 'https://api.privy.io/v1/wallets' , …" at bounding box center [458, 202] width 445 height 243
click at [116, 364] on div "Export wallet" at bounding box center [95, 361] width 52 height 15
type textarea "*"
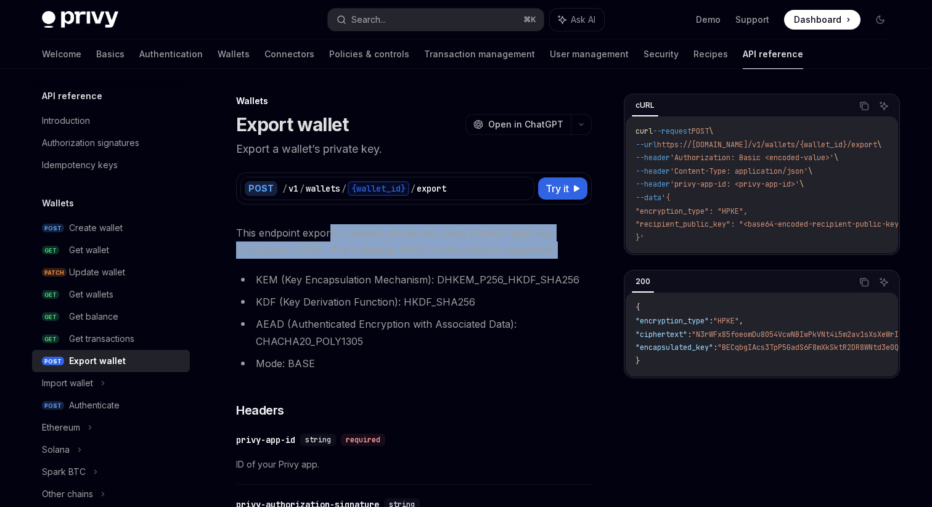
drag, startPoint x: 329, startPoint y: 232, endPoint x: 385, endPoint y: 270, distance: 67.4
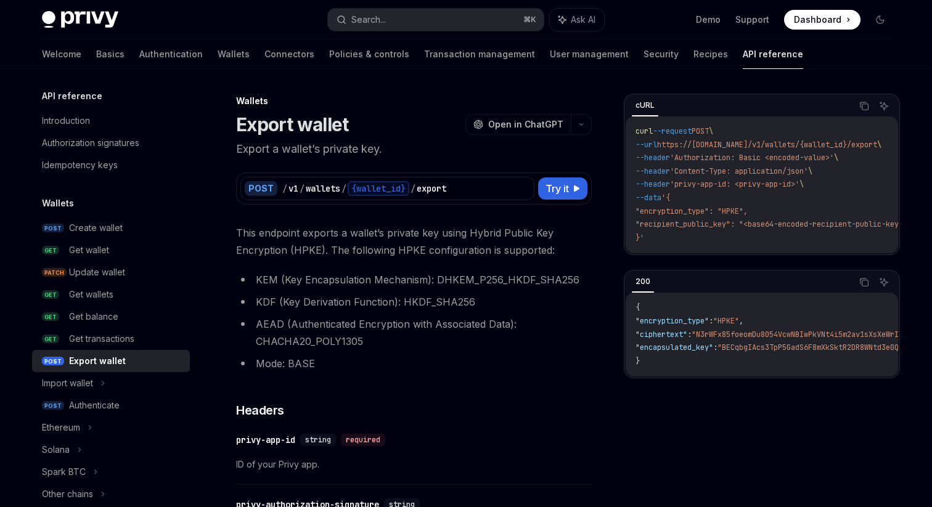
click at [411, 314] on ul "KEM (Key Encapsulation Mechanism): DHKEM_P256_HKDF_SHA256 KDF (Key Derivation F…" at bounding box center [414, 321] width 356 height 101
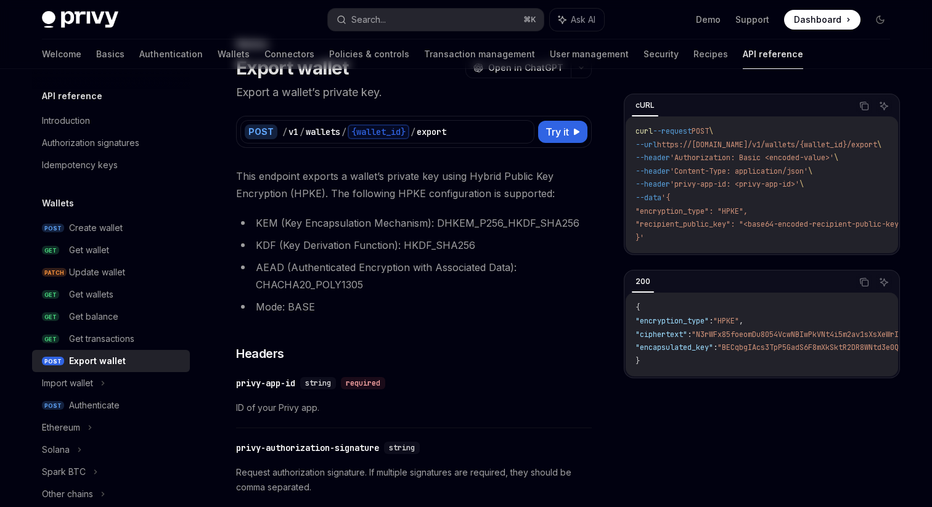
scroll to position [62, 0]
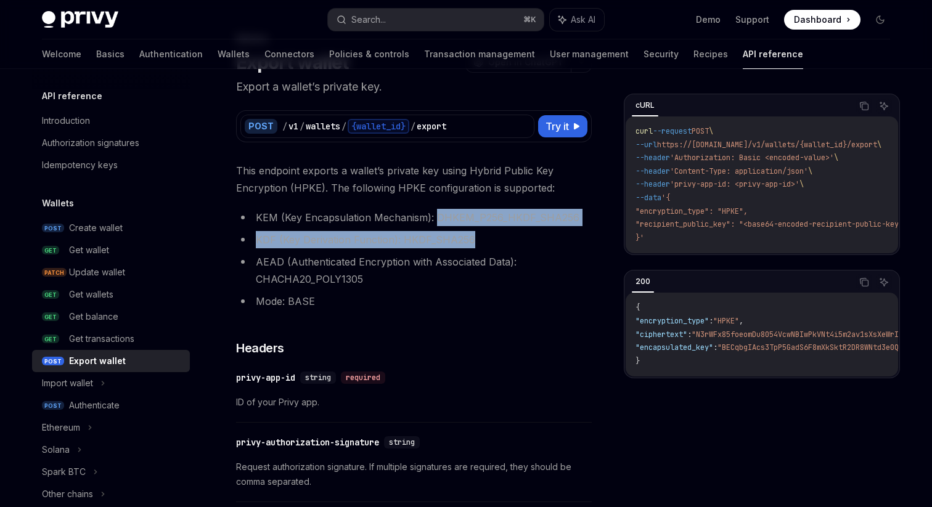
drag, startPoint x: 435, startPoint y: 216, endPoint x: 532, endPoint y: 242, distance: 100.2
click at [533, 242] on ul "KEM (Key Encapsulation Mechanism): DHKEM_P256_HKDF_SHA256 KDF (Key Derivation F…" at bounding box center [414, 259] width 356 height 101
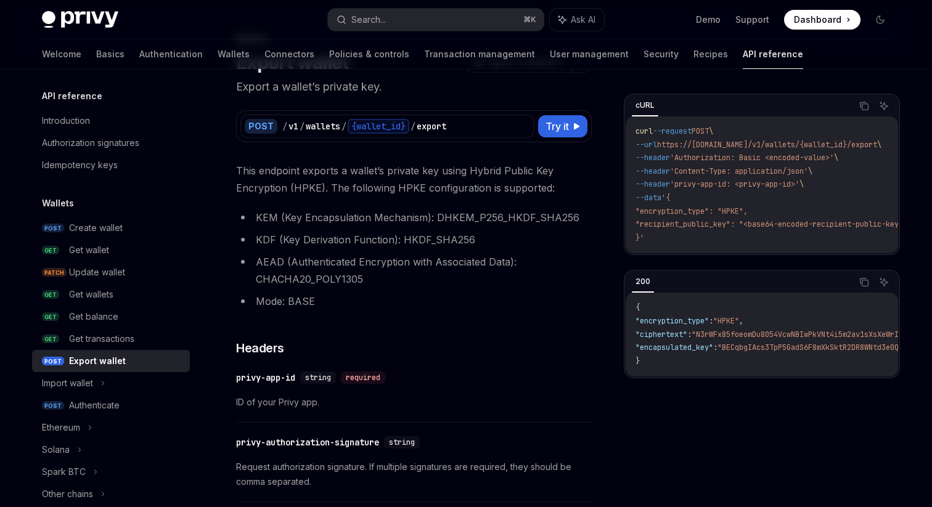
click at [454, 253] on li "AEAD (Authenticated Encryption with Associated Data): CHACHA20_POLY1305" at bounding box center [414, 270] width 356 height 35
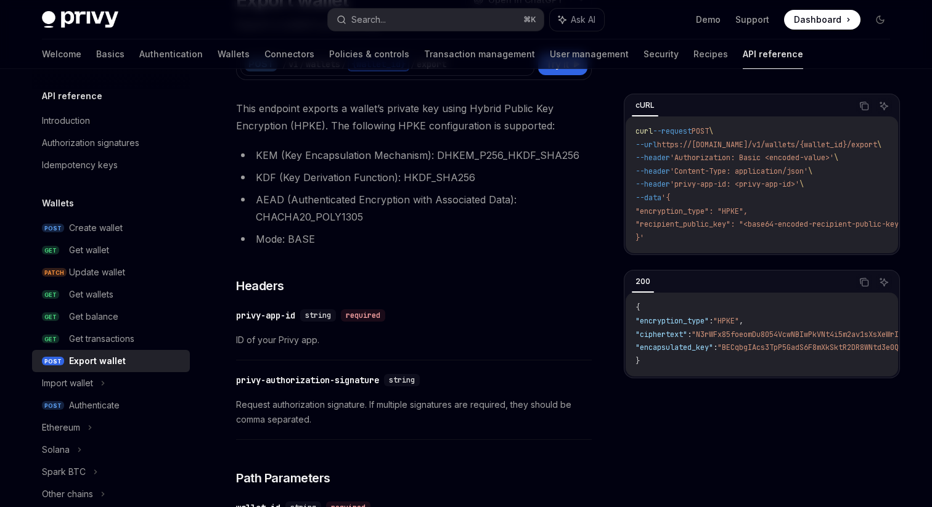
scroll to position [127, 0]
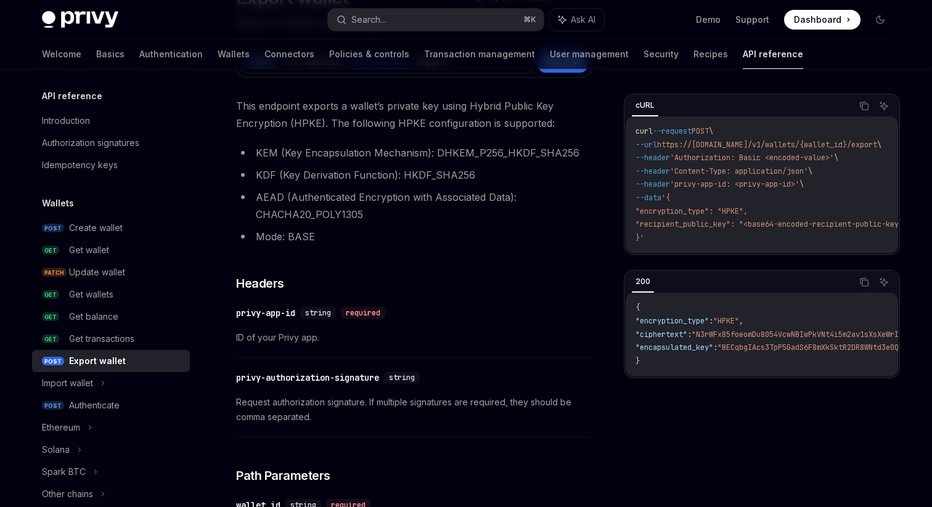
click at [465, 241] on li "Mode: BASE" at bounding box center [414, 236] width 356 height 17
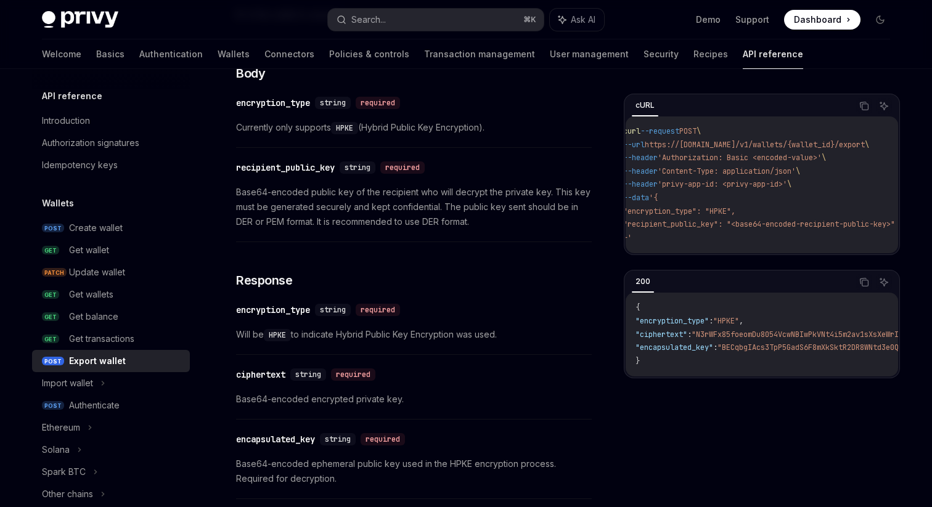
scroll to position [0, 0]
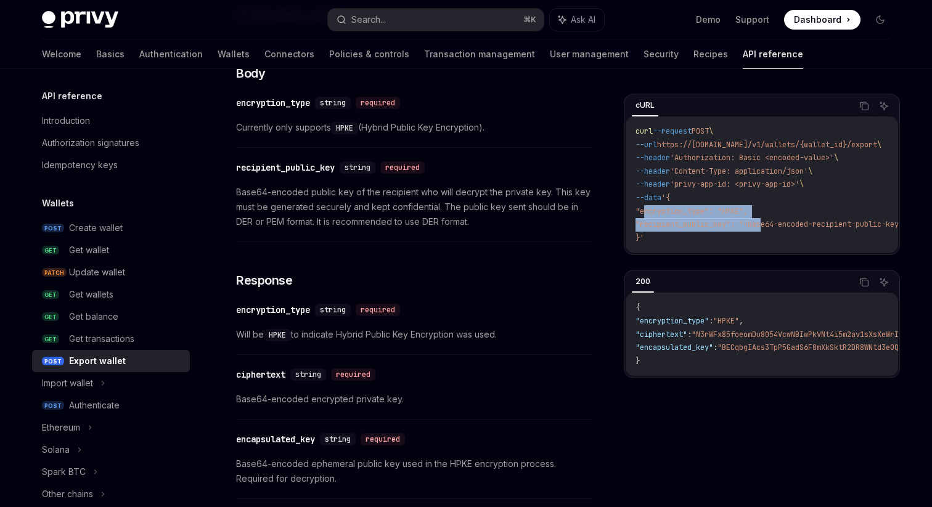
drag, startPoint x: 645, startPoint y: 213, endPoint x: 762, endPoint y: 223, distance: 117.6
click at [762, 223] on code "curl --request POST \ --url https://[DOMAIN_NAME]/v1/wallets/{wallet_id}/export…" at bounding box center [787, 185] width 302 height 120
click at [775, 225] on span ""recipient_public_key": "<base64-encoded-recipient-public-key>"" at bounding box center [772, 225] width 272 height 10
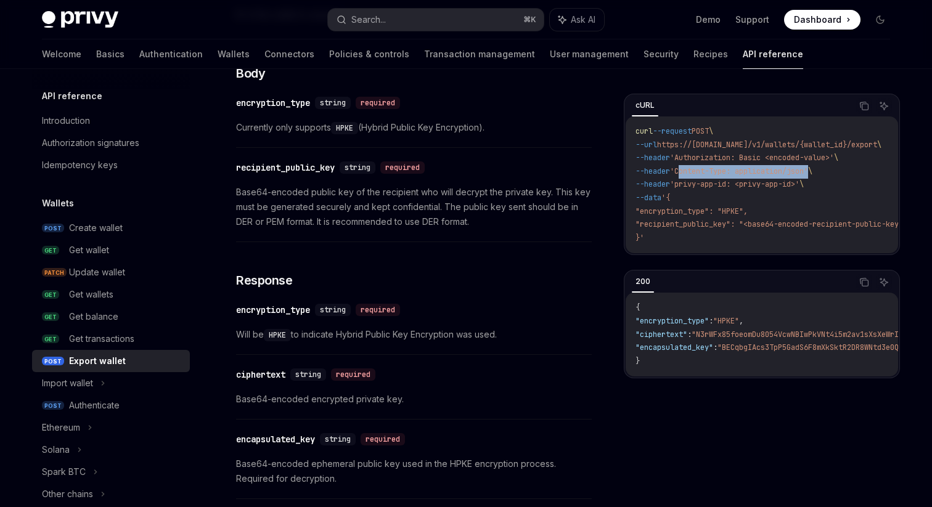
drag, startPoint x: 689, startPoint y: 172, endPoint x: 821, endPoint y: 173, distance: 132.0
click at [808, 173] on span "'Content-Type: application/json'" at bounding box center [739, 171] width 138 height 10
click at [702, 197] on code "curl --request POST \ --url https://[DOMAIN_NAME]/v1/wallets/{wallet_id}/export…" at bounding box center [787, 185] width 302 height 120
drag, startPoint x: 688, startPoint y: 172, endPoint x: 821, endPoint y: 172, distance: 132.6
click at [808, 172] on span "'Content-Type: application/json'" at bounding box center [739, 171] width 138 height 10
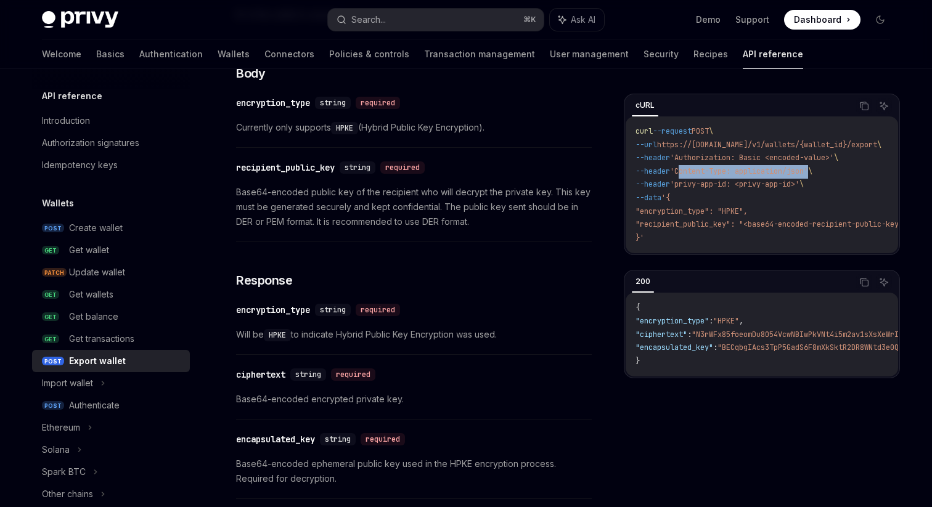
copy span "Content-Type: application/json"
click at [723, 187] on span "'privy-app-id: <privy-app-id>'" at bounding box center [734, 184] width 129 height 10
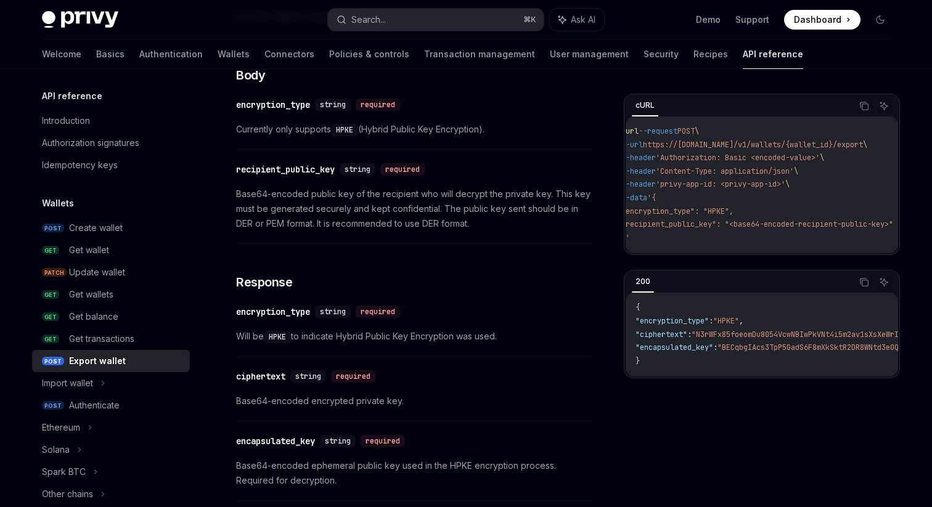
scroll to position [0, 12]
drag, startPoint x: 744, startPoint y: 225, endPoint x: 882, endPoint y: 221, distance: 138.2
click at [882, 221] on span ""recipient_public_key": "<base64-encoded-recipient-public-key>"" at bounding box center [760, 225] width 272 height 10
click at [728, 236] on code "curl --request POST \ --url https://[DOMAIN_NAME]/v1/wallets/{wallet_id}/export…" at bounding box center [775, 185] width 302 height 120
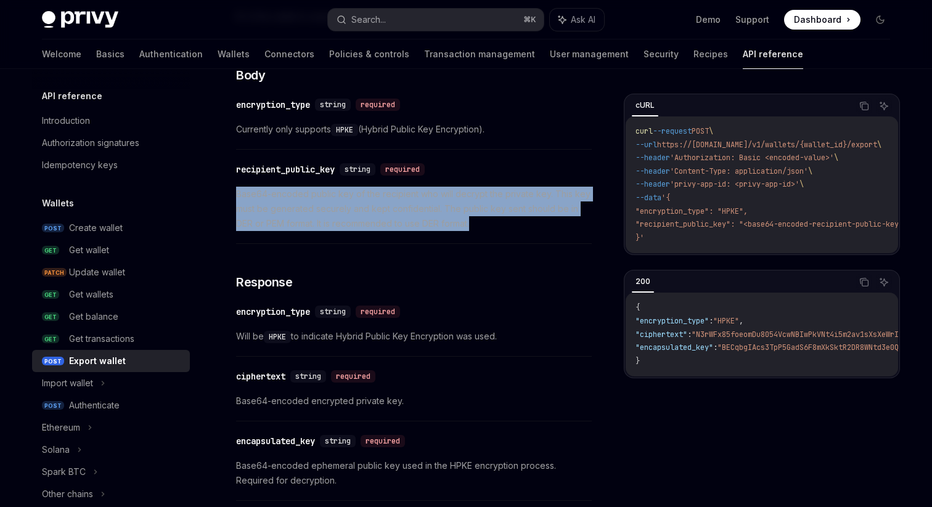
drag, startPoint x: 490, startPoint y: 224, endPoint x: 237, endPoint y: 196, distance: 254.9
click at [237, 196] on span "Base64-encoded public key of the recipient who will decrypt the private key. Th…" at bounding box center [414, 209] width 356 height 44
copy span "Base64-encoded public key of the recipient who will decrypt the private key. Th…"
click at [501, 228] on span "Base64-encoded public key of the recipient who will decrypt the private key. Th…" at bounding box center [414, 209] width 356 height 44
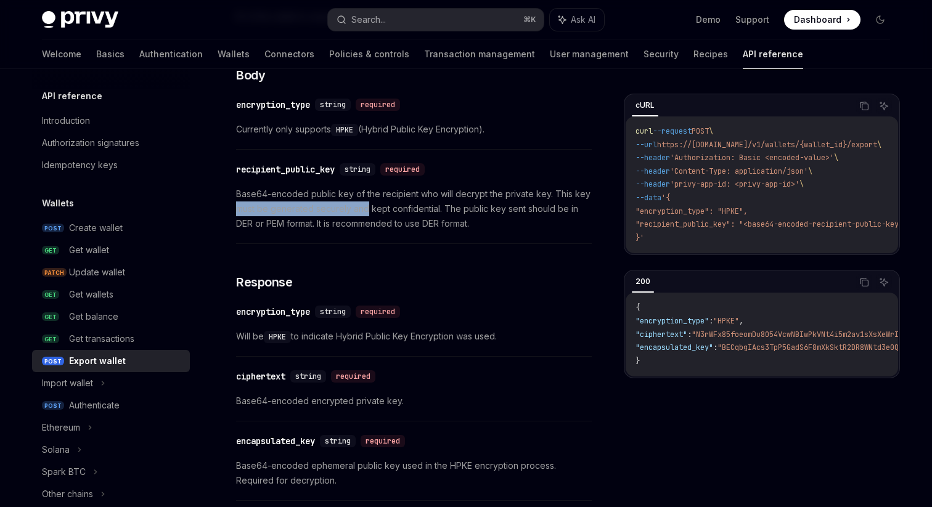
drag, startPoint x: 237, startPoint y: 209, endPoint x: 366, endPoint y: 211, distance: 129.5
click at [366, 211] on span "Base64-encoded public key of the recipient who will decrypt the private key. Th…" at bounding box center [414, 209] width 356 height 44
click at [400, 210] on span "Base64-encoded public key of the recipient who will decrypt the private key. Th…" at bounding box center [414, 209] width 356 height 44
click at [446, 210] on span "Base64-encoded public key of the recipient who will decrypt the private key. Th…" at bounding box center [414, 209] width 356 height 44
click at [466, 210] on span "Base64-encoded public key of the recipient who will decrypt the private key. Th…" at bounding box center [414, 209] width 356 height 44
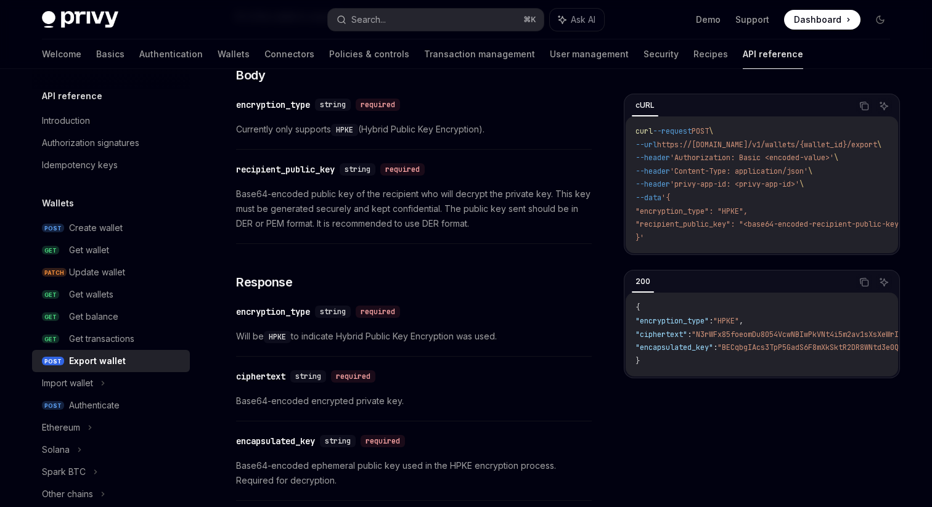
click at [506, 221] on span "Base64-encoded public key of the recipient who will decrypt the private key. Th…" at bounding box center [414, 209] width 356 height 44
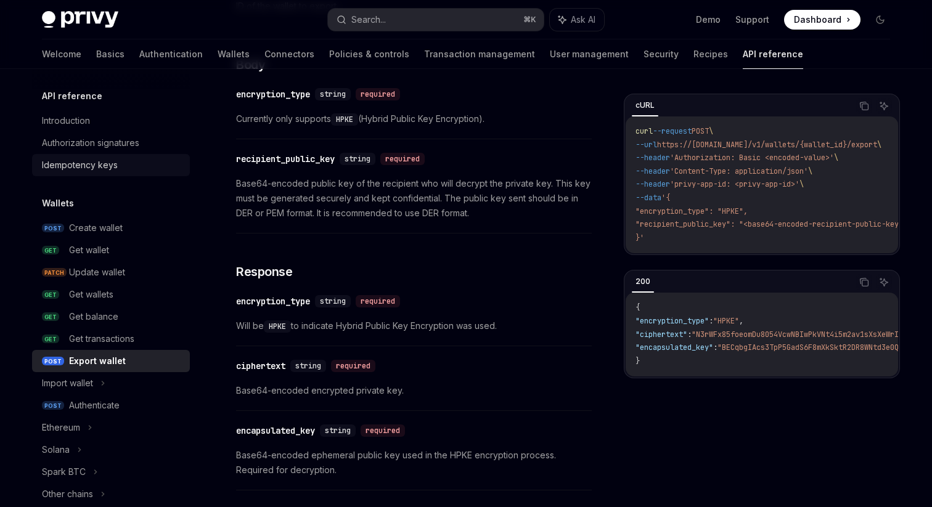
click at [110, 168] on div "Idempotency keys" at bounding box center [80, 165] width 76 height 15
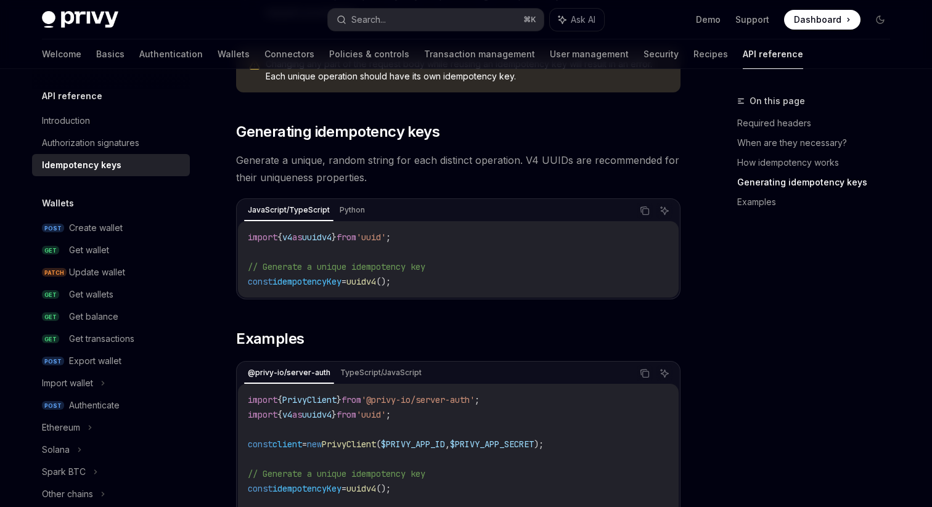
scroll to position [972, 0]
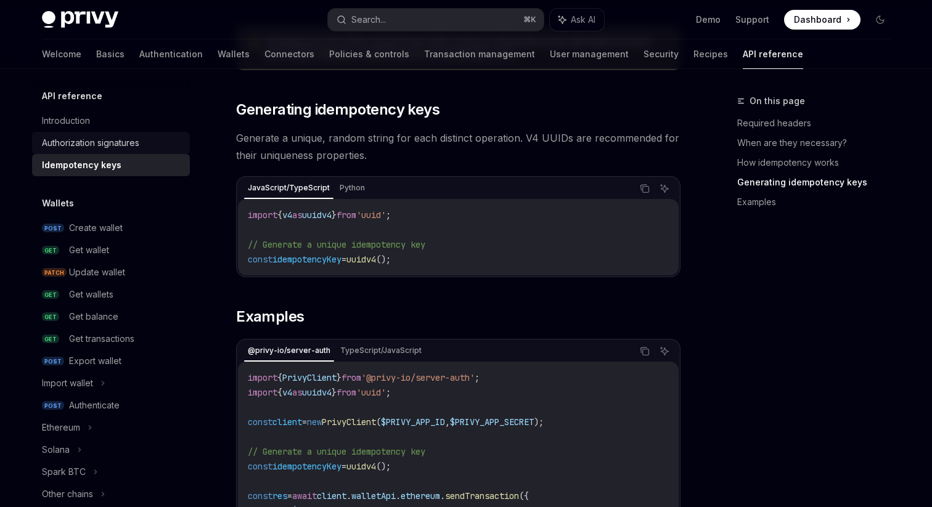
click at [87, 147] on div "Authorization signatures" at bounding box center [90, 143] width 97 height 15
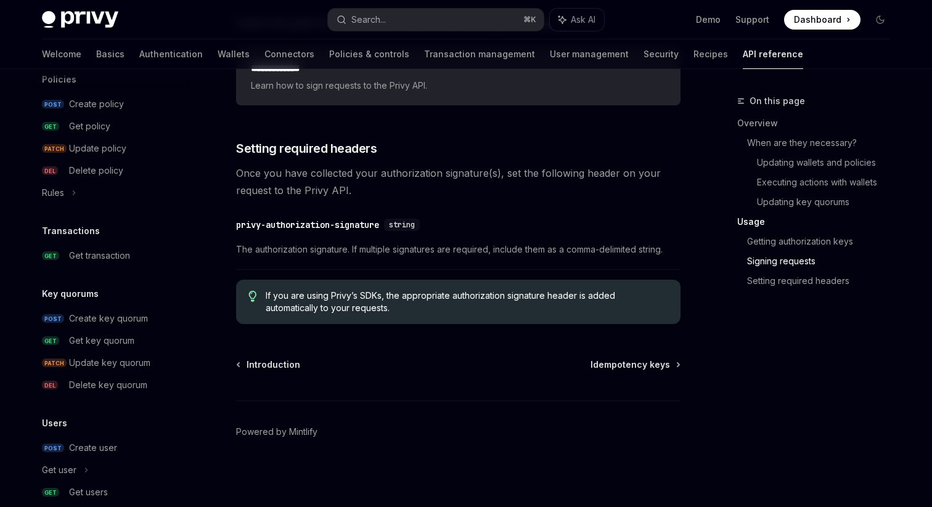
scroll to position [766, 0]
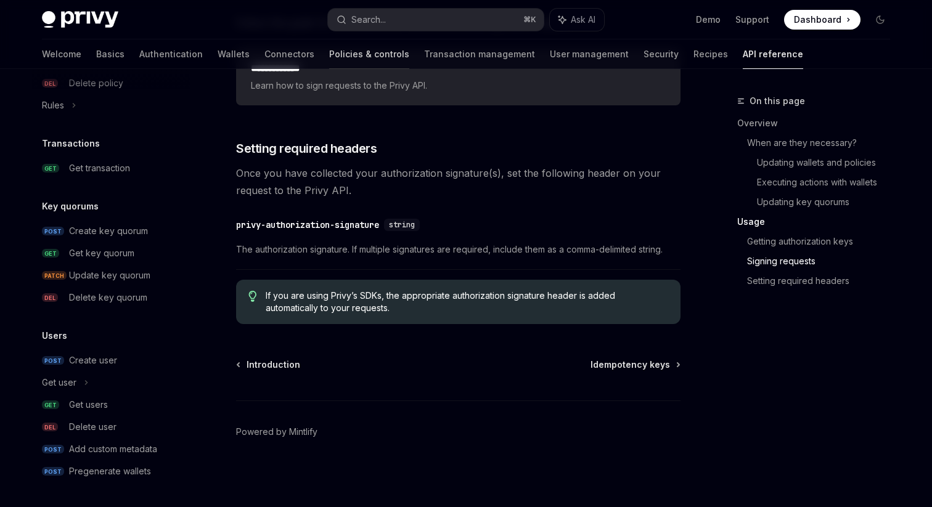
click at [329, 55] on link "Policies & controls" at bounding box center [369, 54] width 80 height 30
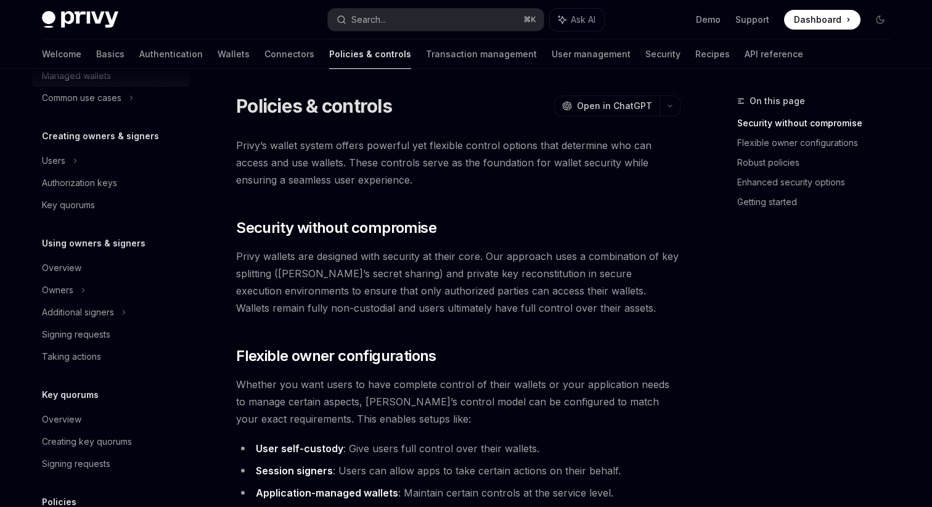
scroll to position [218, 0]
click at [102, 181] on div "Authorization keys" at bounding box center [79, 181] width 75 height 15
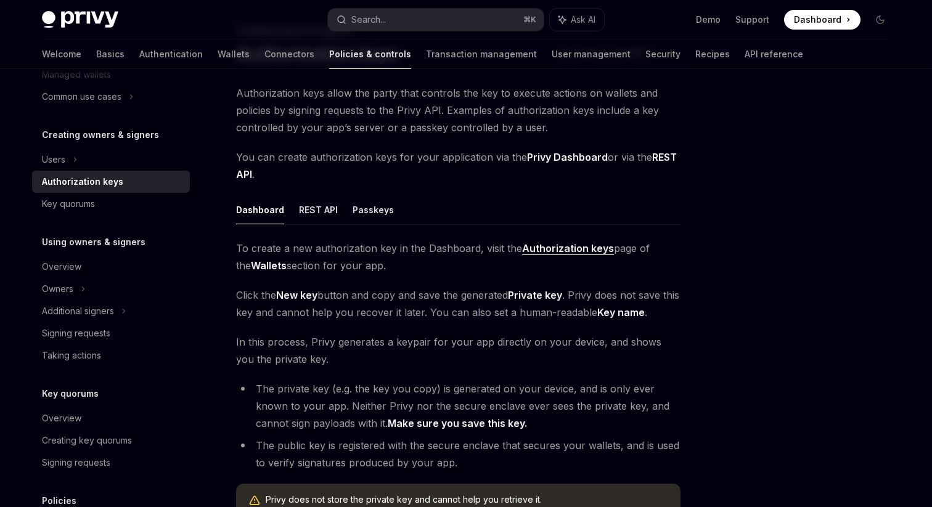
scroll to position [72, 0]
click at [551, 247] on strong "Authorization keys" at bounding box center [568, 247] width 92 height 12
click at [361, 214] on button "Passkeys" at bounding box center [373, 208] width 41 height 29
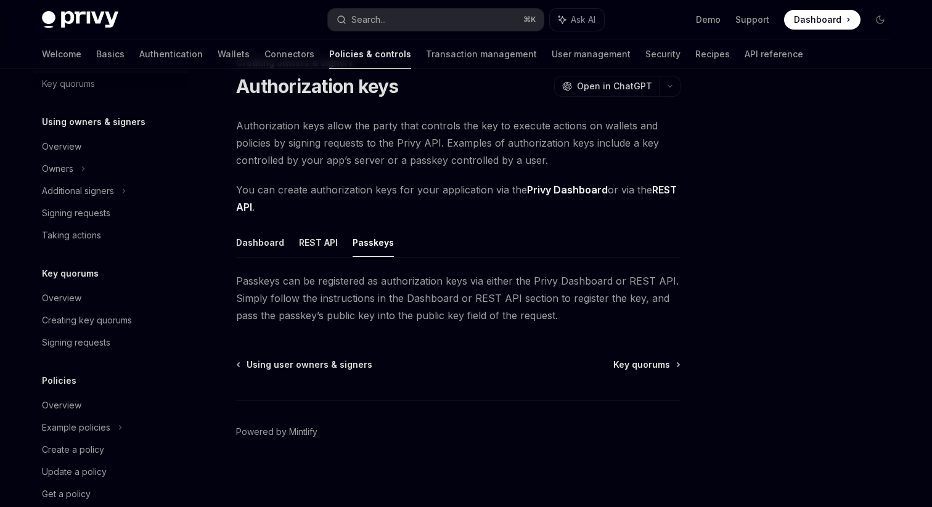
scroll to position [346, 0]
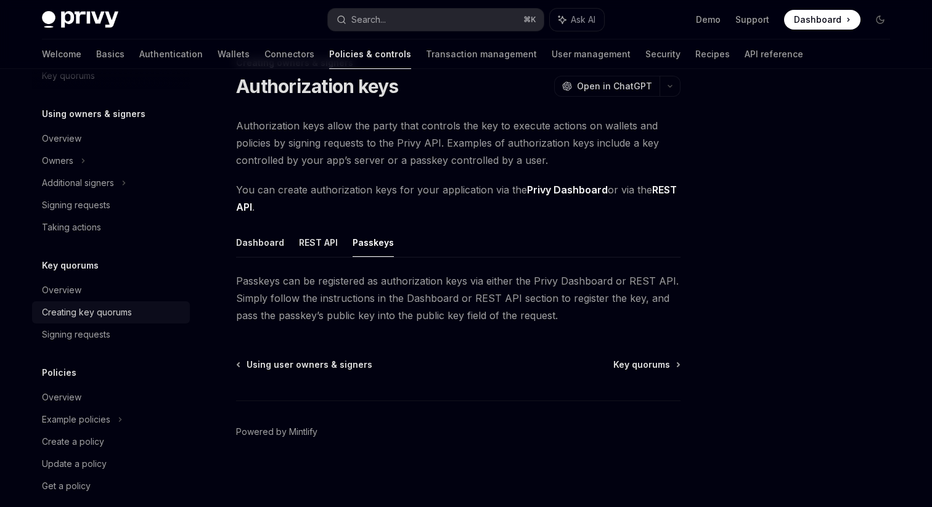
click at [107, 311] on div "Creating key quorums" at bounding box center [87, 312] width 90 height 15
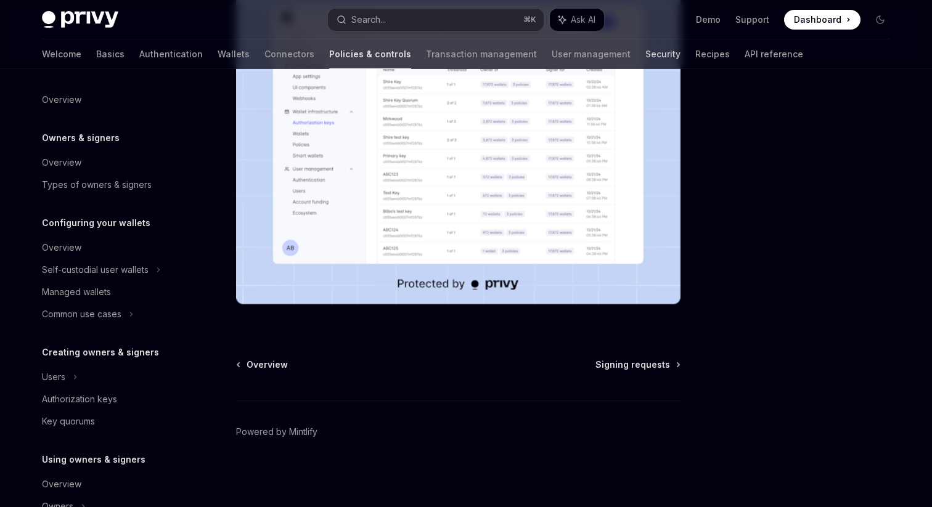
click at [646, 50] on link "Security" at bounding box center [663, 54] width 35 height 30
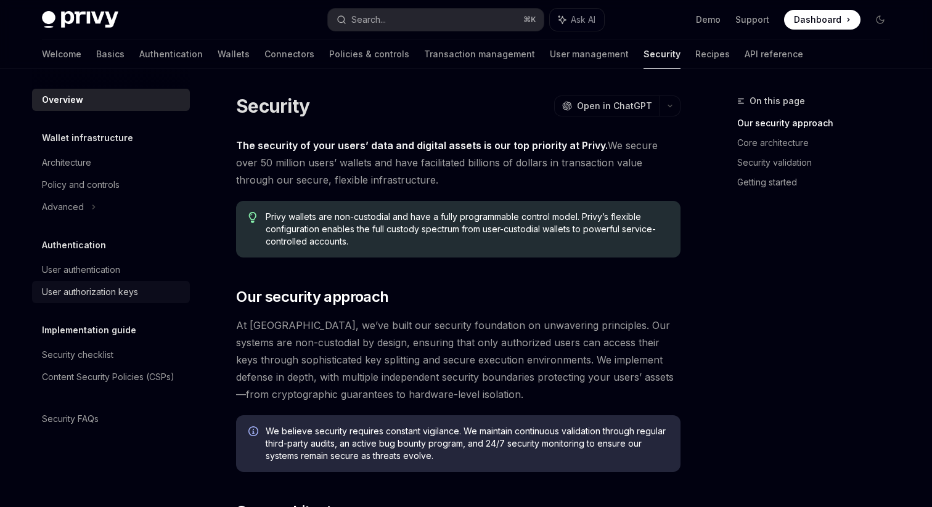
click at [120, 294] on div "User authorization keys" at bounding box center [90, 292] width 96 height 15
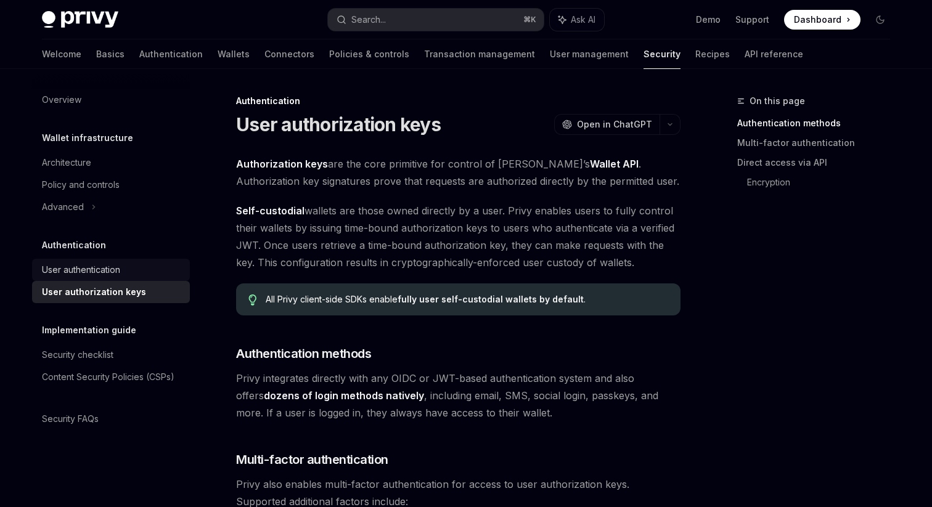
click at [123, 265] on div "User authentication" at bounding box center [112, 270] width 141 height 15
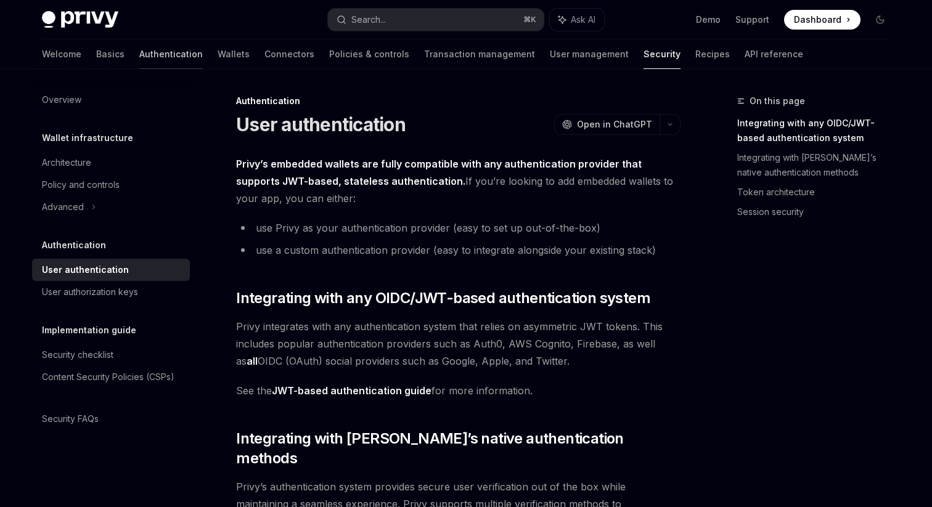
click at [139, 48] on link "Authentication" at bounding box center [171, 54] width 64 height 30
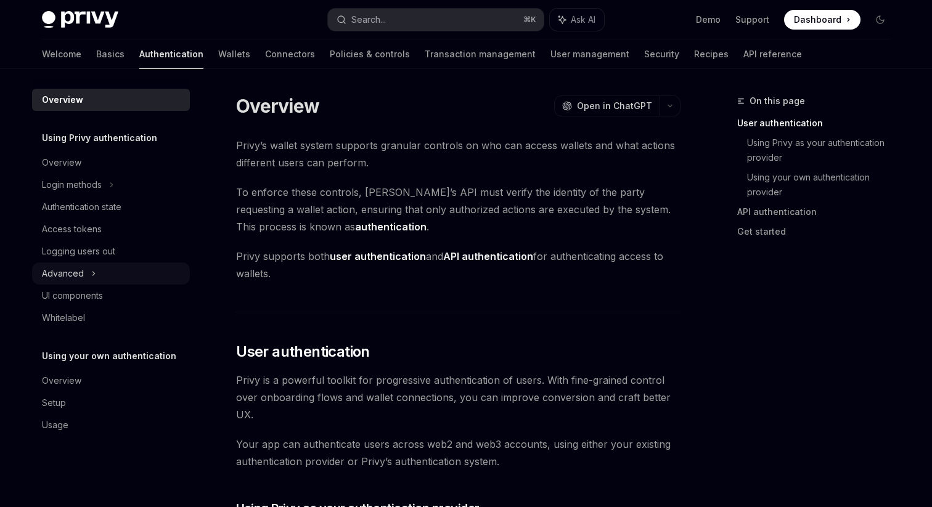
click at [94, 273] on icon at bounding box center [93, 273] width 5 height 15
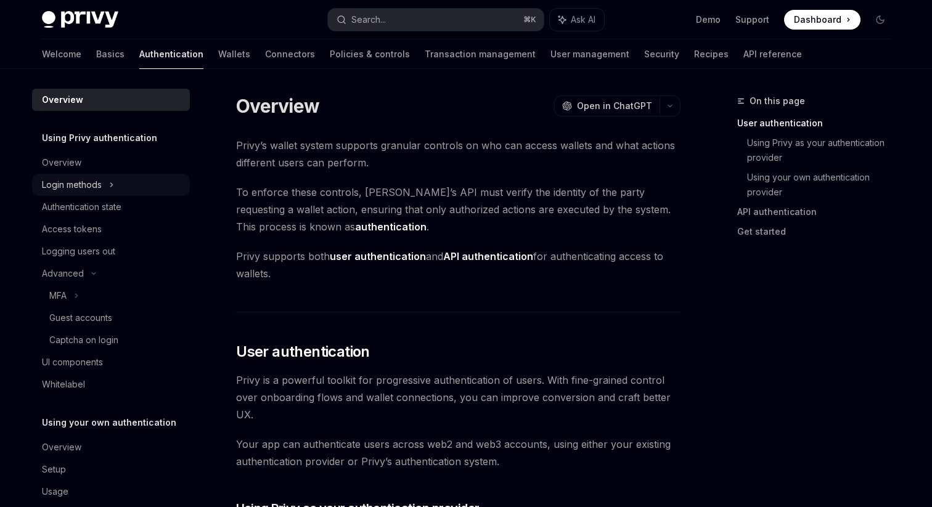
click at [112, 187] on icon at bounding box center [111, 185] width 5 height 15
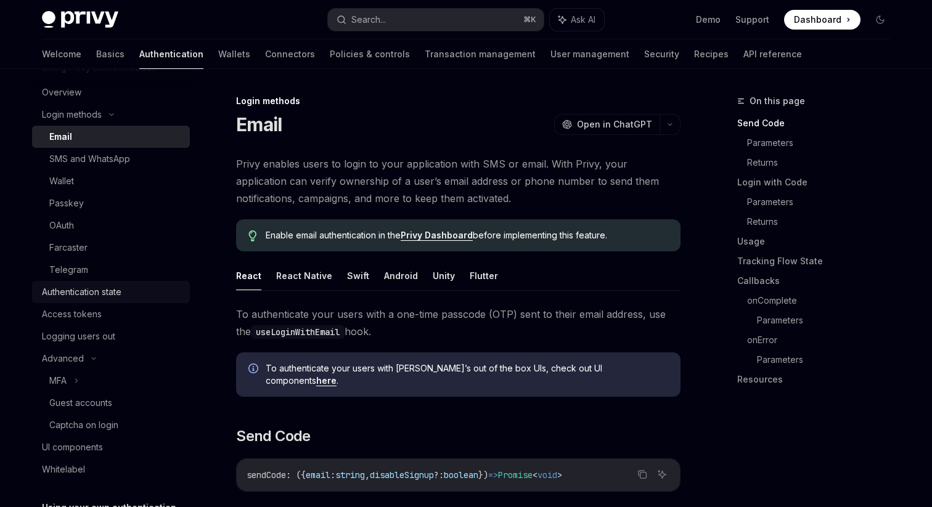
scroll to position [176, 0]
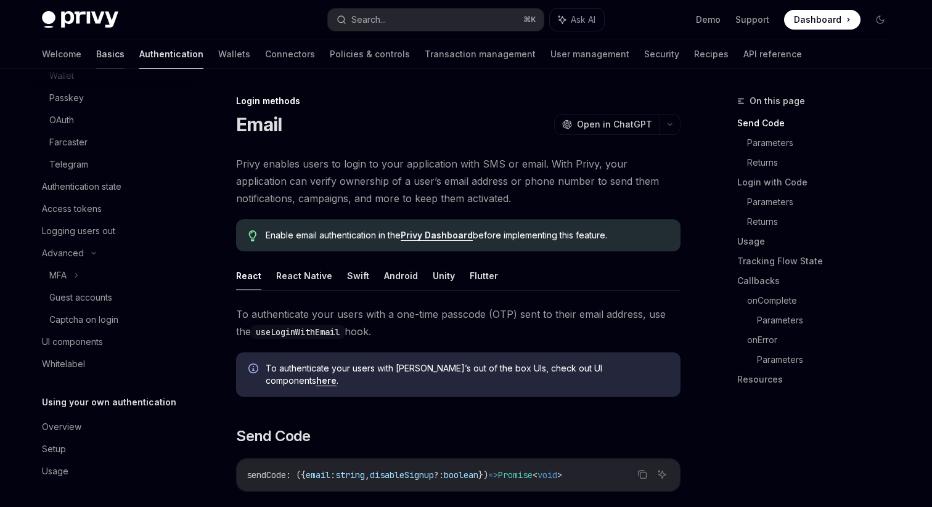
click at [96, 53] on link "Basics" at bounding box center [110, 54] width 28 height 30
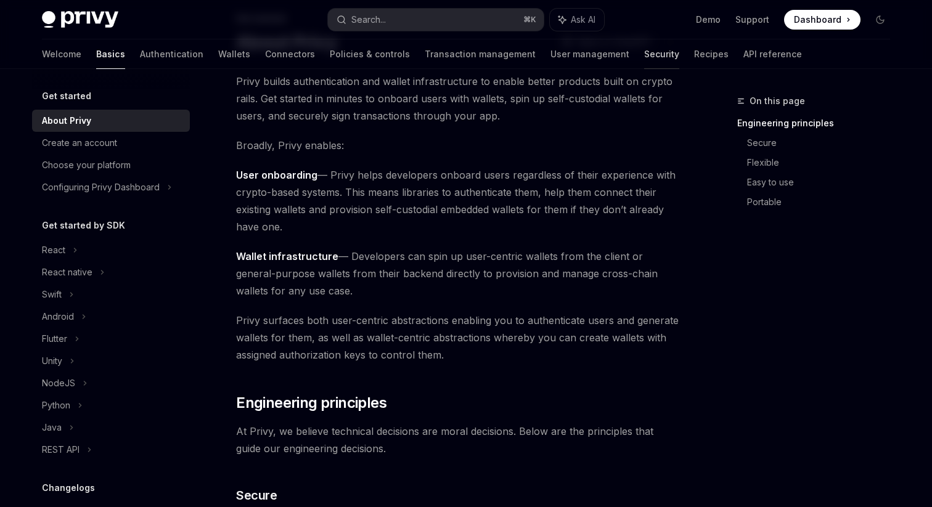
click at [644, 47] on link "Security" at bounding box center [661, 54] width 35 height 30
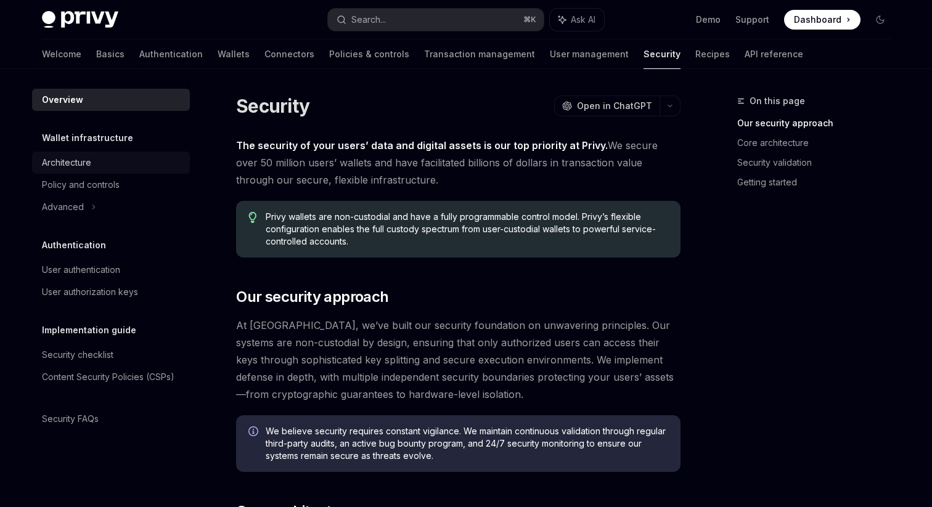
click at [120, 168] on div "Architecture" at bounding box center [112, 162] width 141 height 15
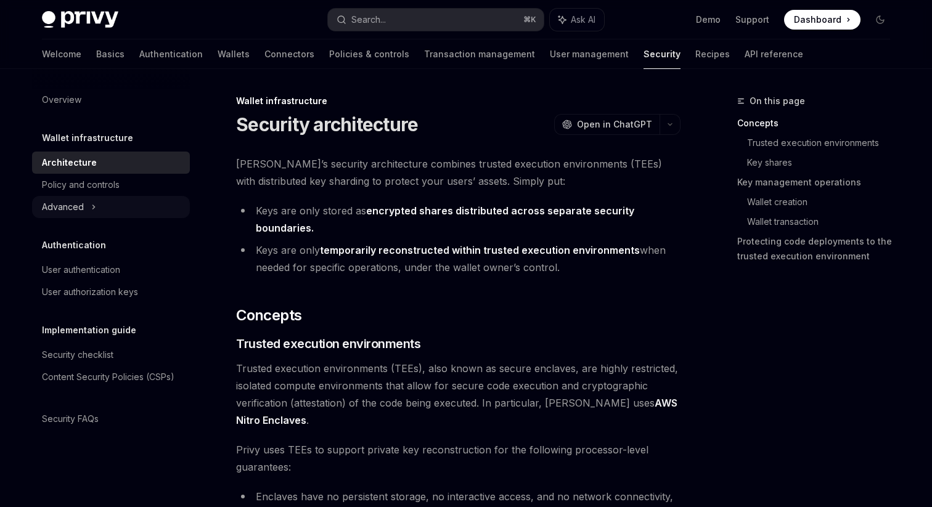
click at [97, 203] on div "Advanced" at bounding box center [111, 207] width 158 height 22
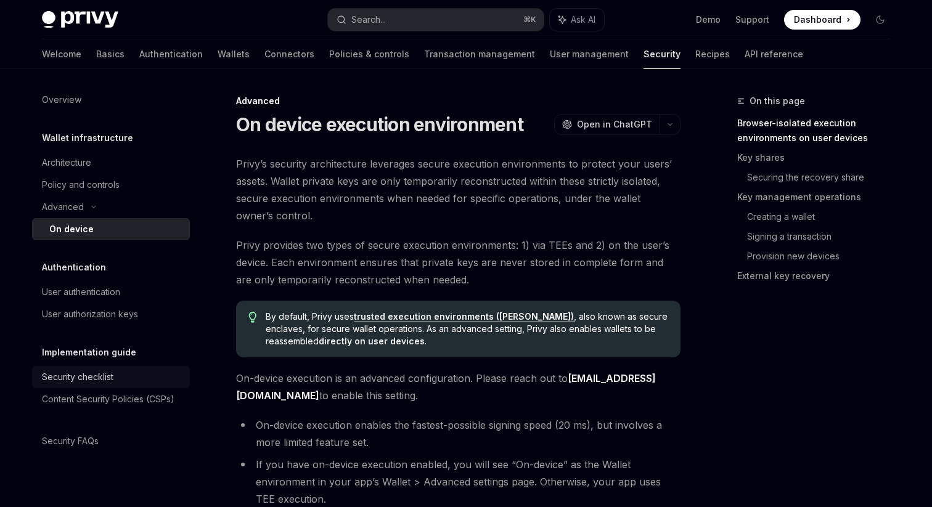
click at [111, 372] on div "Security checklist" at bounding box center [78, 377] width 72 height 15
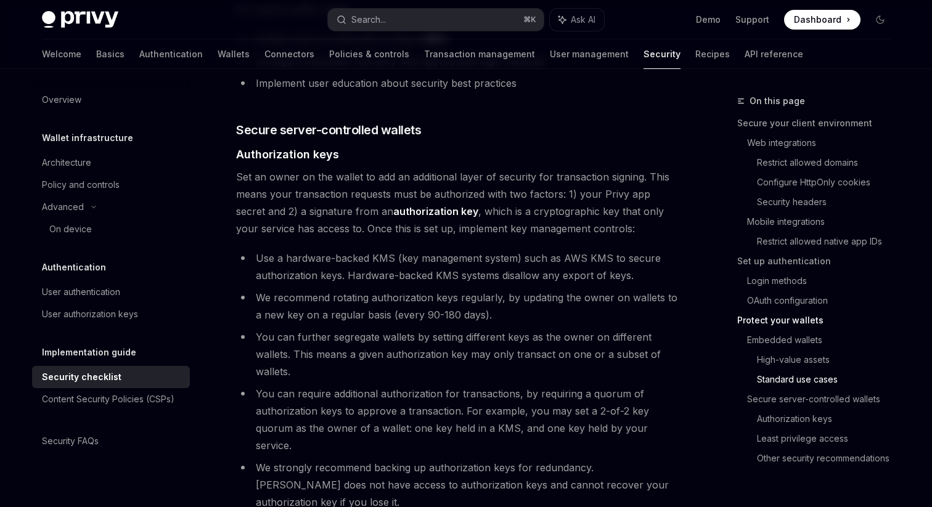
scroll to position [1963, 0]
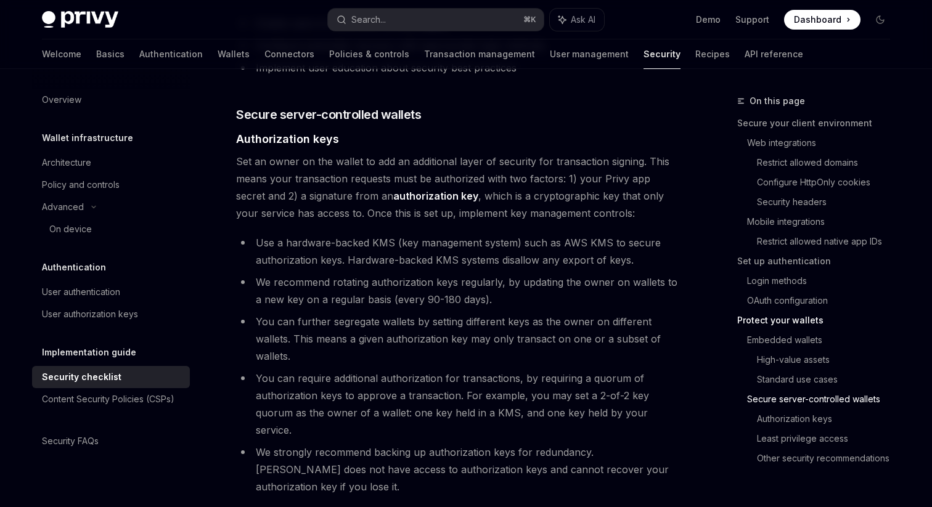
click at [425, 313] on li "You can further segregate wallets by setting different keys as the owner on dif…" at bounding box center [458, 339] width 445 height 52
click at [427, 316] on li "You can further segregate wallets by setting different keys as the owner on dif…" at bounding box center [458, 339] width 445 height 52
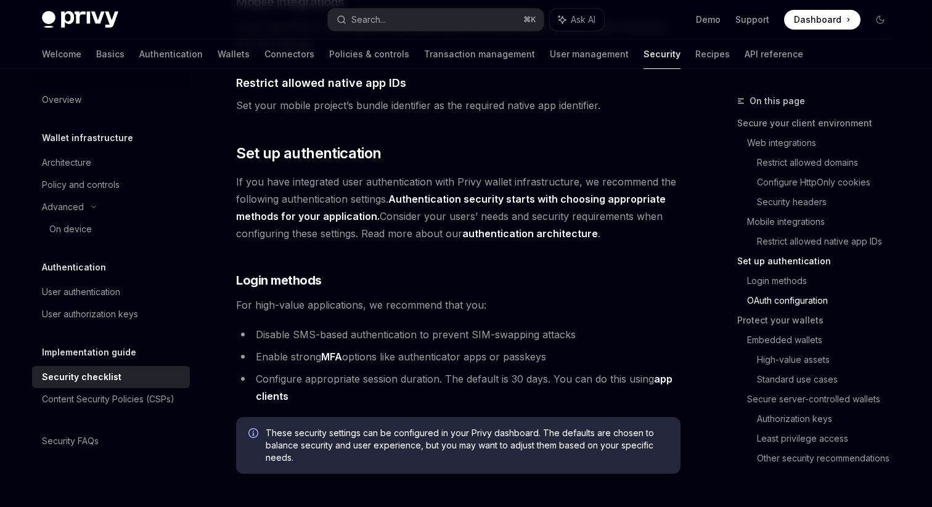
scroll to position [844, 0]
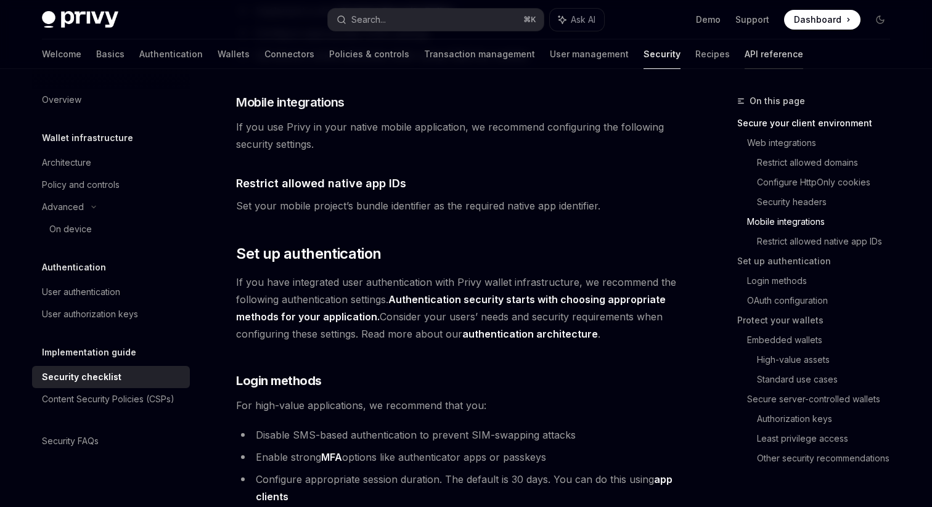
click at [745, 51] on link "API reference" at bounding box center [774, 54] width 59 height 30
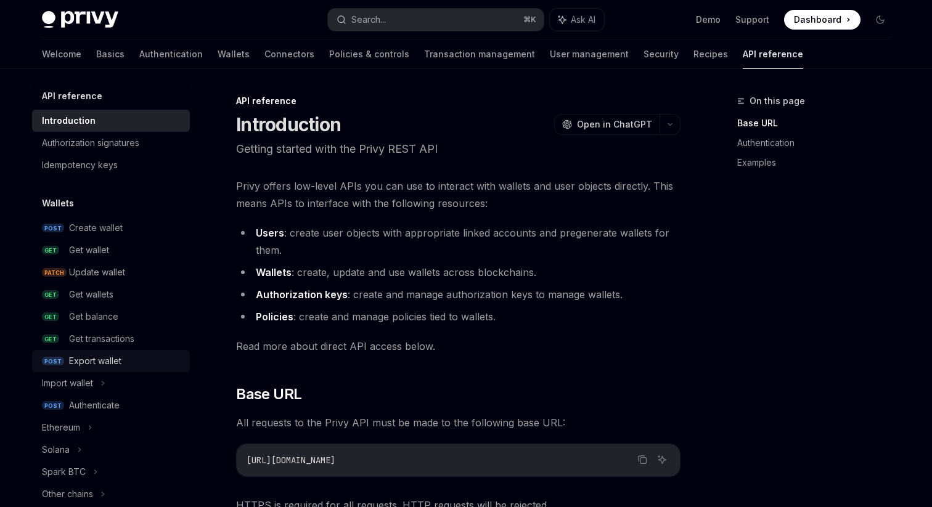
click at [98, 367] on div "Export wallet" at bounding box center [95, 361] width 52 height 15
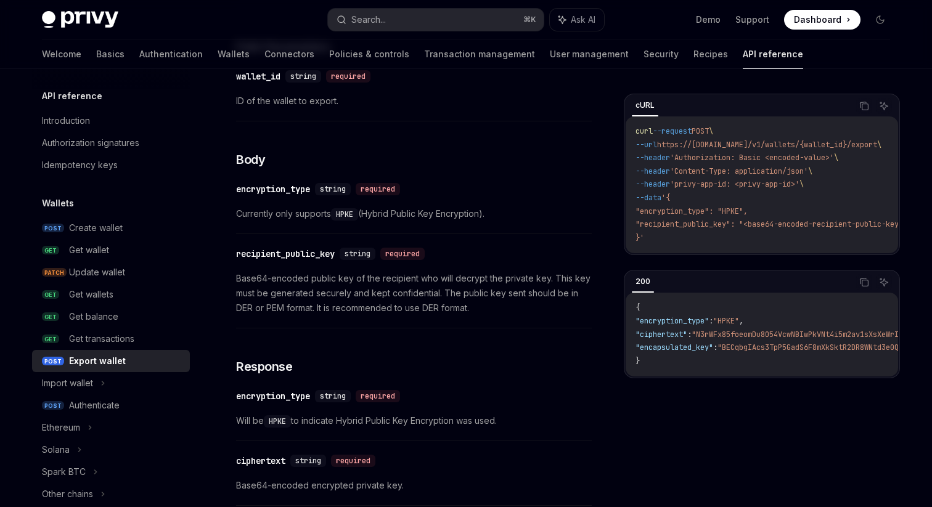
scroll to position [544, 0]
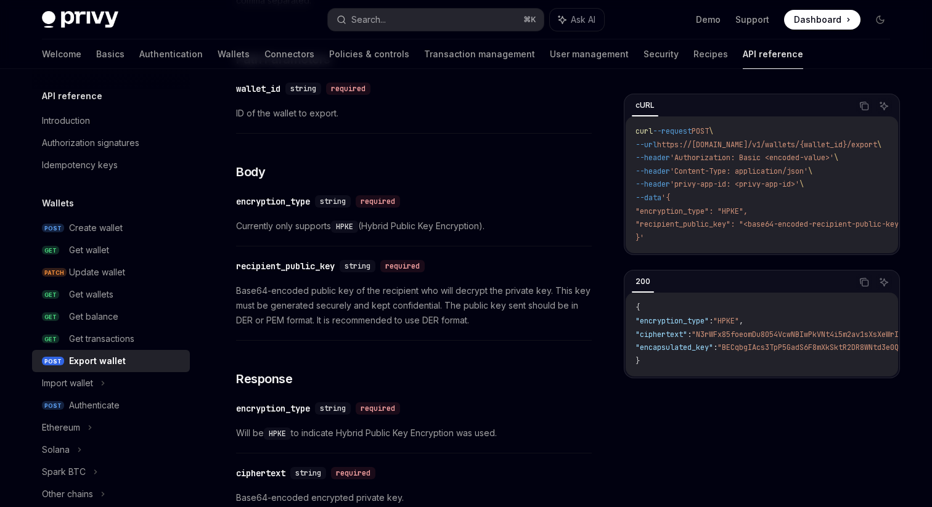
click at [350, 226] on code "HPKE" at bounding box center [344, 227] width 27 height 12
click at [424, 320] on span "Base64-encoded public key of the recipient who will decrypt the private key. Th…" at bounding box center [414, 306] width 356 height 44
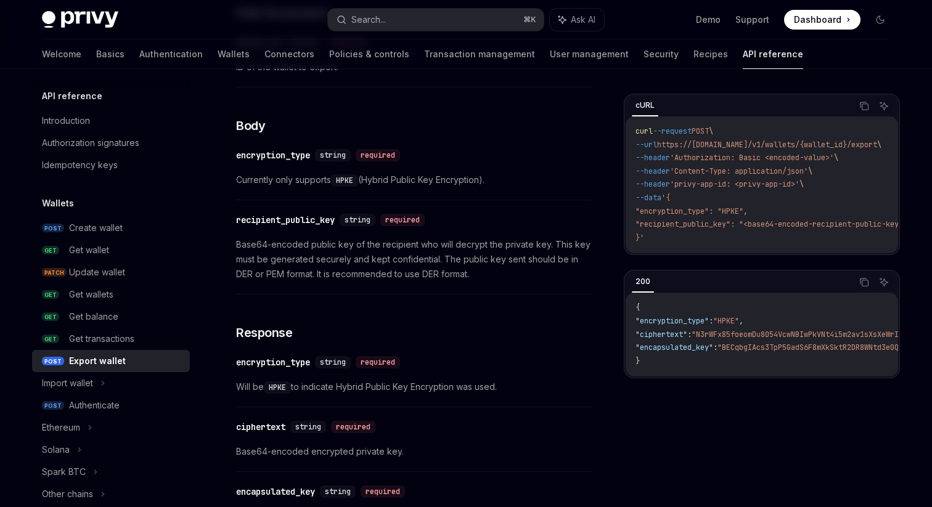
scroll to position [589, 0]
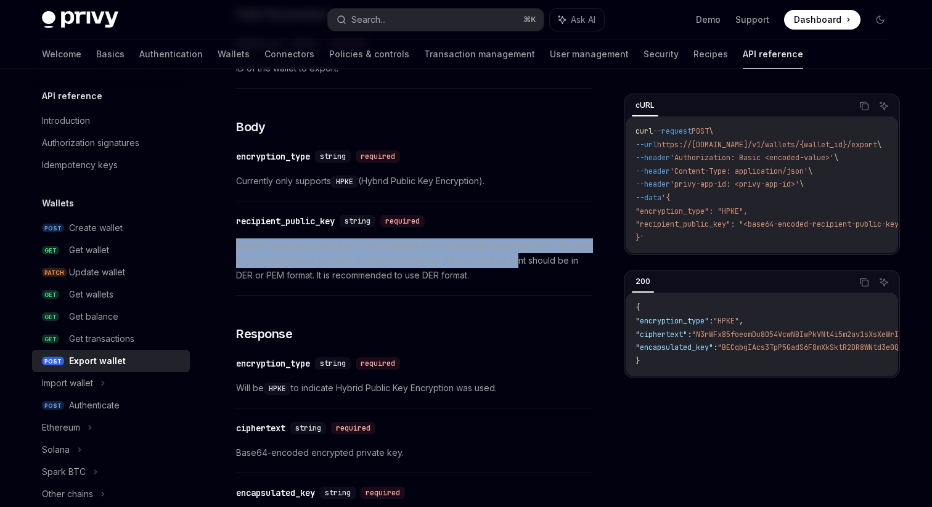
drag, startPoint x: 236, startPoint y: 246, endPoint x: 514, endPoint y: 265, distance: 278.7
click at [515, 265] on span "Base64-encoded public key of the recipient who will decrypt the private key. Th…" at bounding box center [414, 261] width 356 height 44
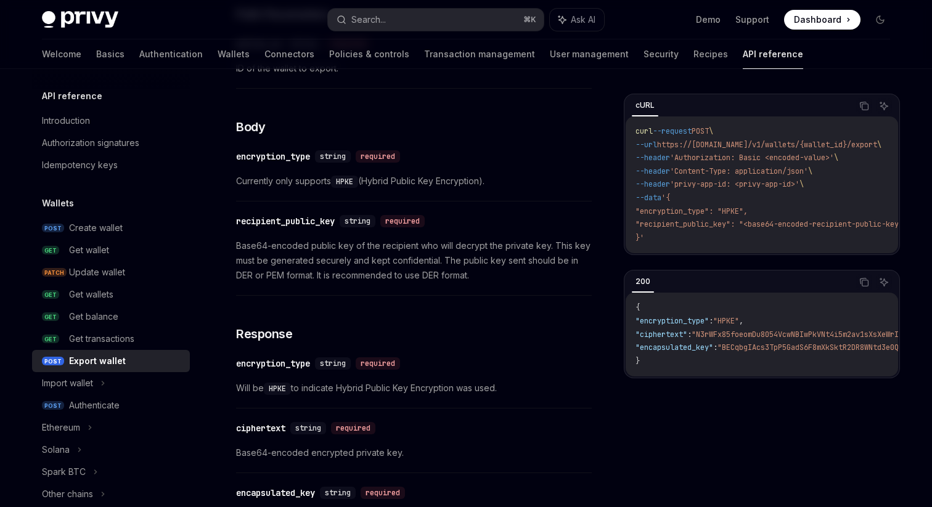
click at [492, 282] on span "Base64-encoded public key of the recipient who will decrypt the private key. Th…" at bounding box center [414, 261] width 356 height 44
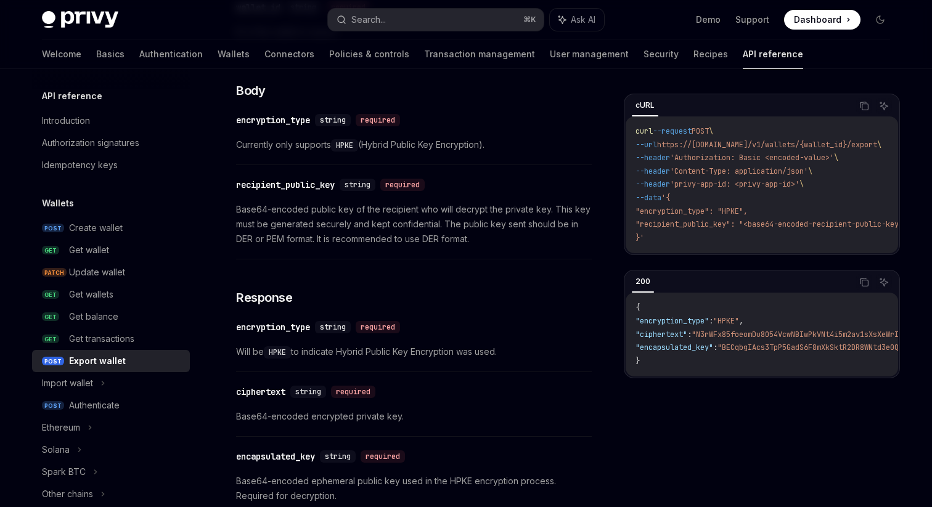
scroll to position [626, 0]
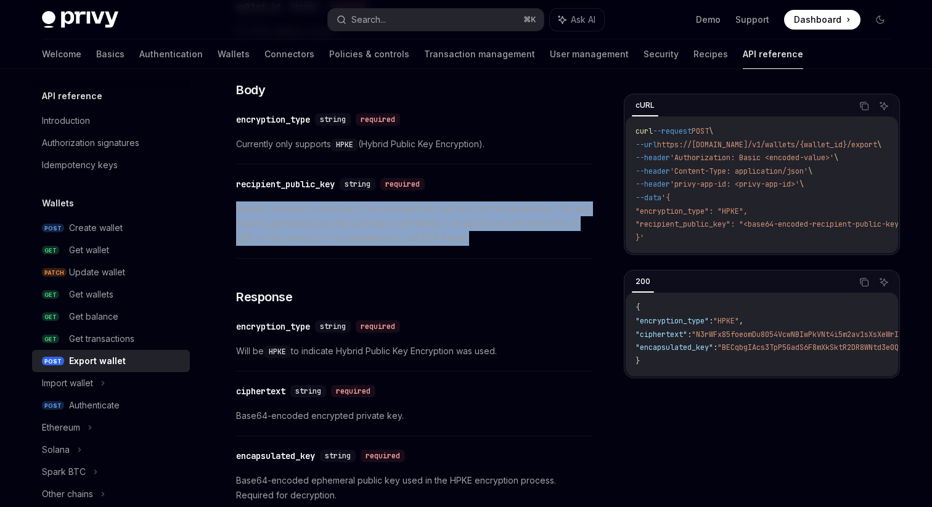
drag, startPoint x: 236, startPoint y: 208, endPoint x: 480, endPoint y: 239, distance: 246.0
click at [480, 239] on span "Base64-encoded public key of the recipient who will decrypt the private key. Th…" at bounding box center [414, 224] width 356 height 44
click at [469, 240] on span "Base64-encoded public key of the recipient who will decrypt the private key. Th…" at bounding box center [414, 224] width 356 height 44
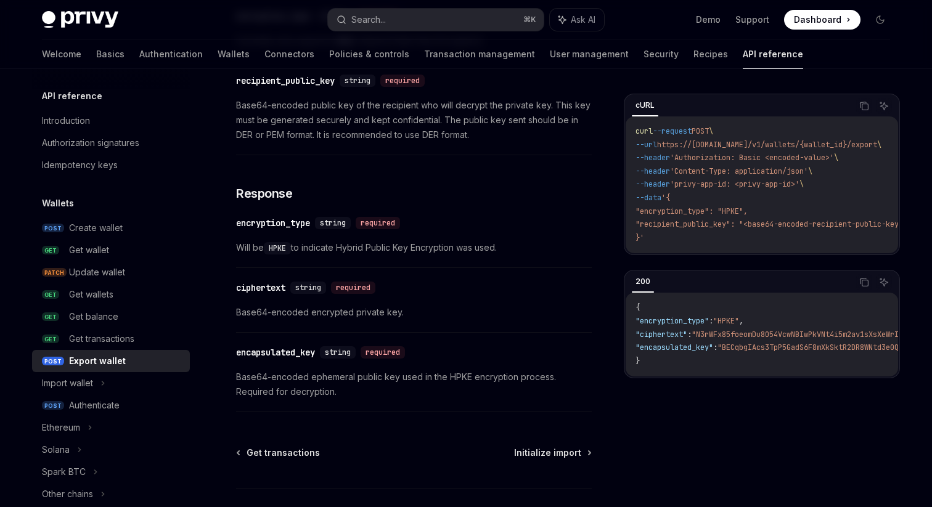
scroll to position [730, 0]
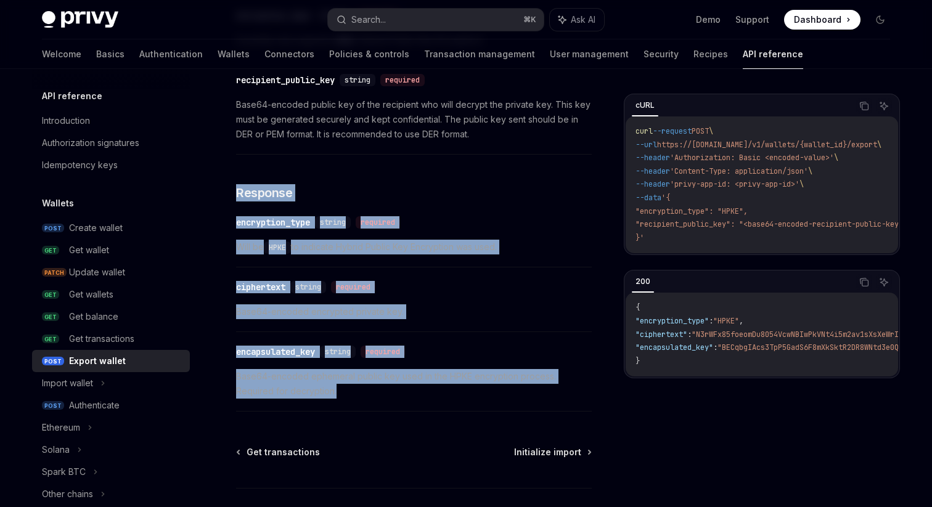
drag, startPoint x: 353, startPoint y: 409, endPoint x: 228, endPoint y: 183, distance: 258.8
copy div "Response ​ encryption_type string required Will be HPKE to indicate Hybrid Publ…"
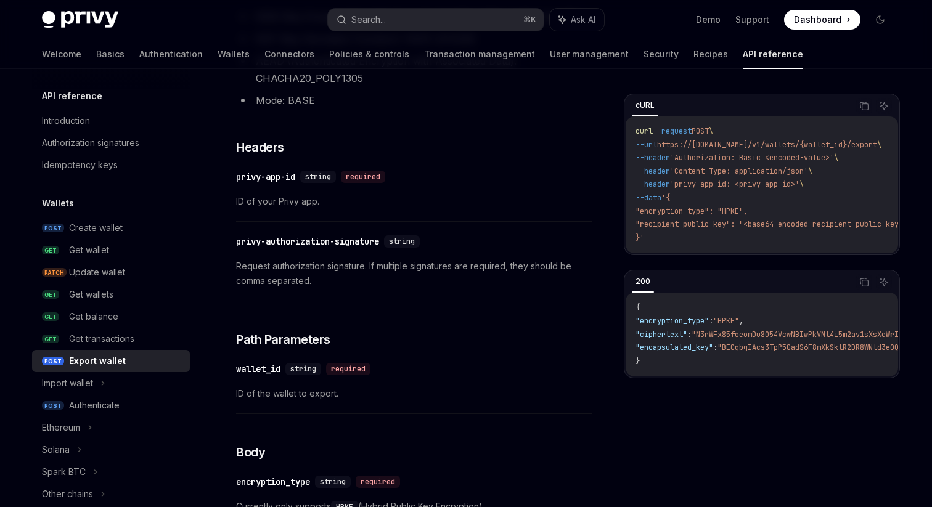
scroll to position [0, 0]
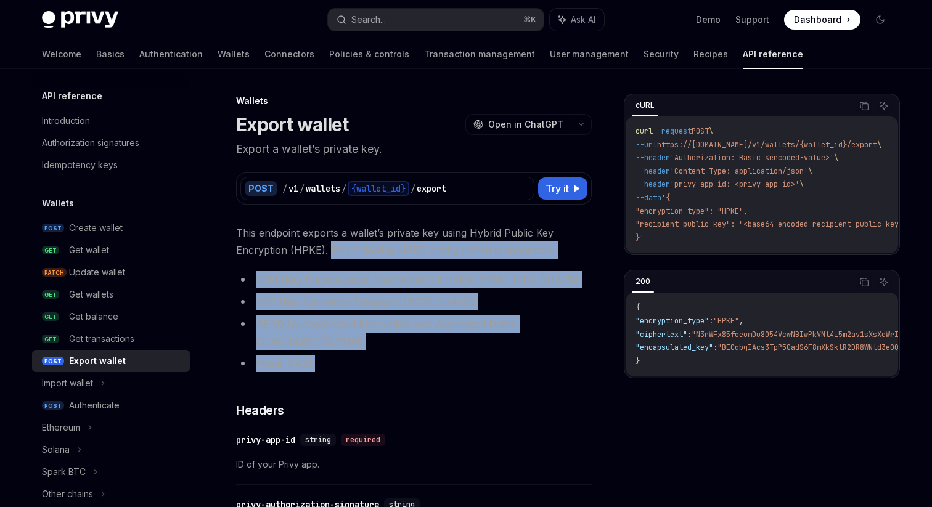
drag, startPoint x: 332, startPoint y: 366, endPoint x: 329, endPoint y: 248, distance: 118.4
copy div "The following HPKE configuration is supported: KEM (Key Encapsulation Mechanism…"
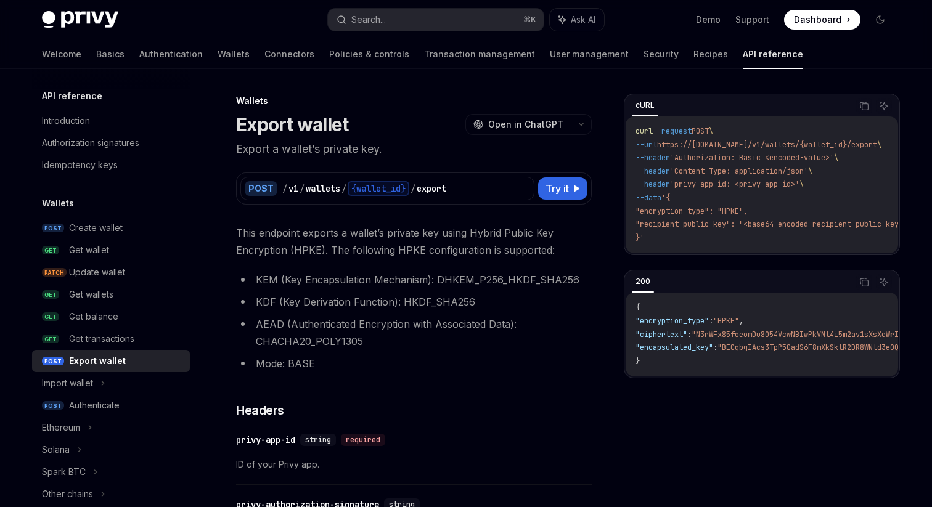
click at [399, 359] on li "Mode: BASE" at bounding box center [414, 363] width 356 height 17
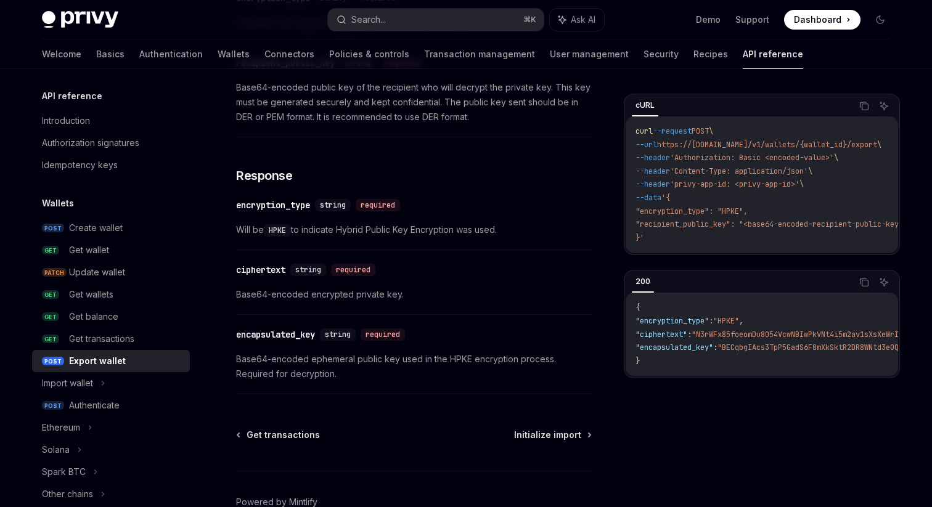
scroll to position [752, 0]
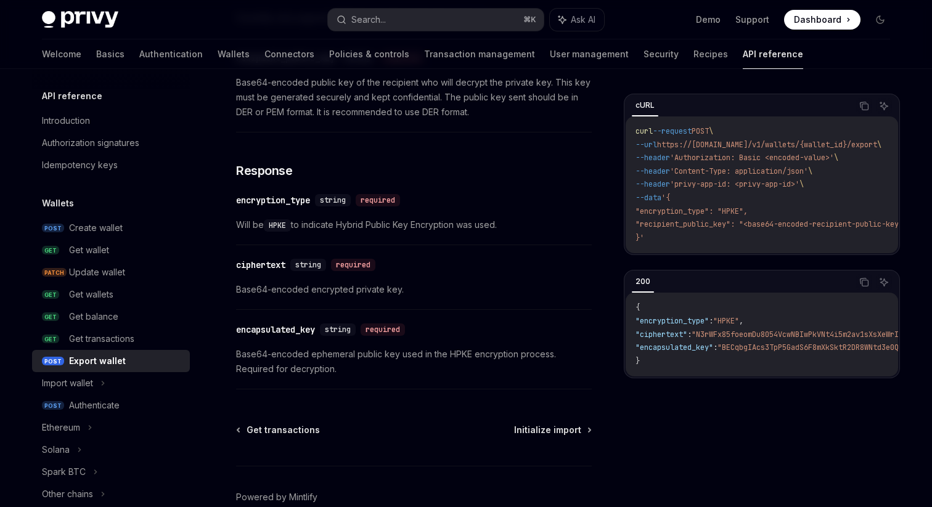
click at [465, 274] on div "​ ciphertext string required Base64-encoded encrypted private key." at bounding box center [414, 281] width 356 height 59
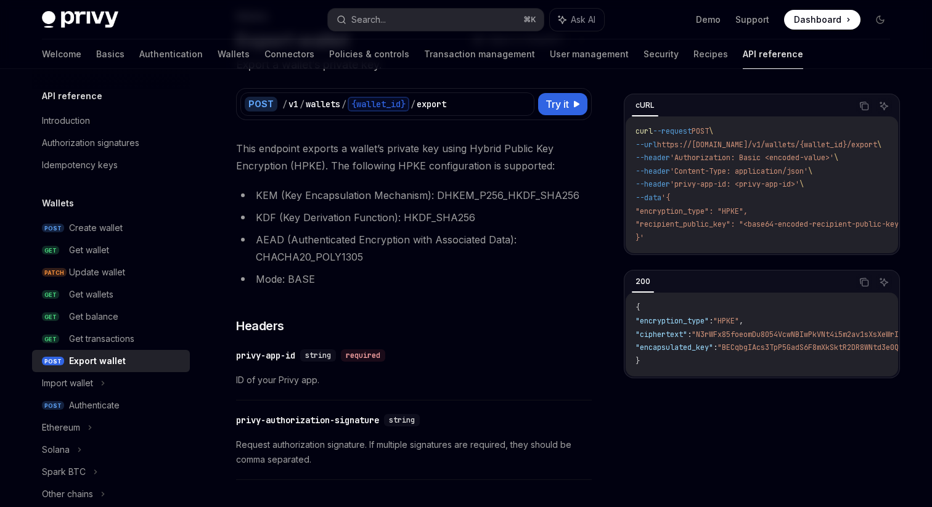
scroll to position [80, 0]
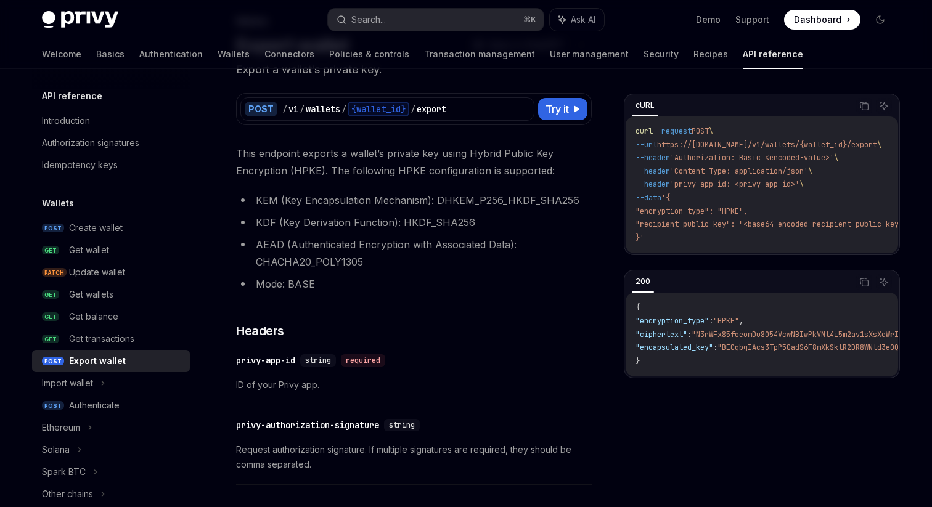
click at [446, 264] on li "AEAD (Authenticated Encryption with Associated Data): CHACHA20_POLY1305" at bounding box center [414, 253] width 356 height 35
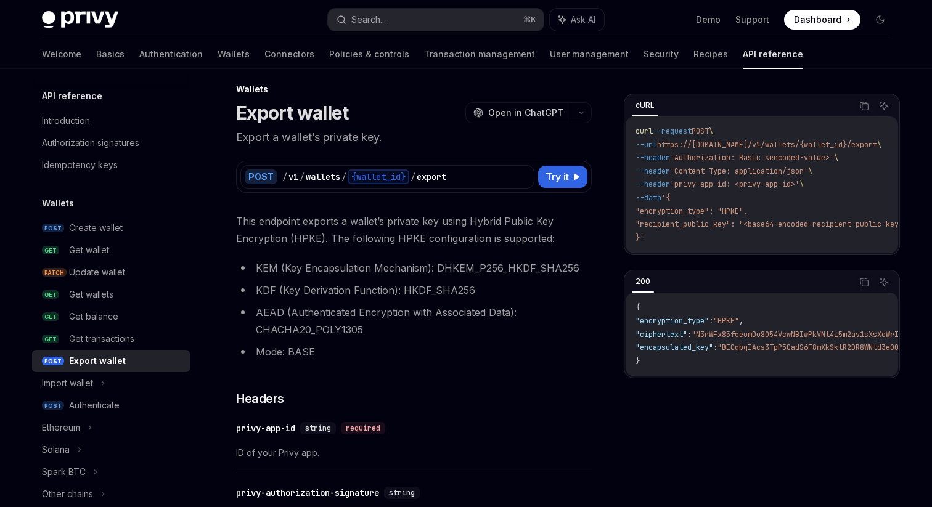
scroll to position [0, 0]
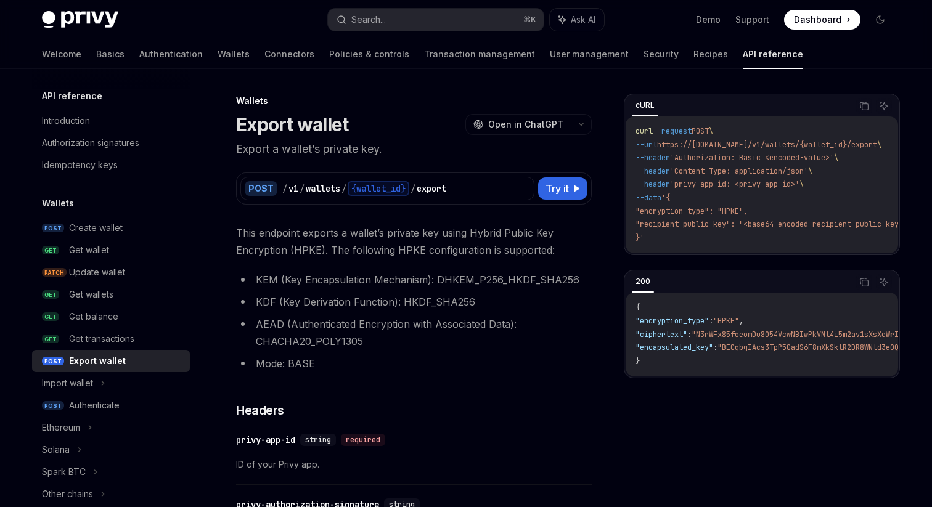
click at [479, 274] on li "KEM (Key Encapsulation Mechanism): DHKEM_P256_HKDF_SHA256" at bounding box center [414, 279] width 356 height 17
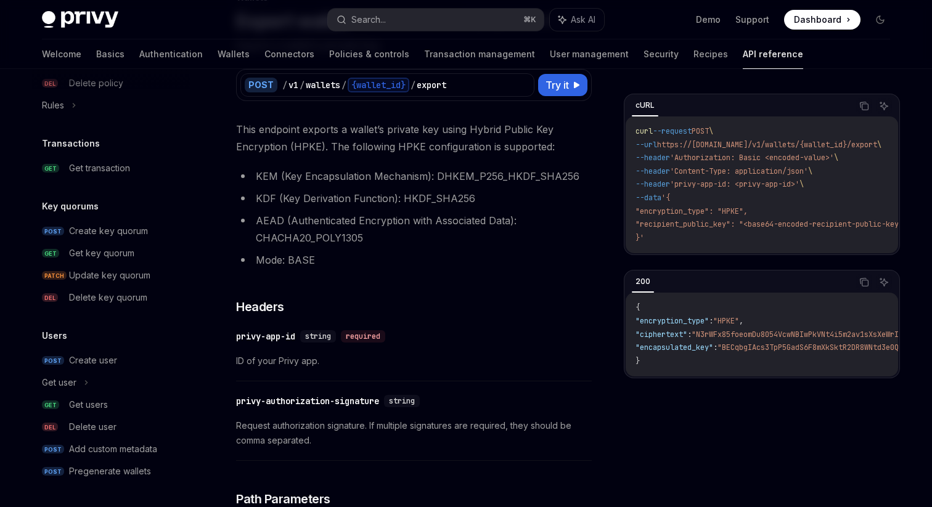
scroll to position [105, 0]
click at [644, 48] on link "Security" at bounding box center [661, 54] width 35 height 30
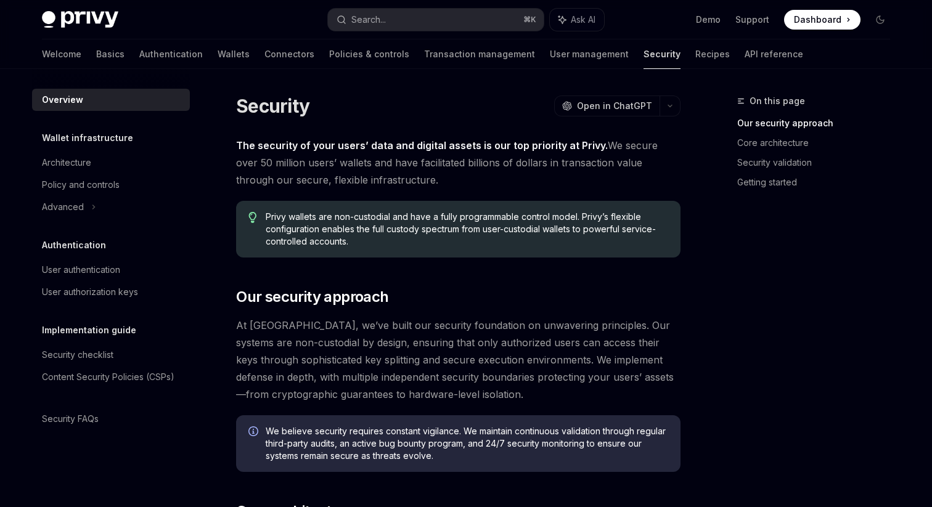
click at [644, 49] on link "Security" at bounding box center [662, 54] width 37 height 30
click at [134, 293] on div "User authorization keys" at bounding box center [90, 292] width 96 height 15
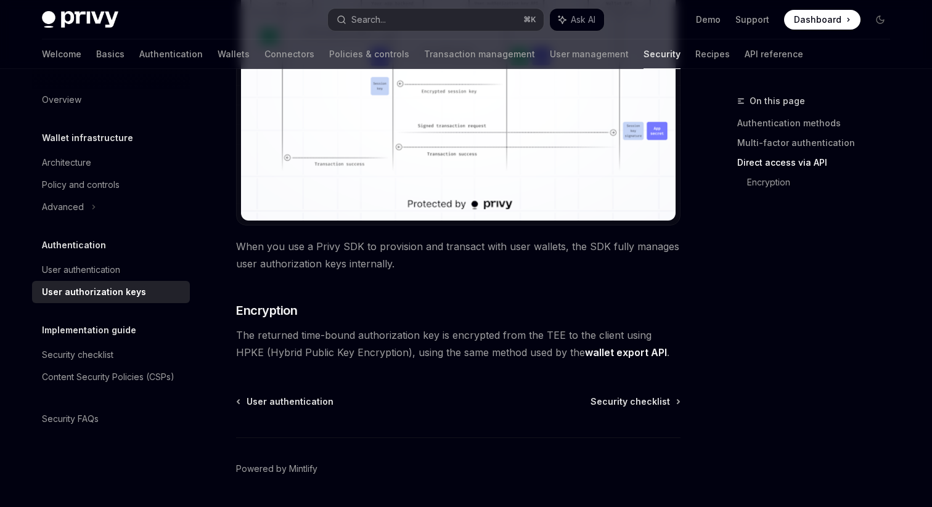
scroll to position [1115, 0]
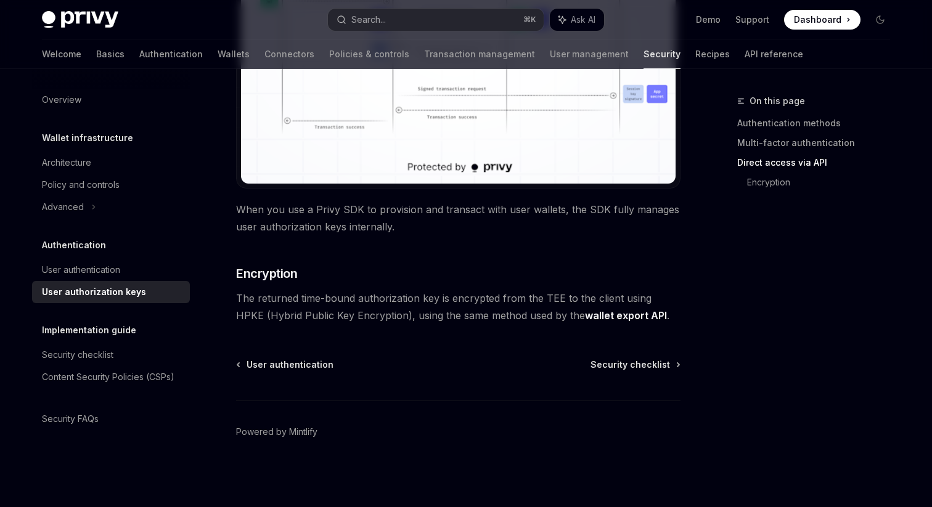
click at [385, 296] on span "The returned time-bound authorization key is encrypted from the TEE to the clie…" at bounding box center [458, 307] width 445 height 35
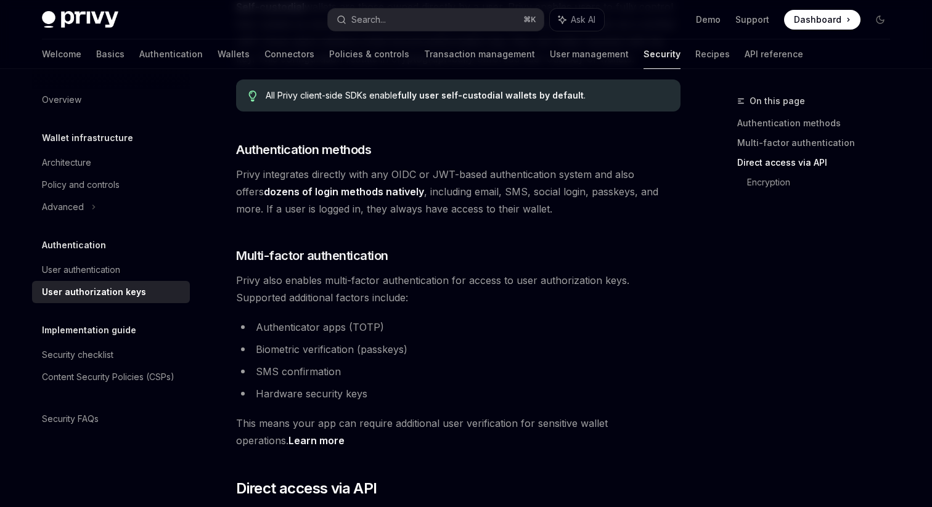
scroll to position [0, 0]
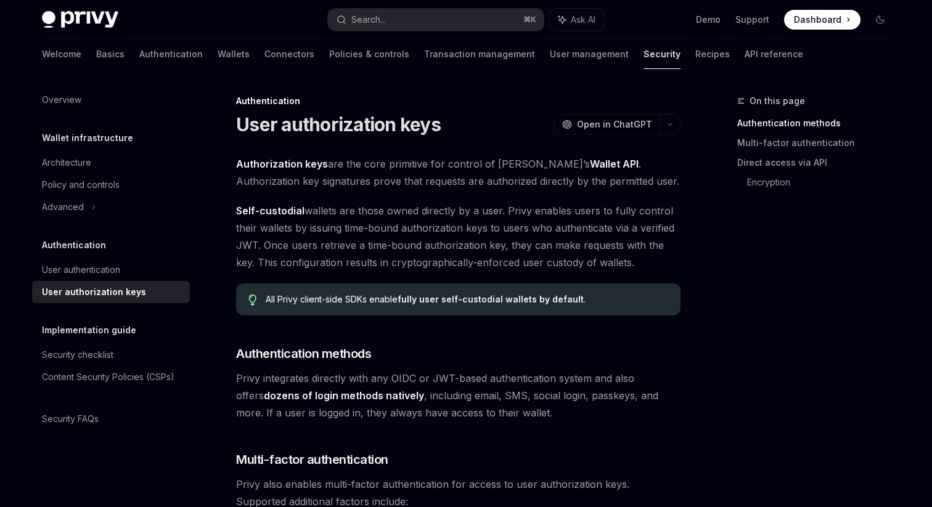
click at [456, 269] on span "Self-custodial wallets are those owned directly by a user. Privy enables users …" at bounding box center [458, 236] width 445 height 69
click at [488, 244] on span "Self-custodial wallets are those owned directly by a user. Privy enables users …" at bounding box center [458, 236] width 445 height 69
click at [82, 207] on div "Advanced" at bounding box center [63, 207] width 42 height 15
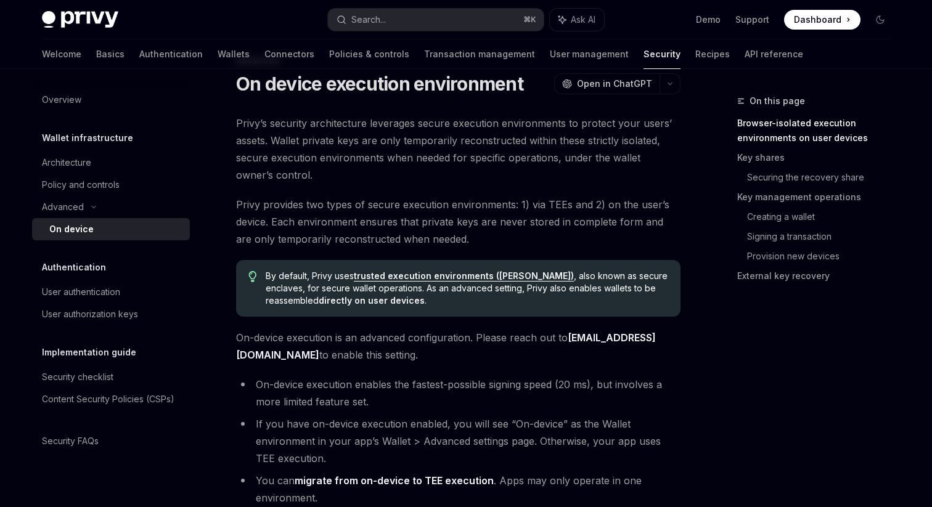
scroll to position [41, 0]
click at [89, 445] on div "Security FAQs" at bounding box center [70, 441] width 57 height 15
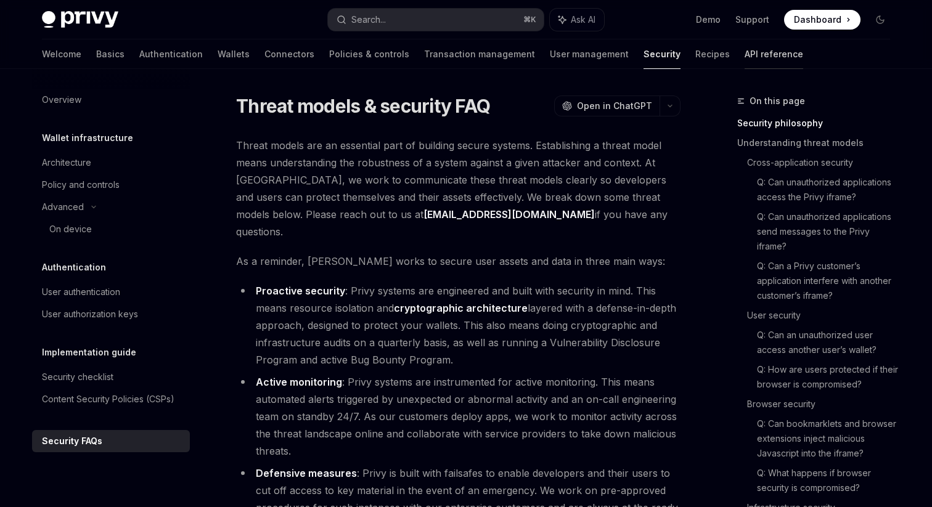
click at [745, 51] on link "API reference" at bounding box center [774, 54] width 59 height 30
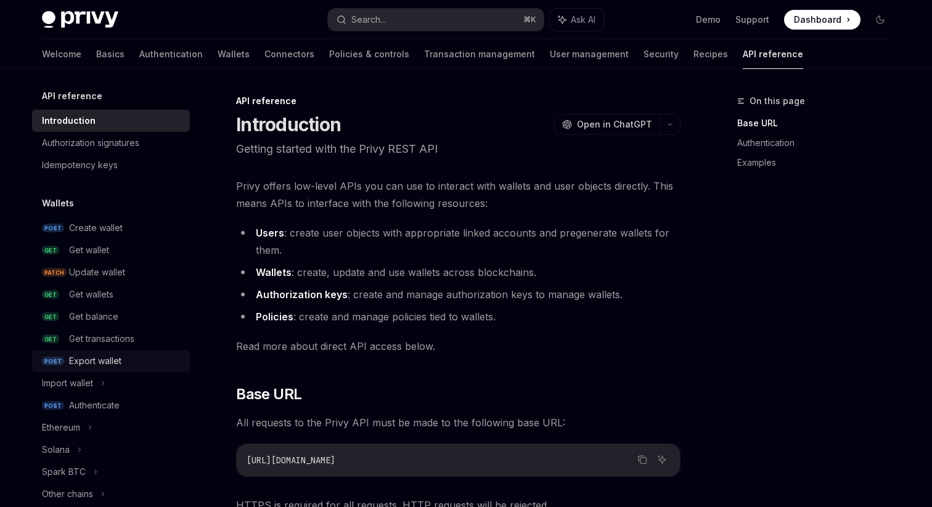
click at [112, 356] on div "Export wallet" at bounding box center [95, 361] width 52 height 15
type textarea "*"
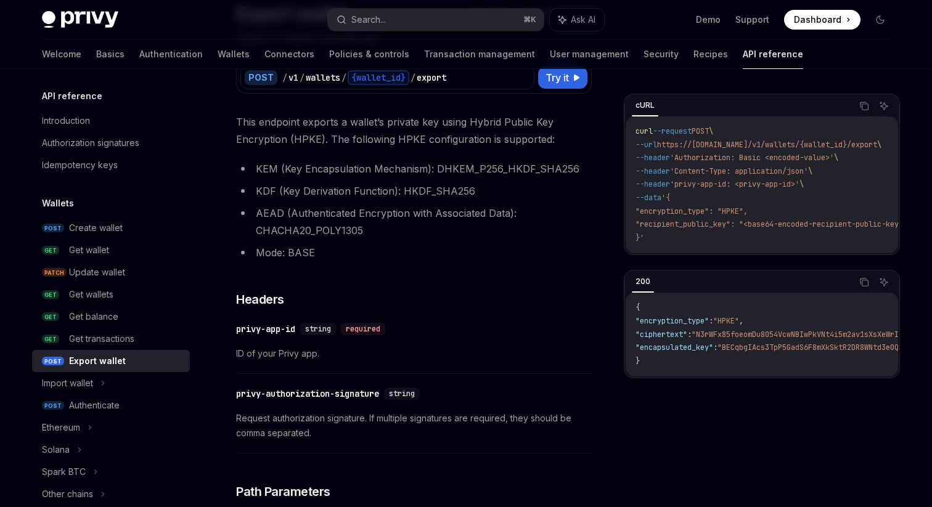
scroll to position [112, 0]
click at [374, 258] on li "Mode: BASE" at bounding box center [414, 252] width 356 height 17
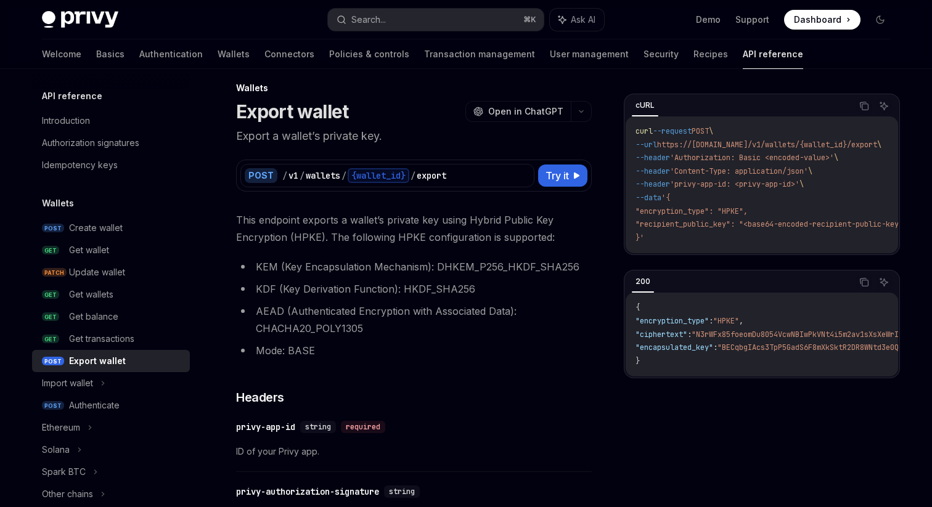
scroll to position [0, 0]
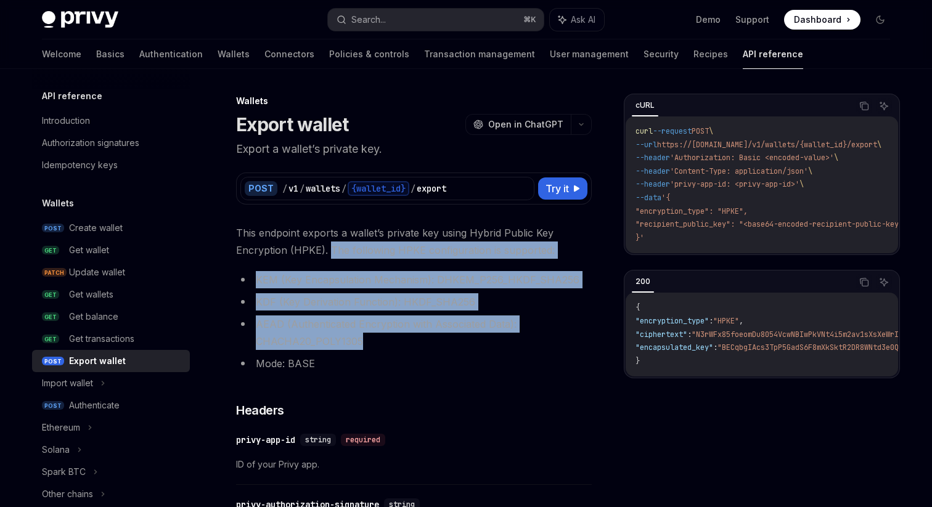
drag, startPoint x: 329, startPoint y: 251, endPoint x: 499, endPoint y: 351, distance: 197.1
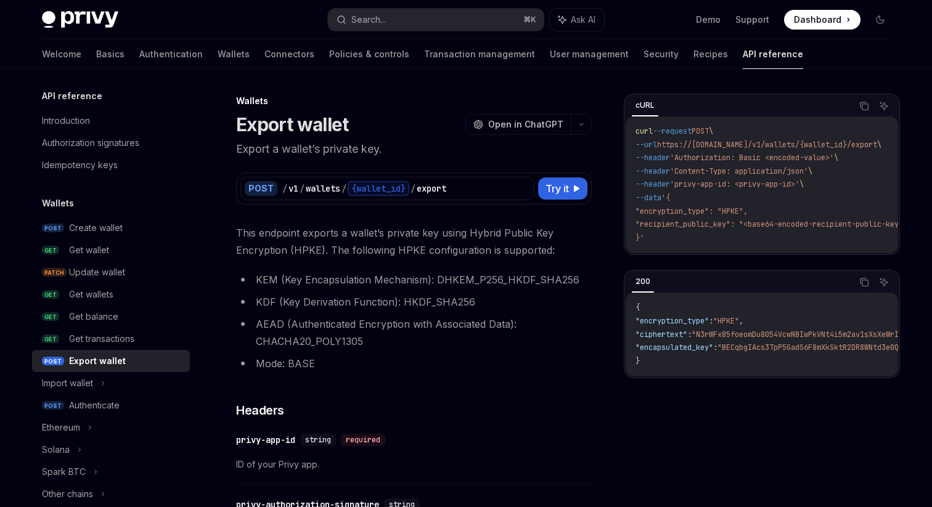
click at [439, 343] on li "AEAD (Authenticated Encryption with Associated Data): CHACHA20_POLY1305" at bounding box center [414, 333] width 356 height 35
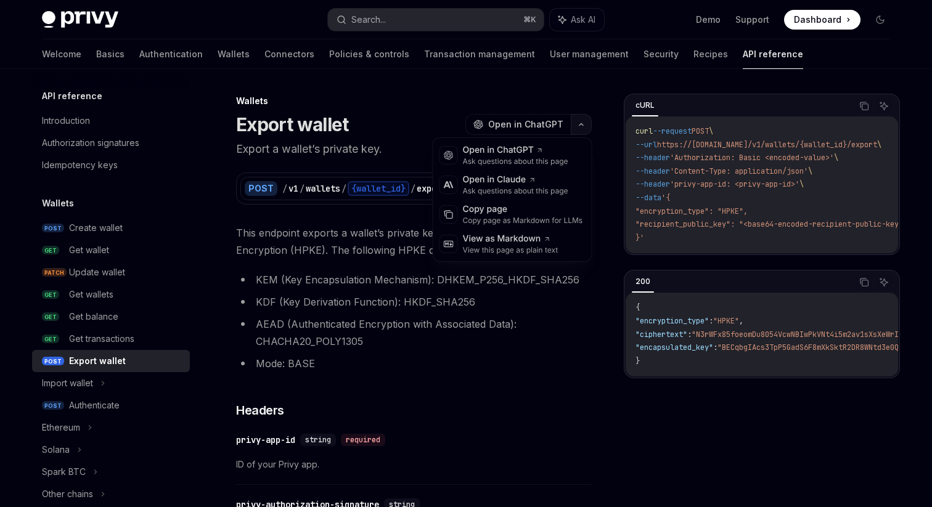
click at [574, 125] on icon "button" at bounding box center [581, 124] width 15 height 5
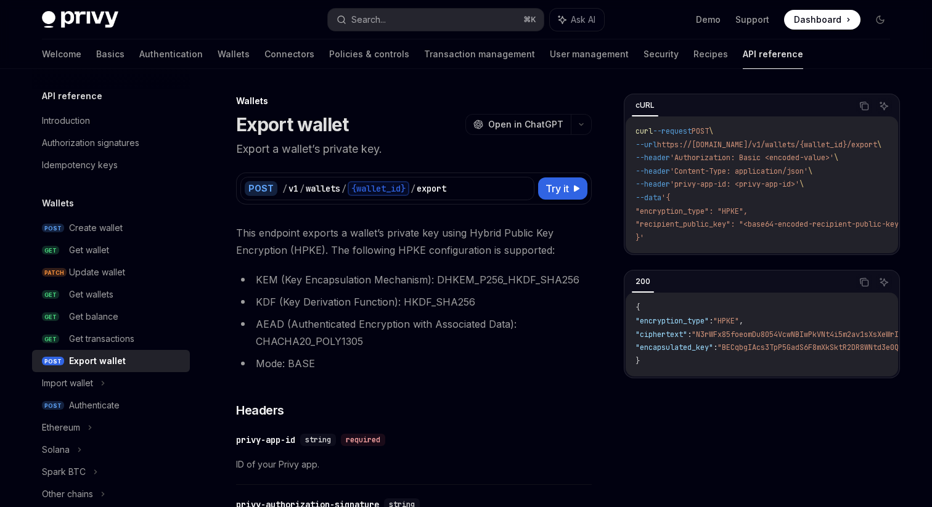
click at [495, 336] on li "AEAD (Authenticated Encryption with Associated Data): CHACHA20_POLY1305" at bounding box center [414, 333] width 356 height 35
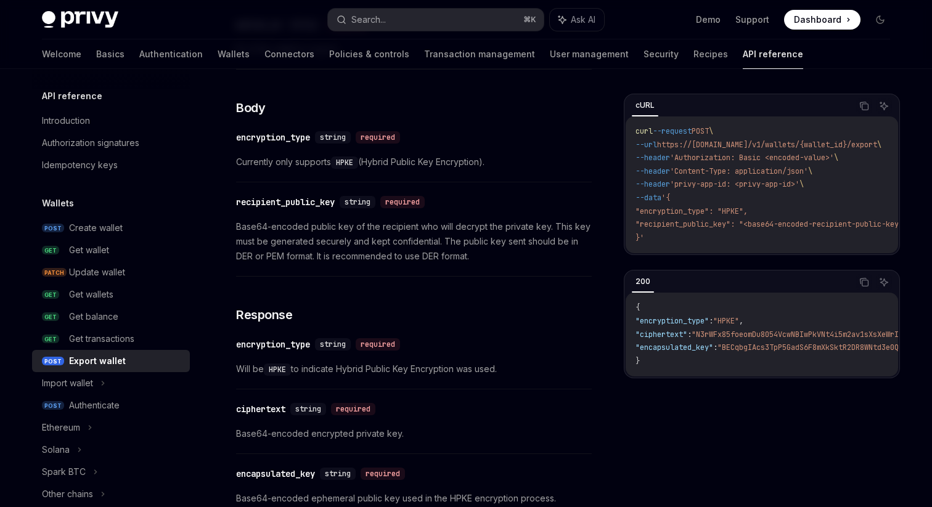
scroll to position [818, 0]
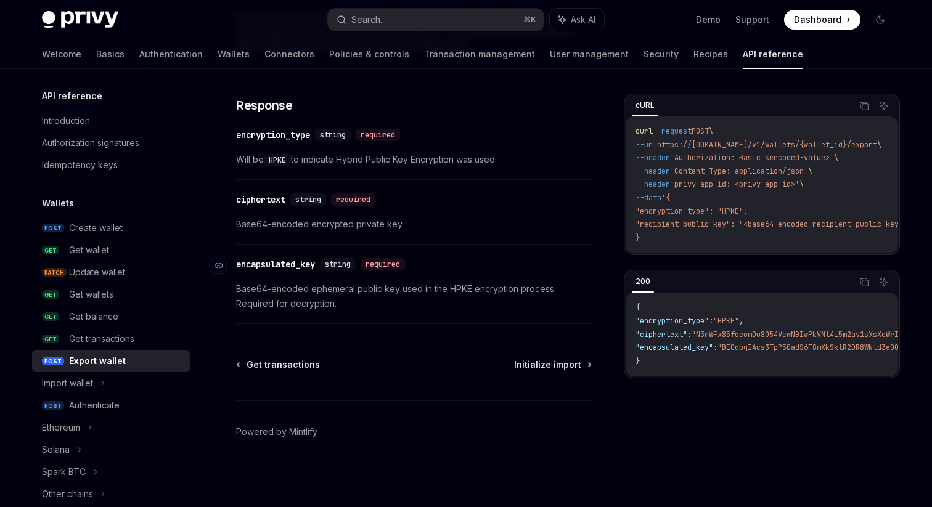
click at [484, 265] on div "​ encapsulated_key string required" at bounding box center [407, 264] width 343 height 15
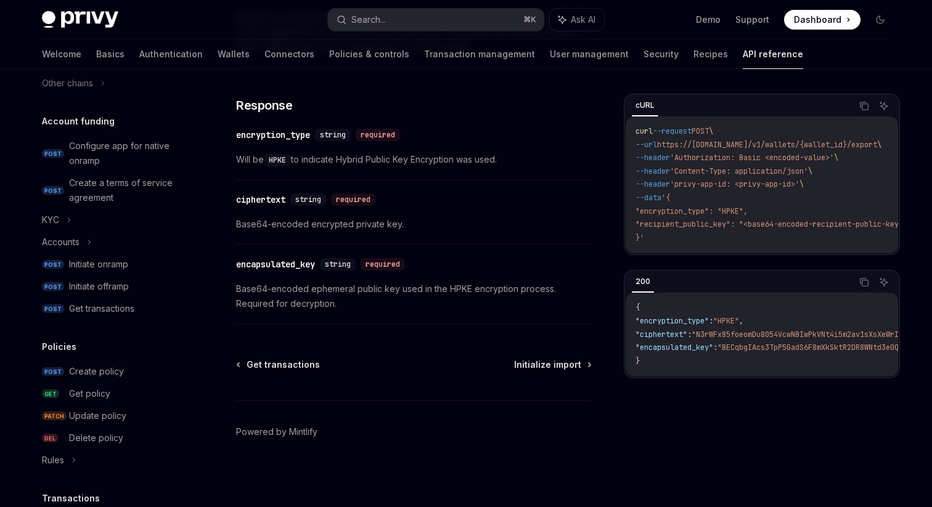
scroll to position [0, 0]
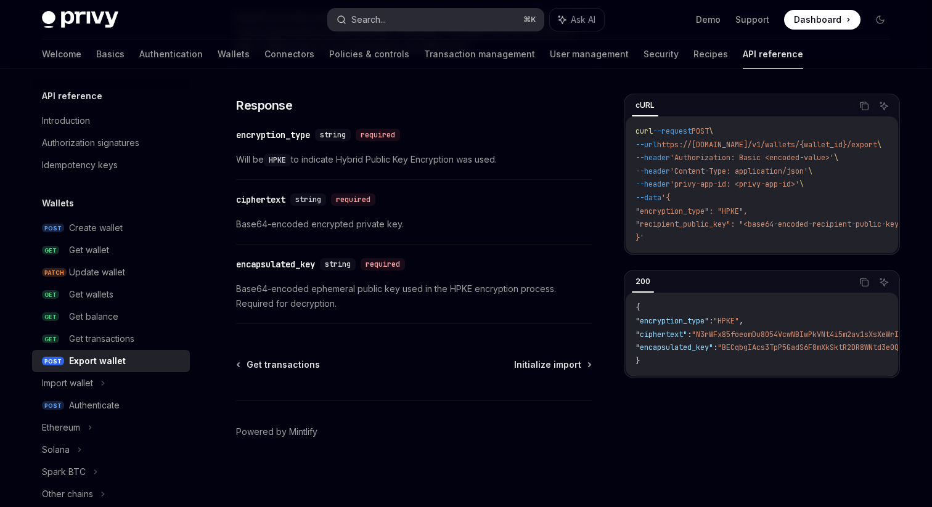
click at [388, 17] on button "Search... ⌘ K" at bounding box center [436, 20] width 216 height 22
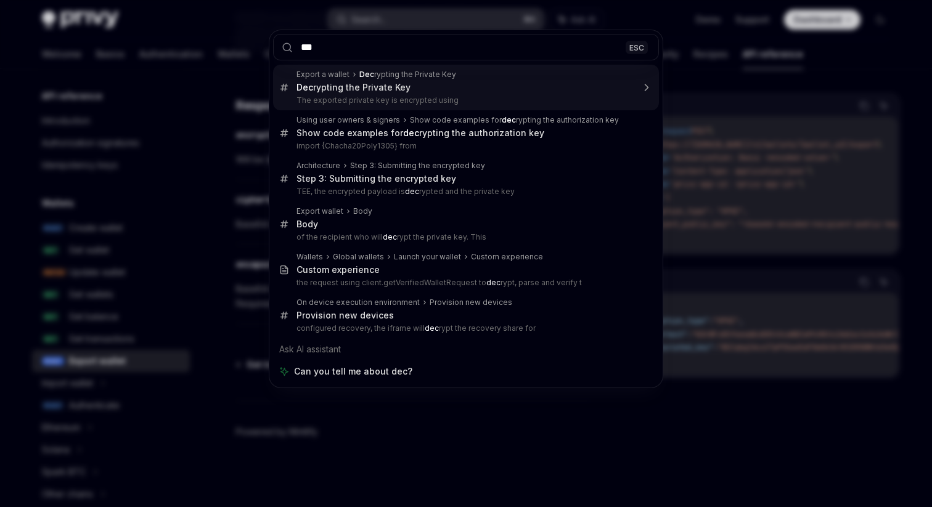
type input "****"
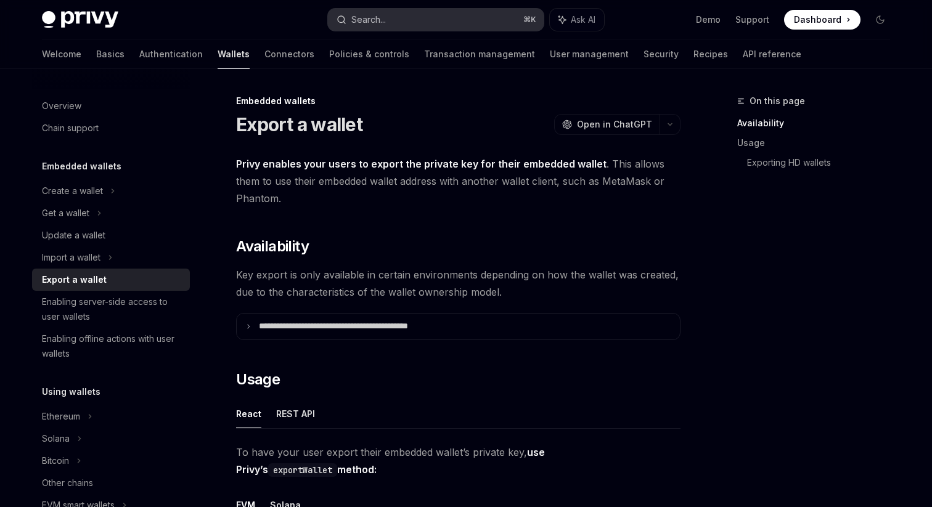
click at [426, 17] on button "Search... ⌘ K" at bounding box center [436, 20] width 216 height 22
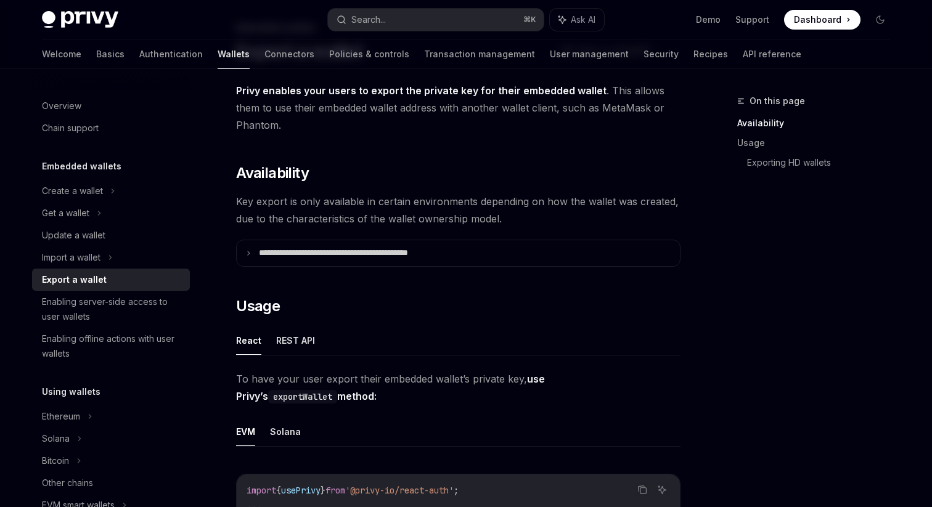
scroll to position [101, 0]
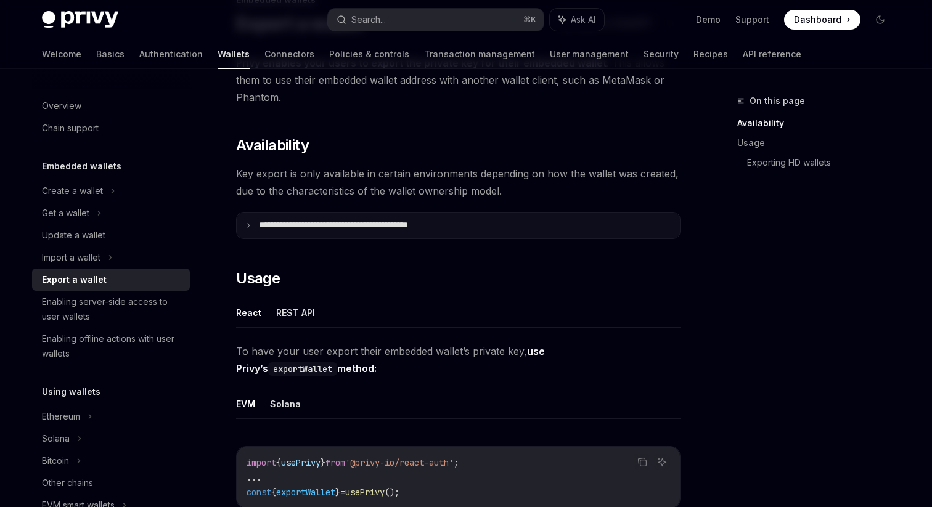
click at [429, 224] on p "**********" at bounding box center [360, 225] width 203 height 11
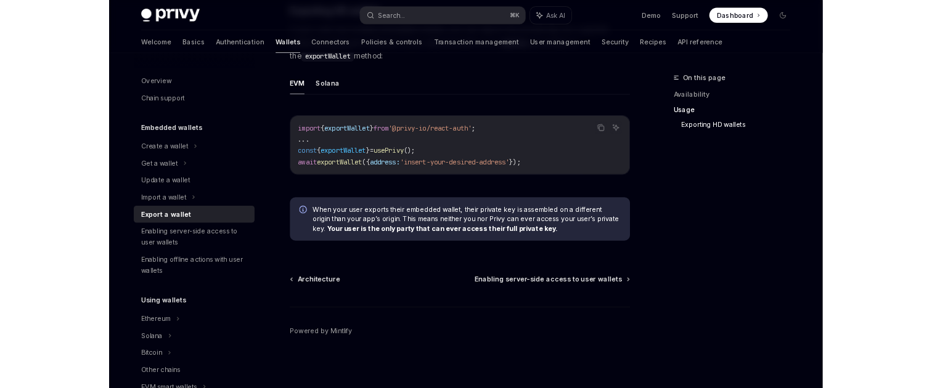
scroll to position [1581, 0]
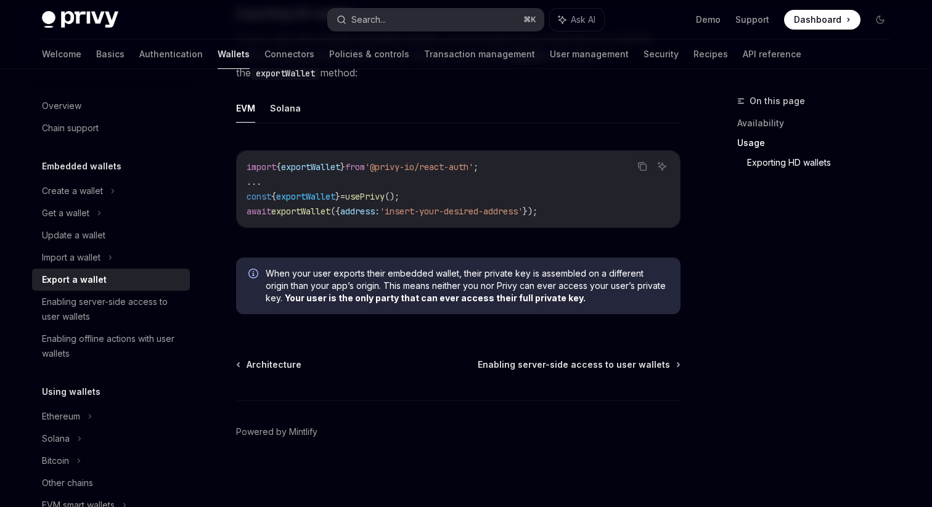
click at [429, 20] on button "Search... ⌘ K" at bounding box center [436, 20] width 216 height 22
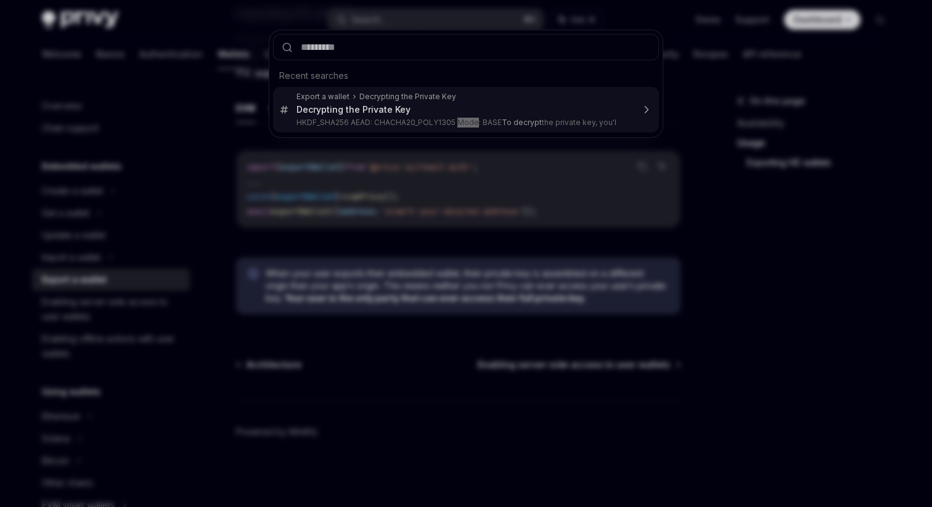
type textarea "*"
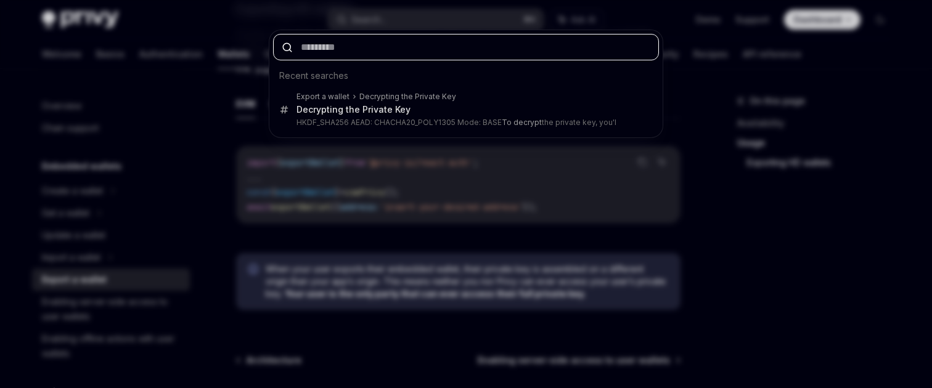
click at [432, 44] on input "text" at bounding box center [466, 47] width 386 height 27
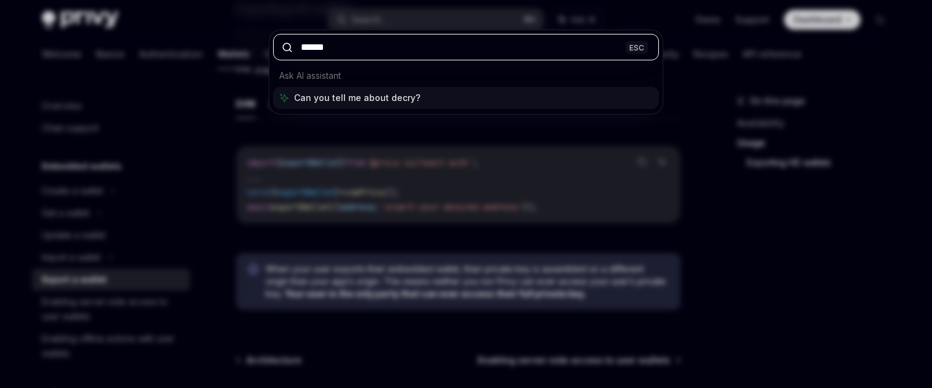
type input "*******"
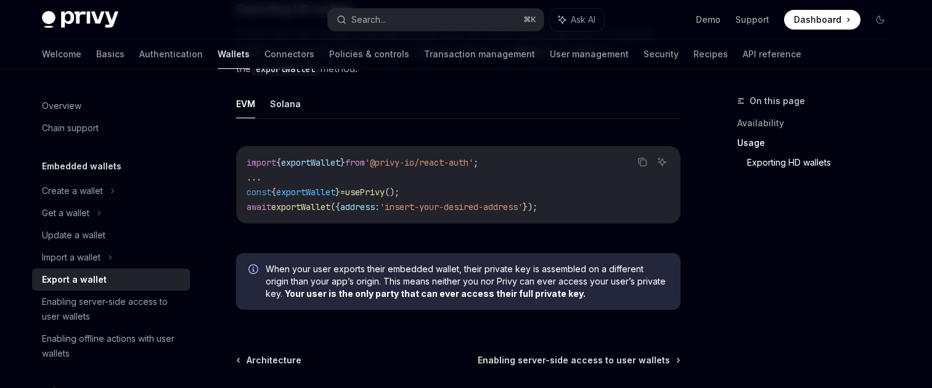
scroll to position [69, 0]
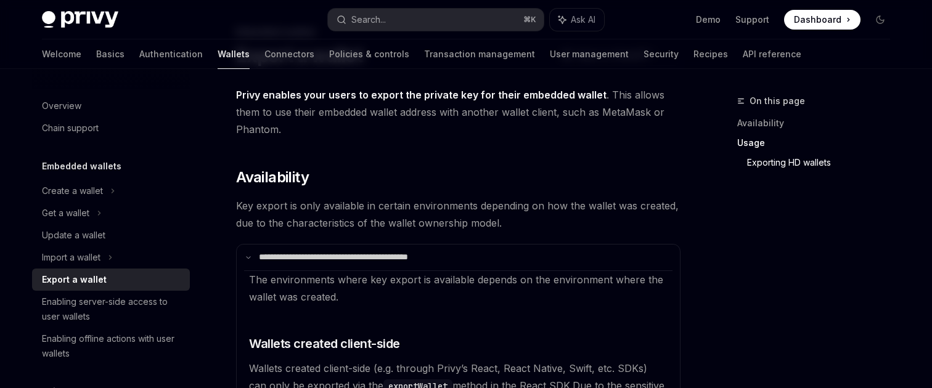
type textarea "*"
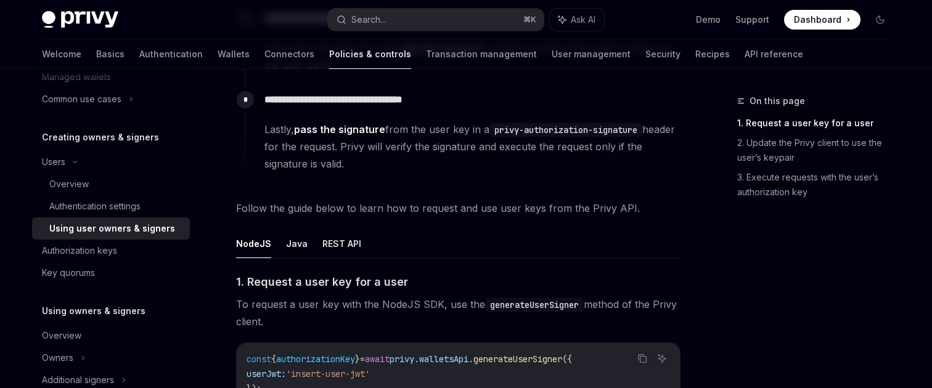
scroll to position [309, 0]
click at [421, 12] on button "Search... ⌘ K" at bounding box center [436, 20] width 216 height 22
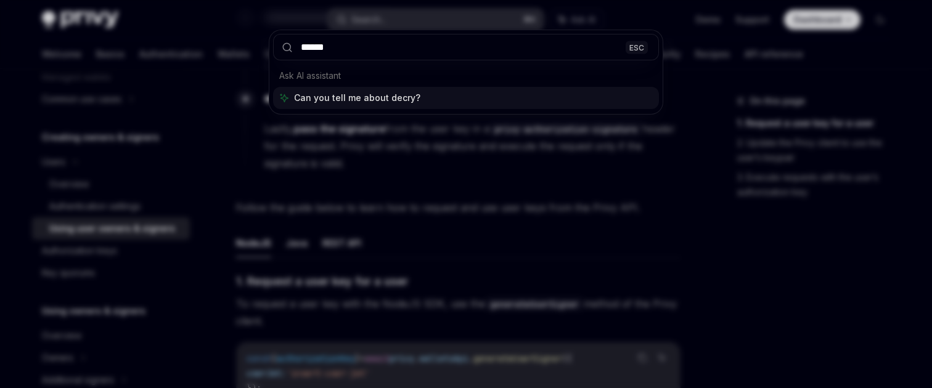
type input "*******"
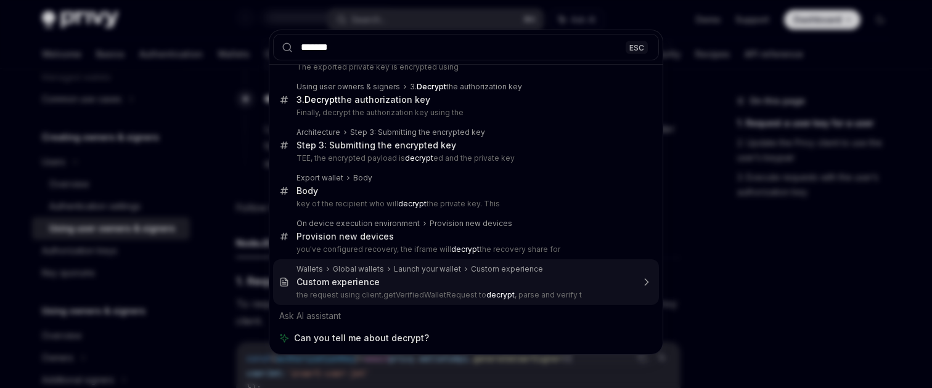
scroll to position [0, 0]
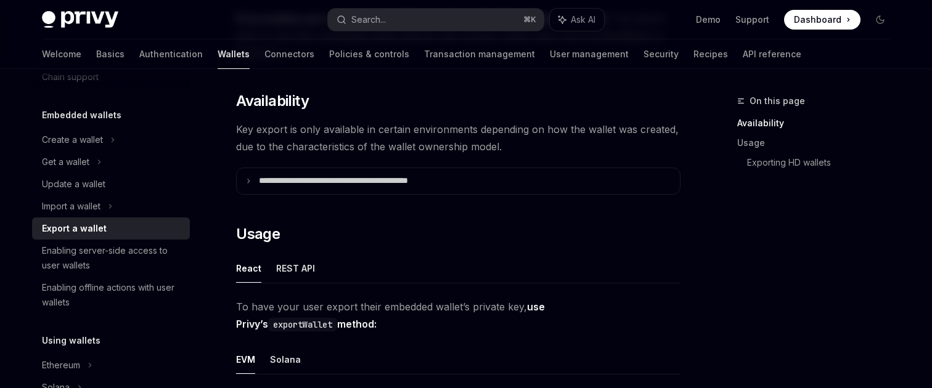
scroll to position [146, 0]
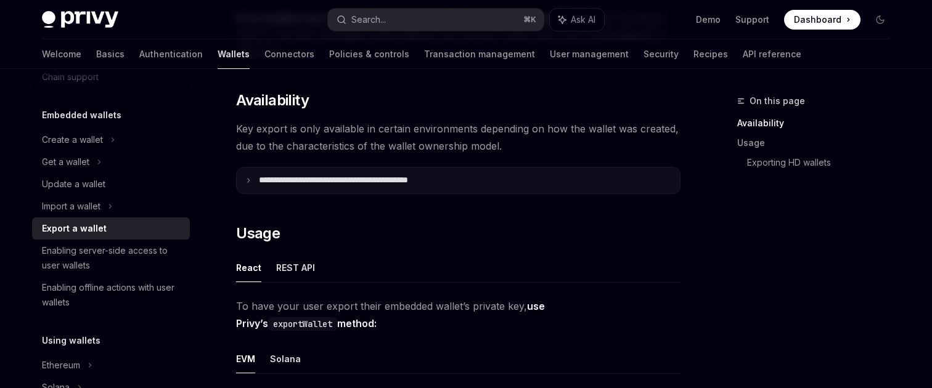
click at [451, 183] on p "**********" at bounding box center [360, 180] width 203 height 11
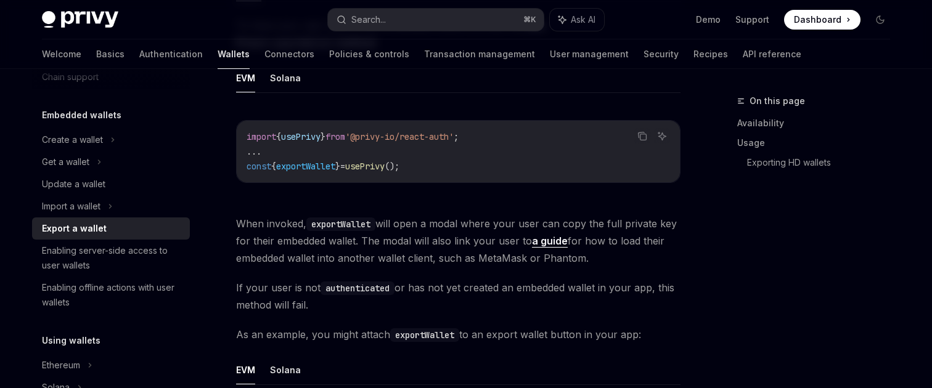
scroll to position [729, 0]
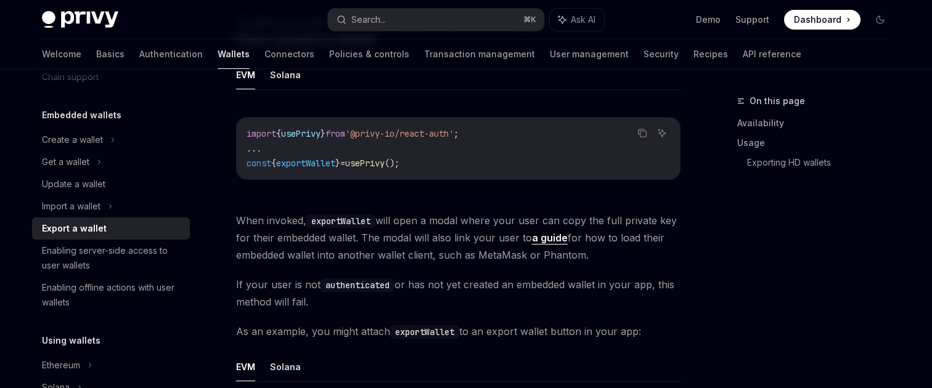
click at [464, 241] on span "When invoked, exportWallet will open a modal where your user can copy the full …" at bounding box center [458, 238] width 445 height 52
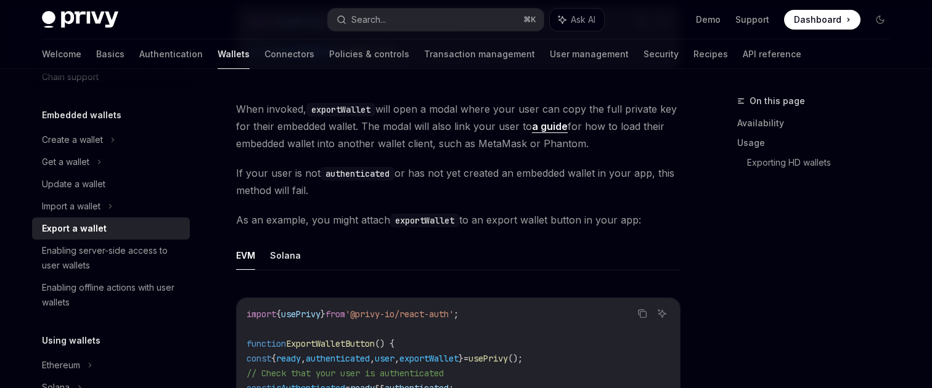
scroll to position [855, 0]
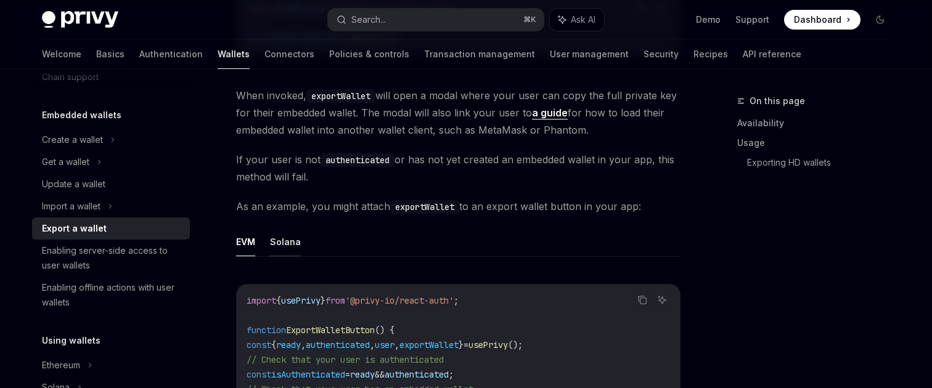
click at [290, 251] on button "Solana" at bounding box center [285, 242] width 31 height 29
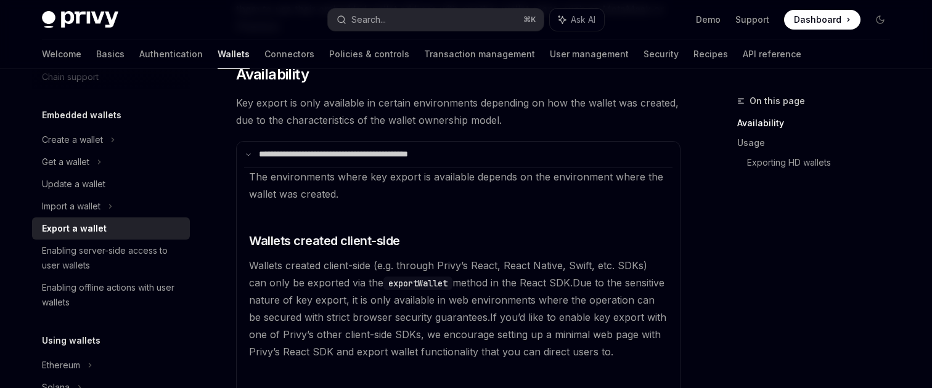
scroll to position [168, 0]
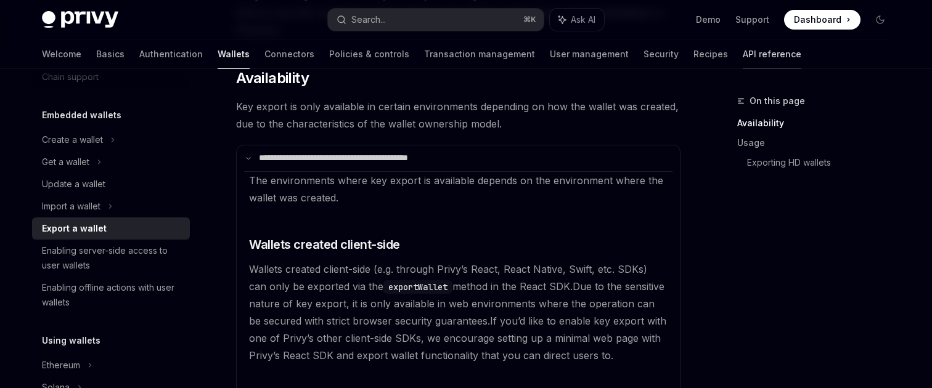
click at [743, 53] on link "API reference" at bounding box center [772, 54] width 59 height 30
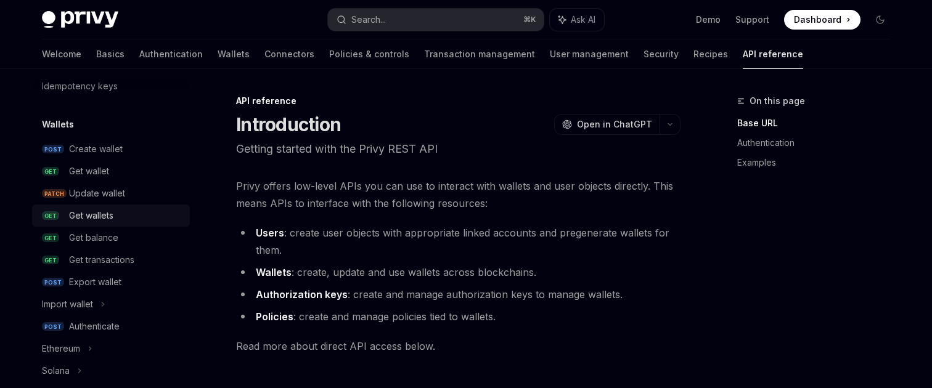
scroll to position [80, 0]
click at [109, 277] on div "Export wallet" at bounding box center [95, 281] width 52 height 15
type textarea "*"
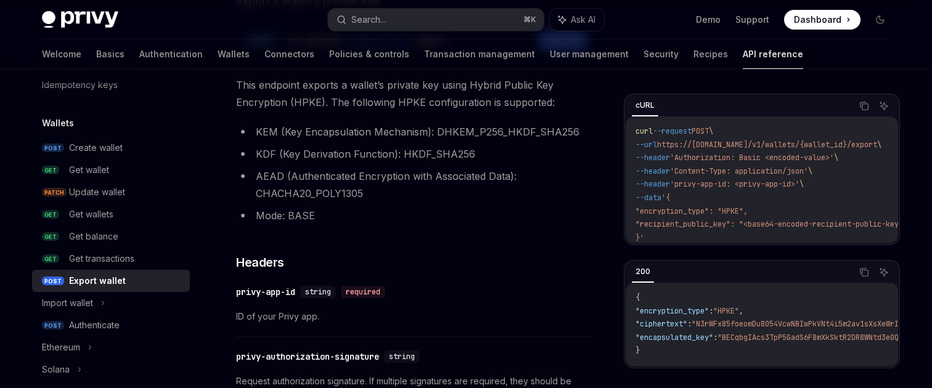
scroll to position [144, 0]
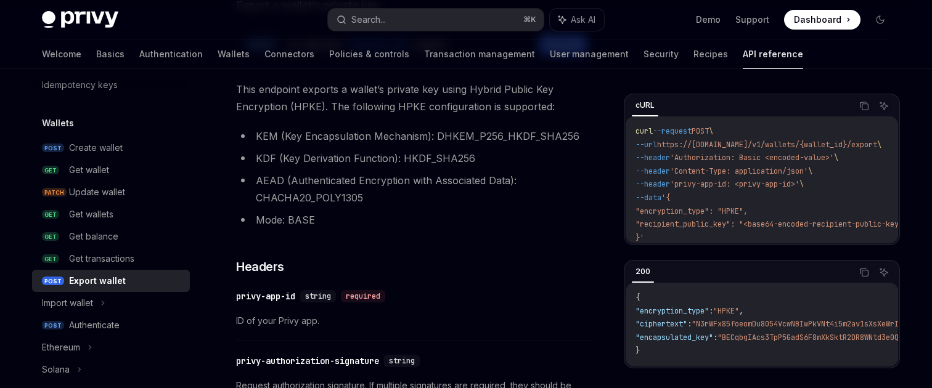
click at [448, 199] on li "AEAD (Authenticated Encryption with Associated Data): CHACHA20_POLY1305" at bounding box center [414, 189] width 356 height 35
click at [344, 228] on li "Mode: BASE" at bounding box center [414, 219] width 356 height 17
